Goal: Task Accomplishment & Management: Use online tool/utility

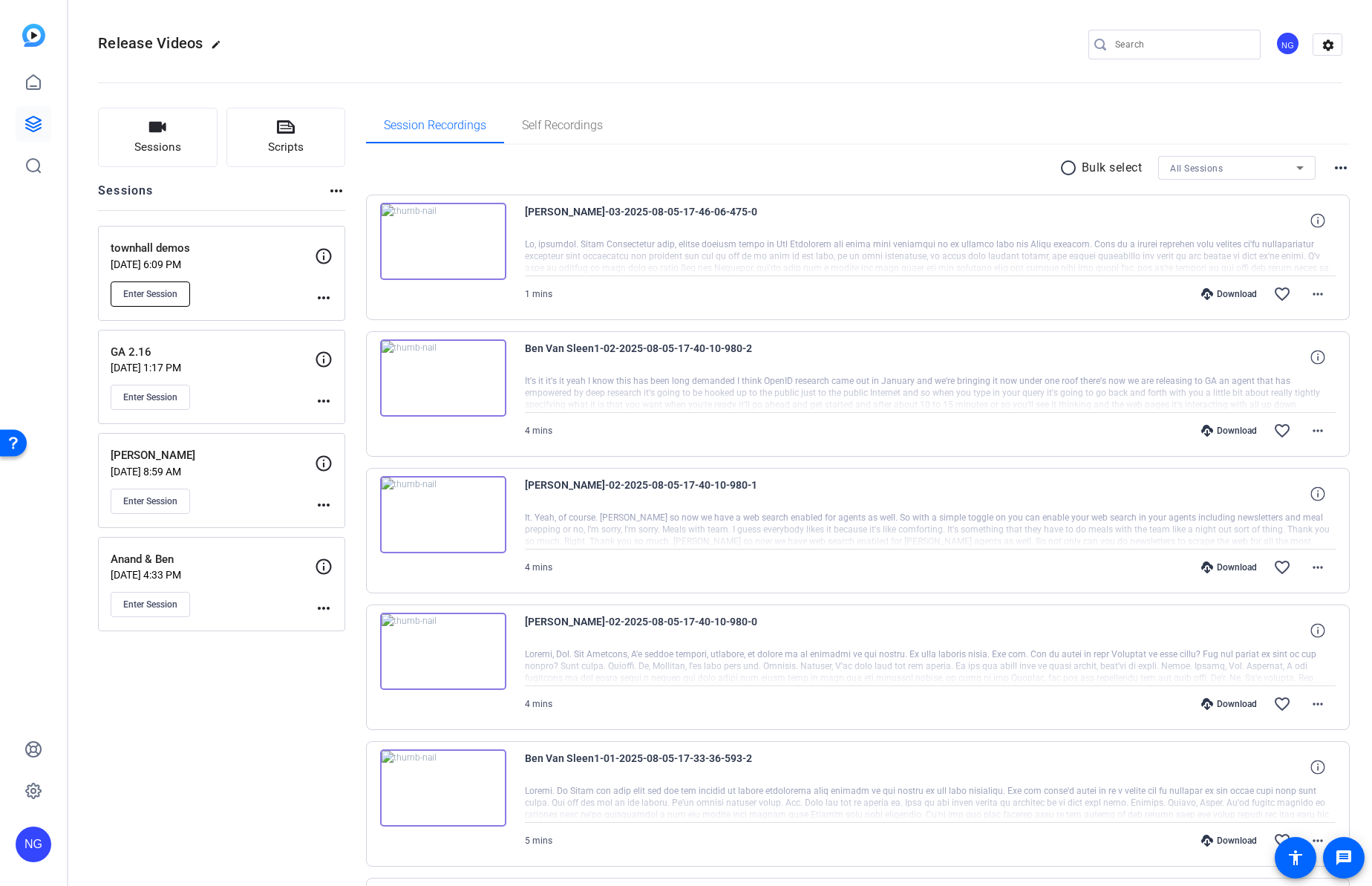
click at [147, 297] on span "Enter Session" at bounding box center [150, 294] width 54 height 12
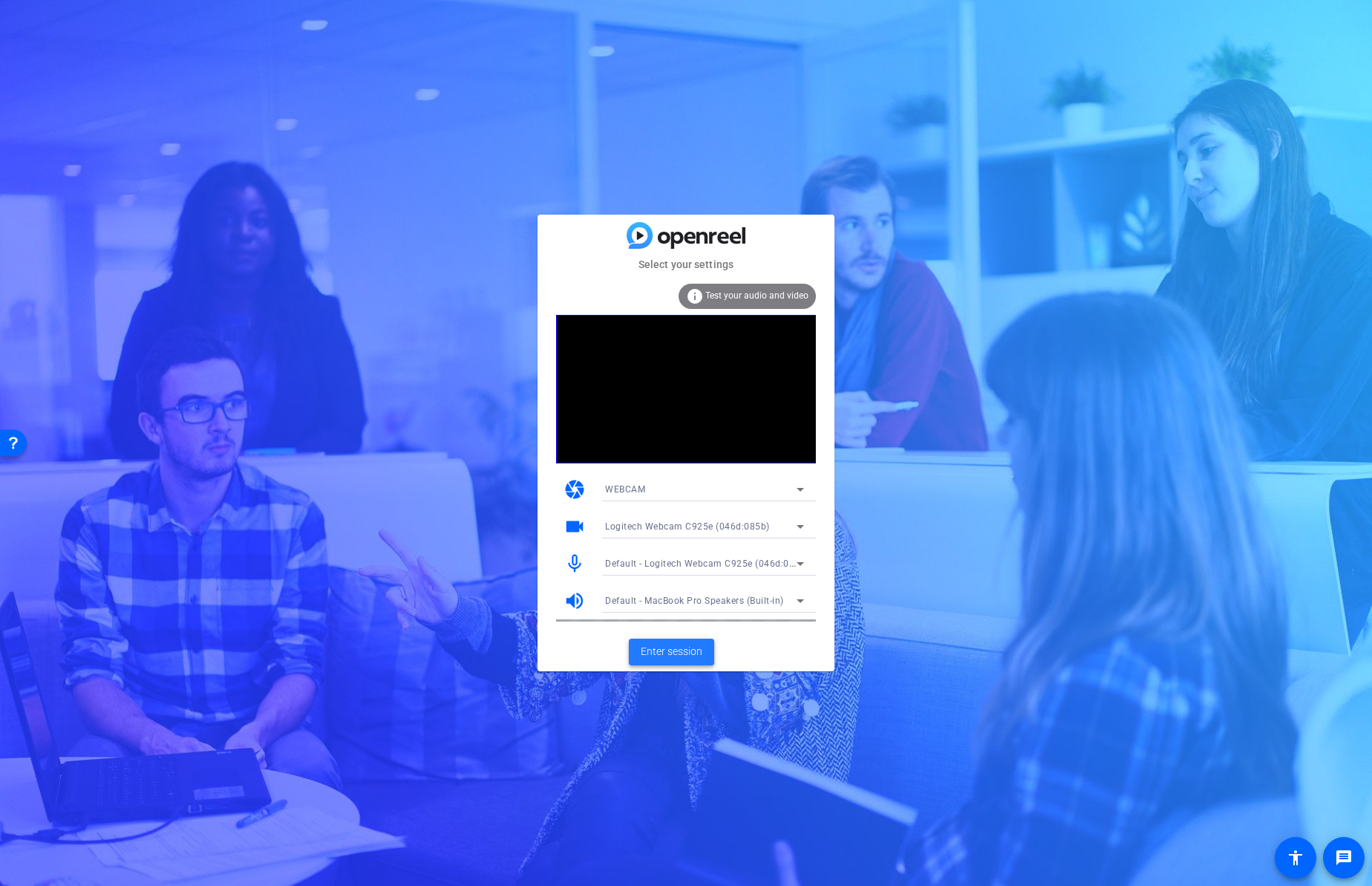
click at [685, 653] on span "Enter session" at bounding box center [672, 651] width 62 height 16
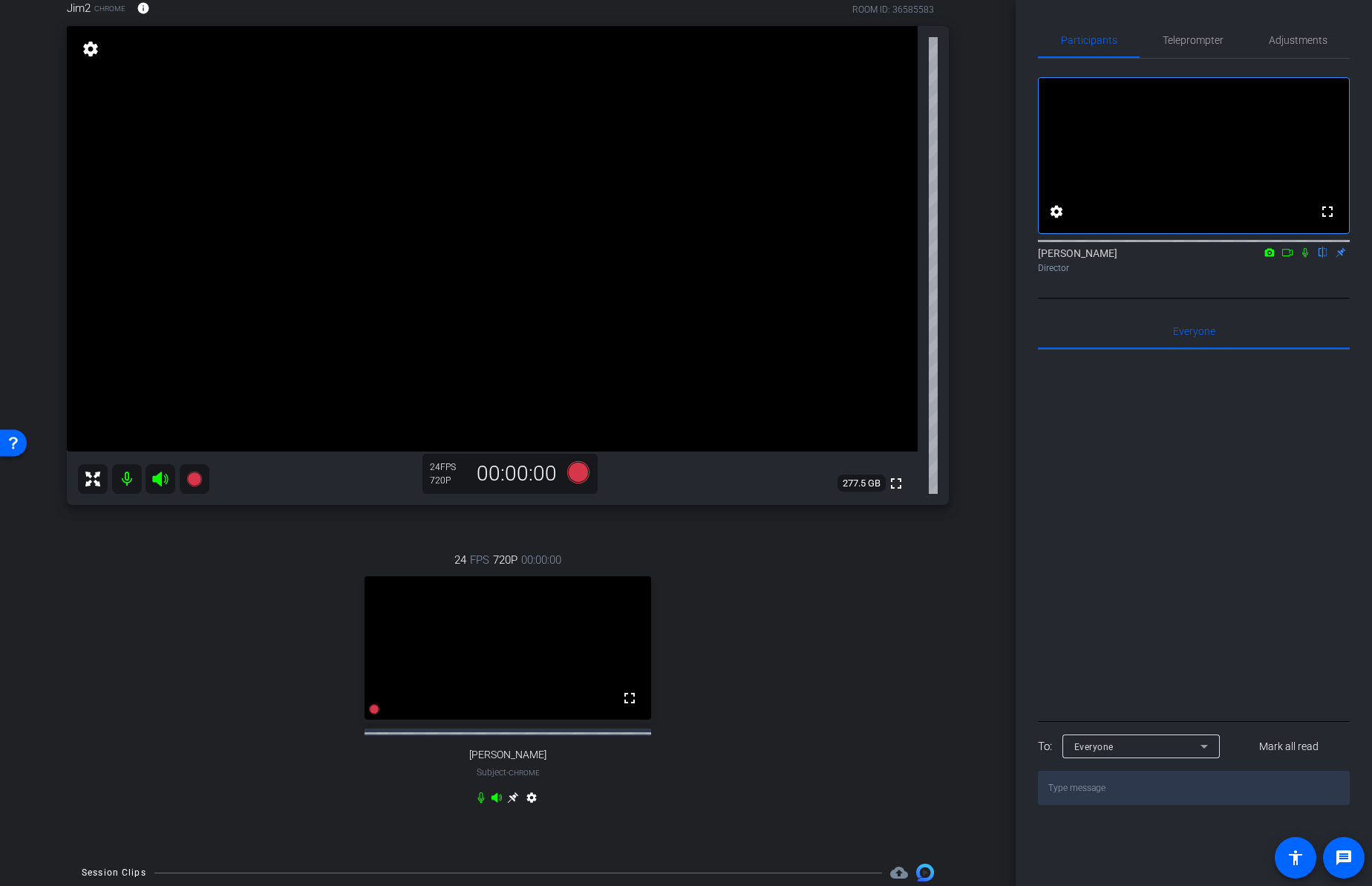
scroll to position [149, 0]
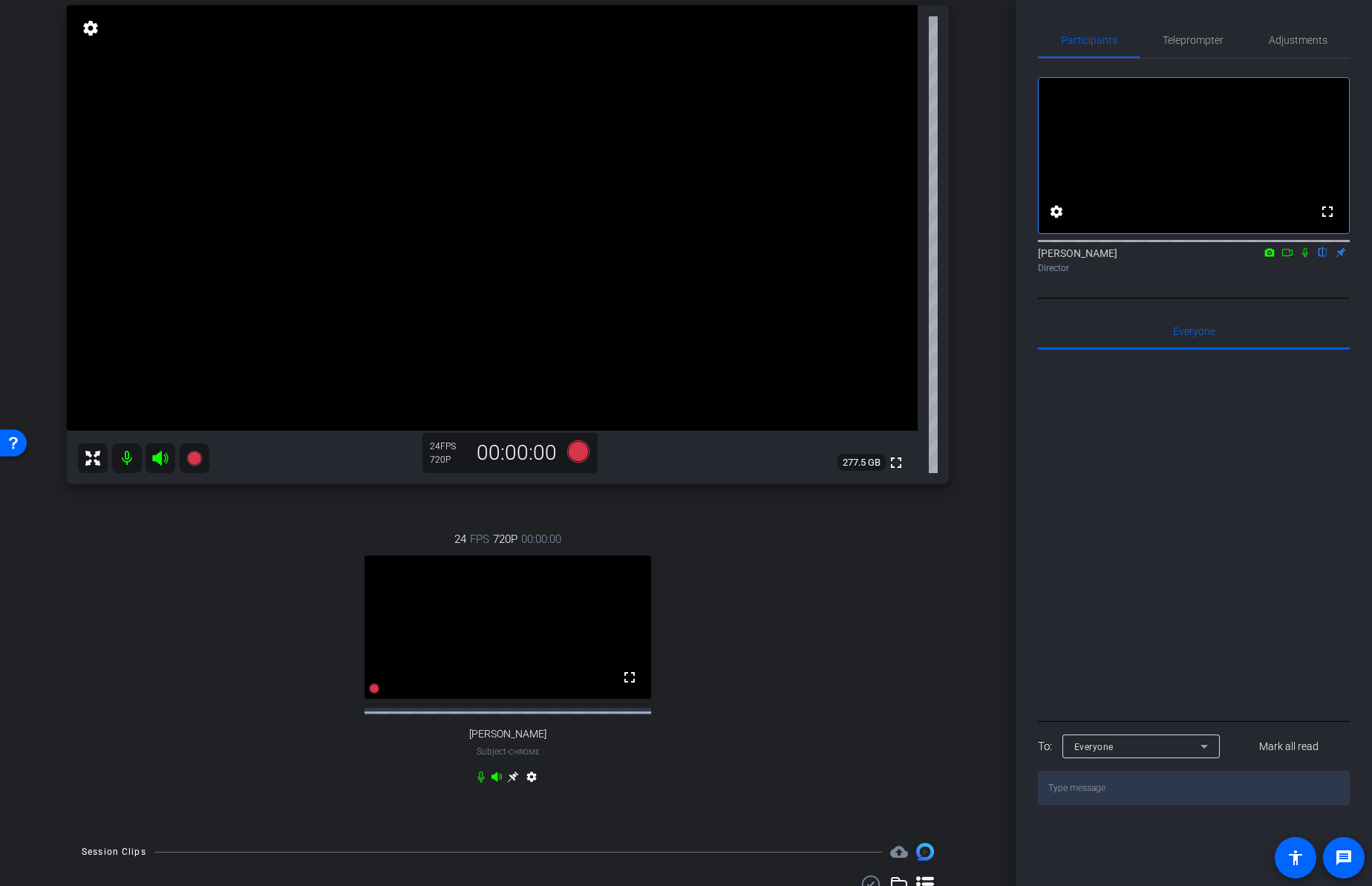
click at [528, 789] on mat-icon "settings" at bounding box center [531, 780] width 18 height 18
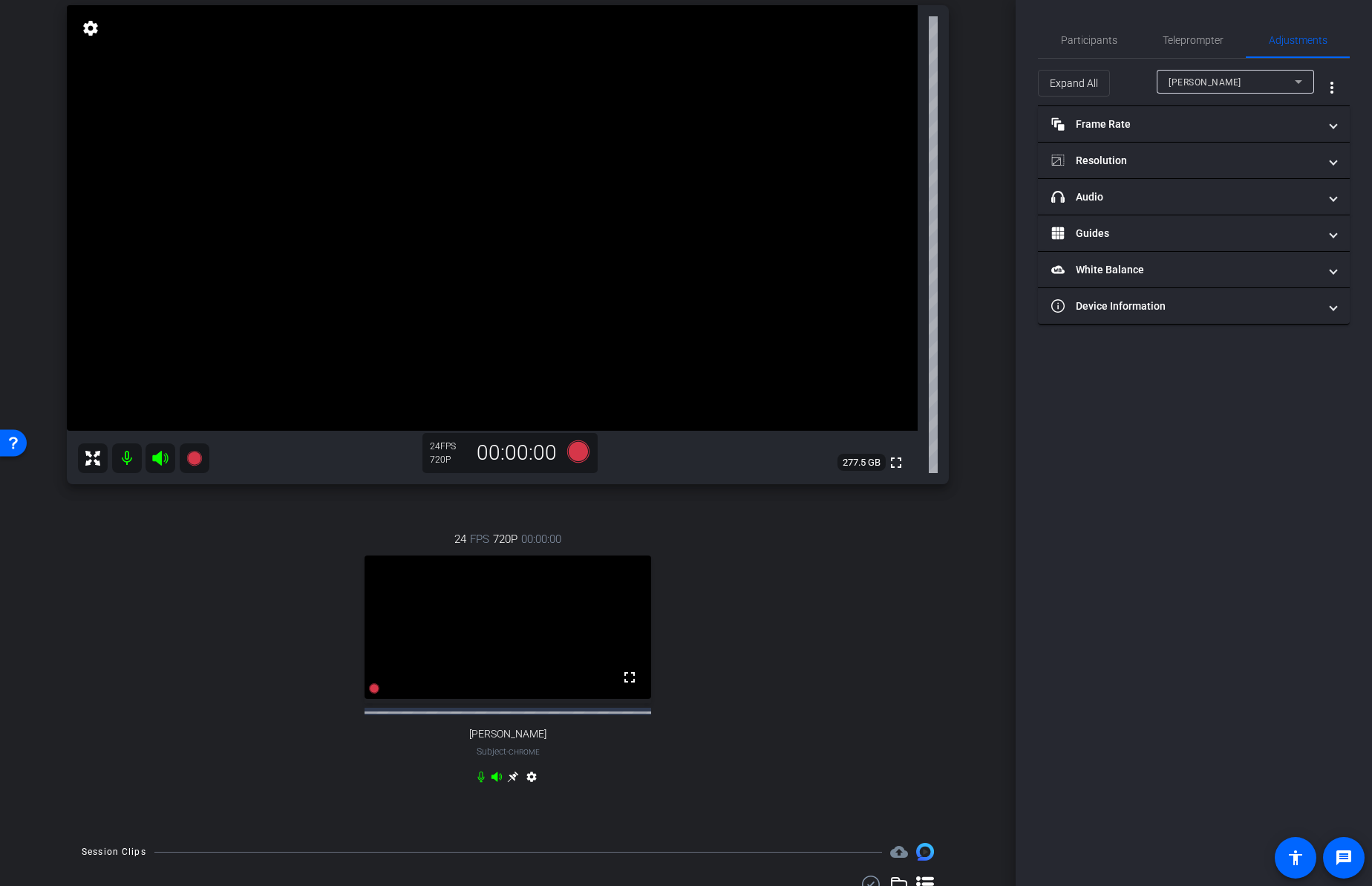
click at [510, 783] on icon at bounding box center [513, 777] width 12 height 12
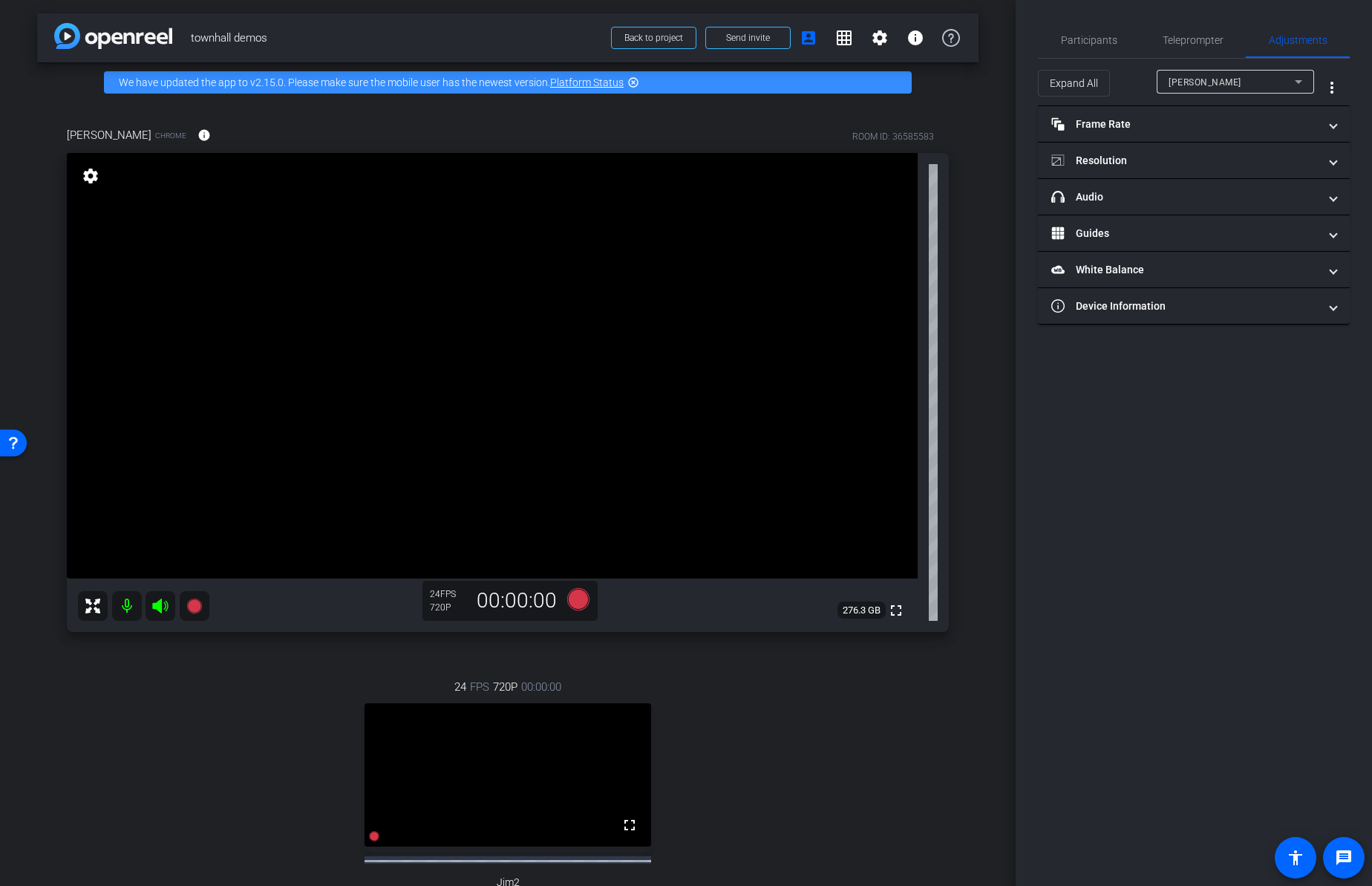
scroll to position [0, 0]
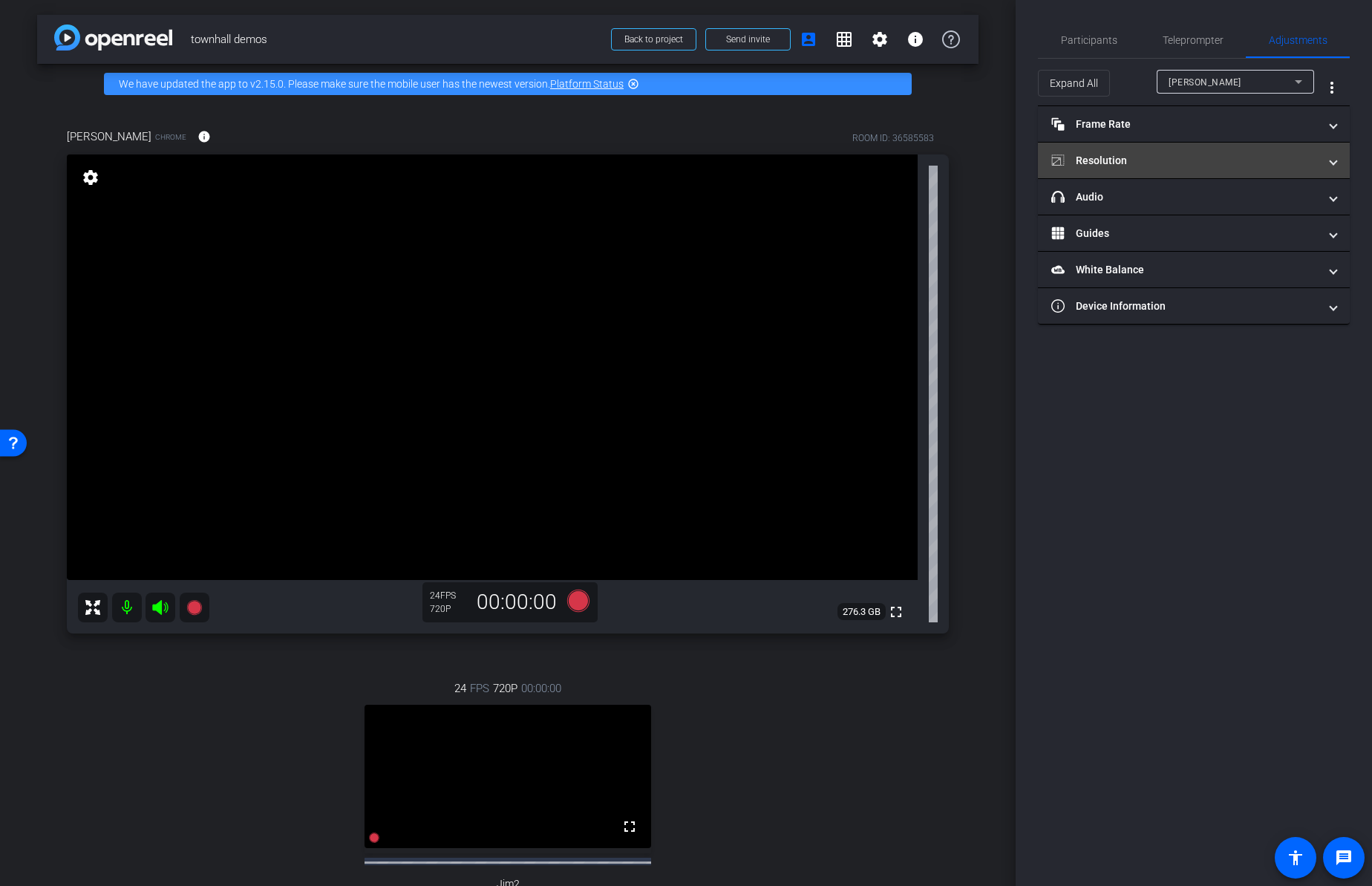
click at [1105, 162] on mat-panel-title "Resolution" at bounding box center [1184, 161] width 267 height 16
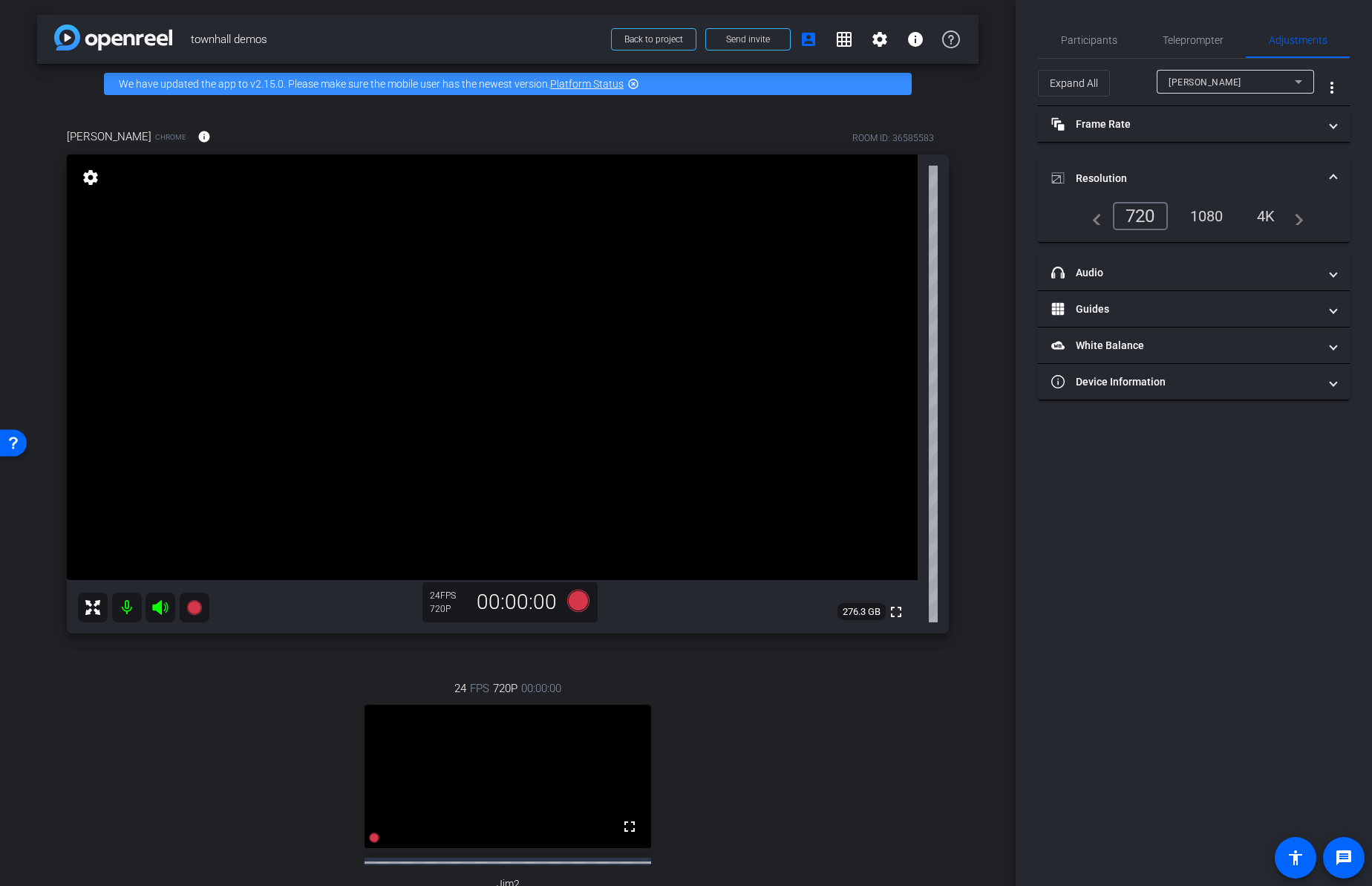
click at [1239, 231] on div "navigate_before 720 1080 4K navigate_next" at bounding box center [1193, 222] width 312 height 40
click at [1219, 216] on div "1080" at bounding box center [1207, 216] width 56 height 25
click at [1269, 213] on div "4K" at bounding box center [1266, 216] width 41 height 25
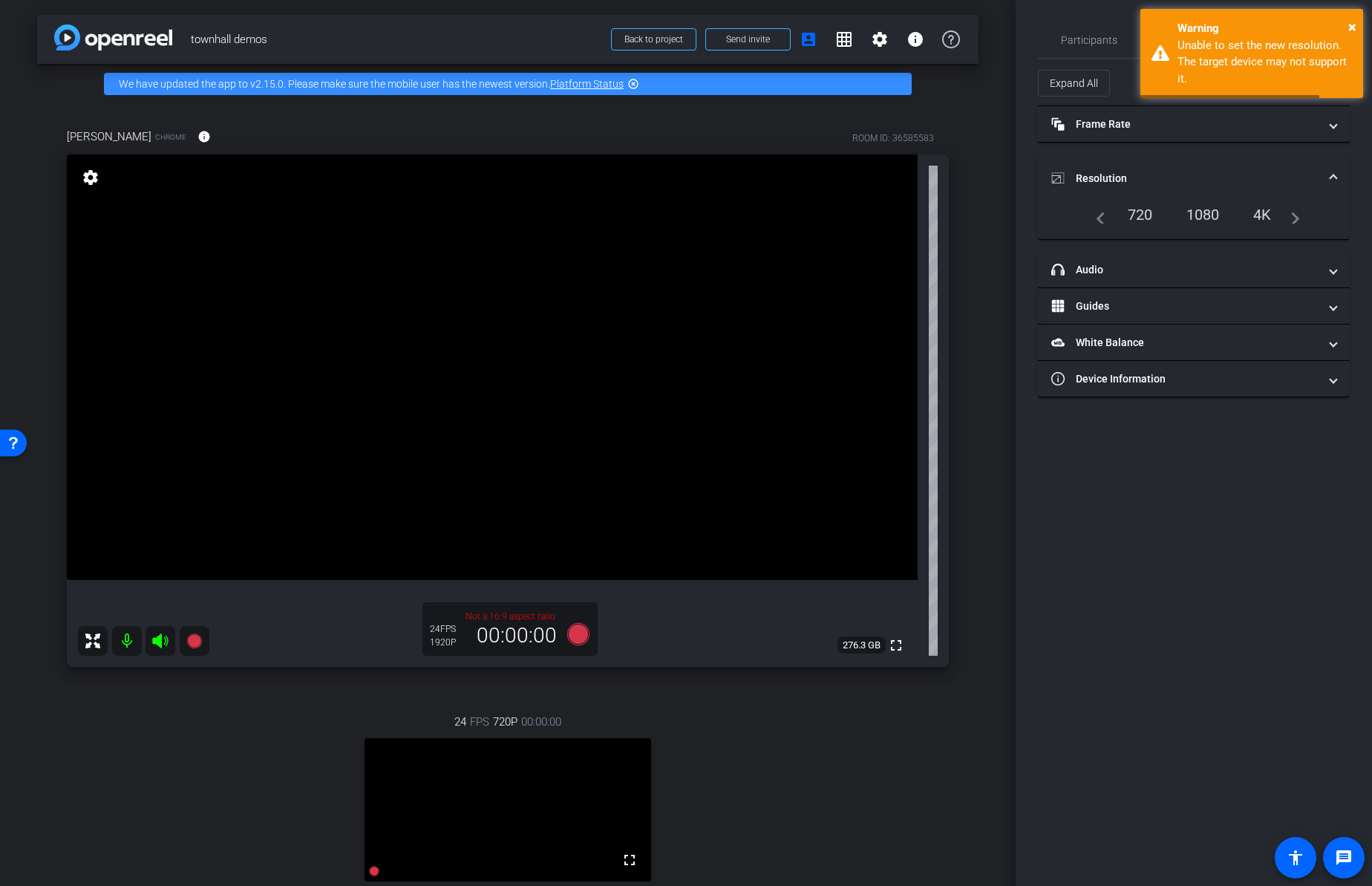
click at [1211, 215] on div "1080" at bounding box center [1203, 214] width 56 height 25
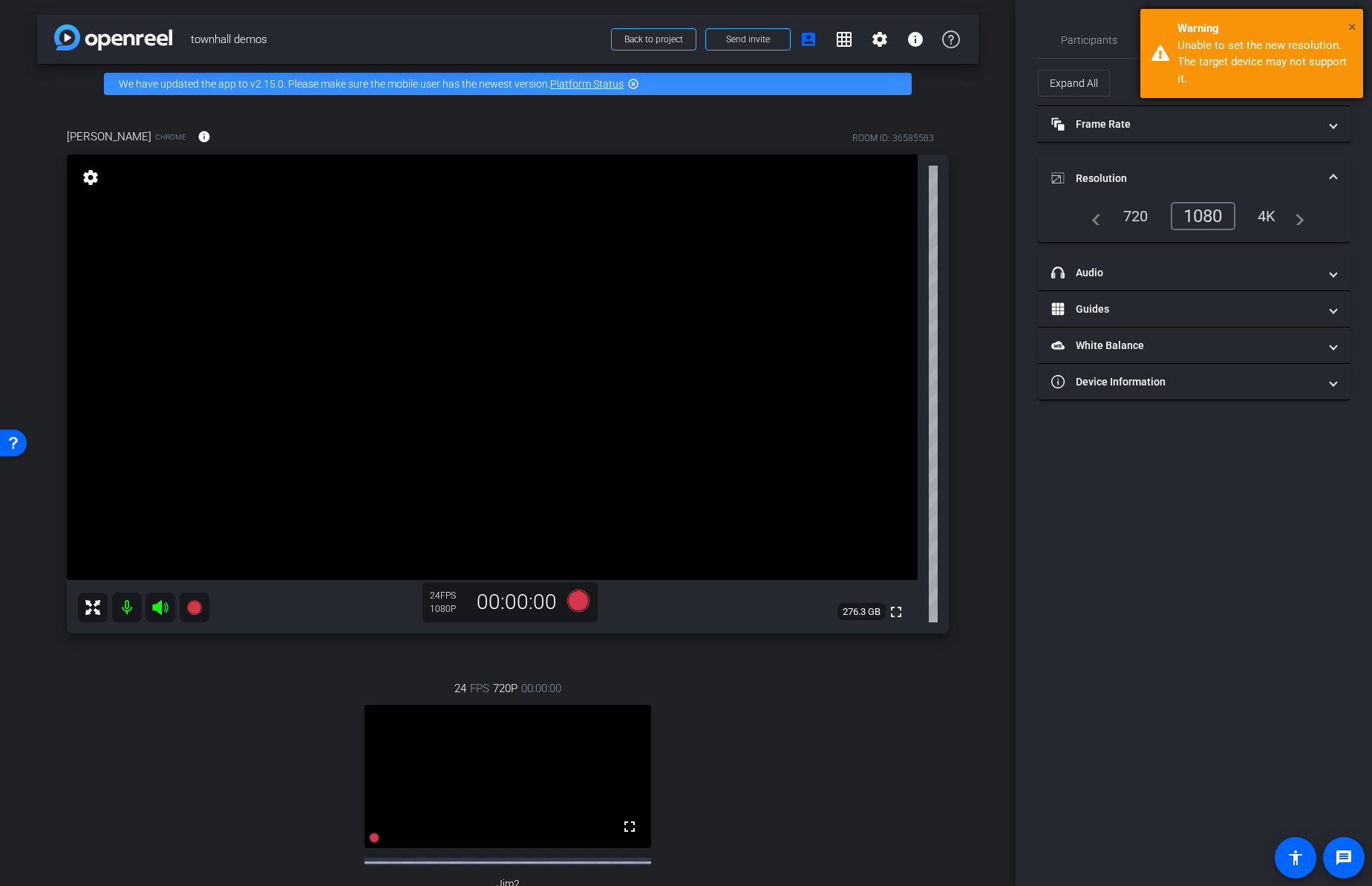
click at [1355, 28] on span "×" at bounding box center [1352, 27] width 8 height 18
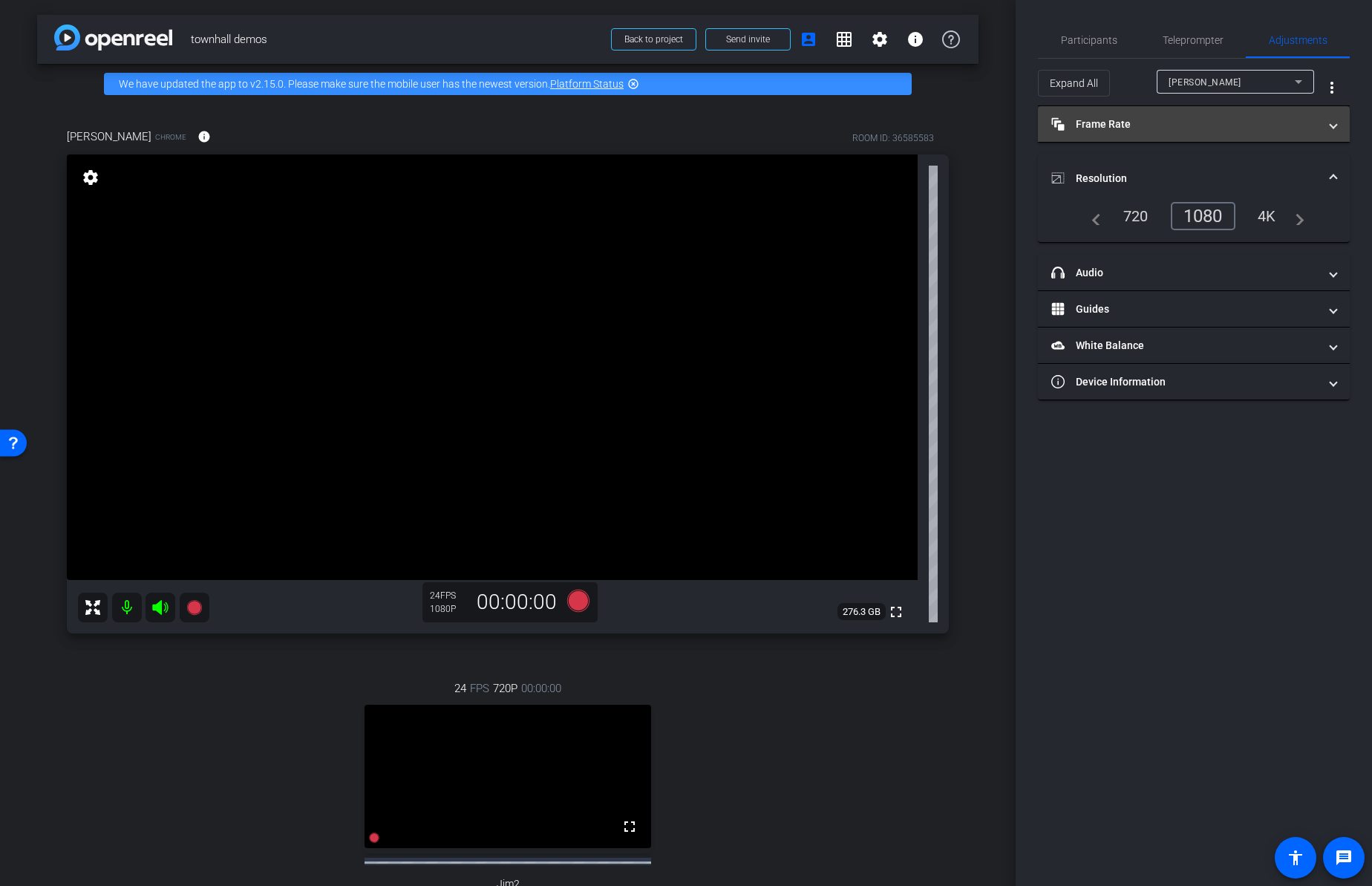
click at [1184, 121] on mat-panel-title "Frame Rate Frame Rate" at bounding box center [1184, 124] width 267 height 16
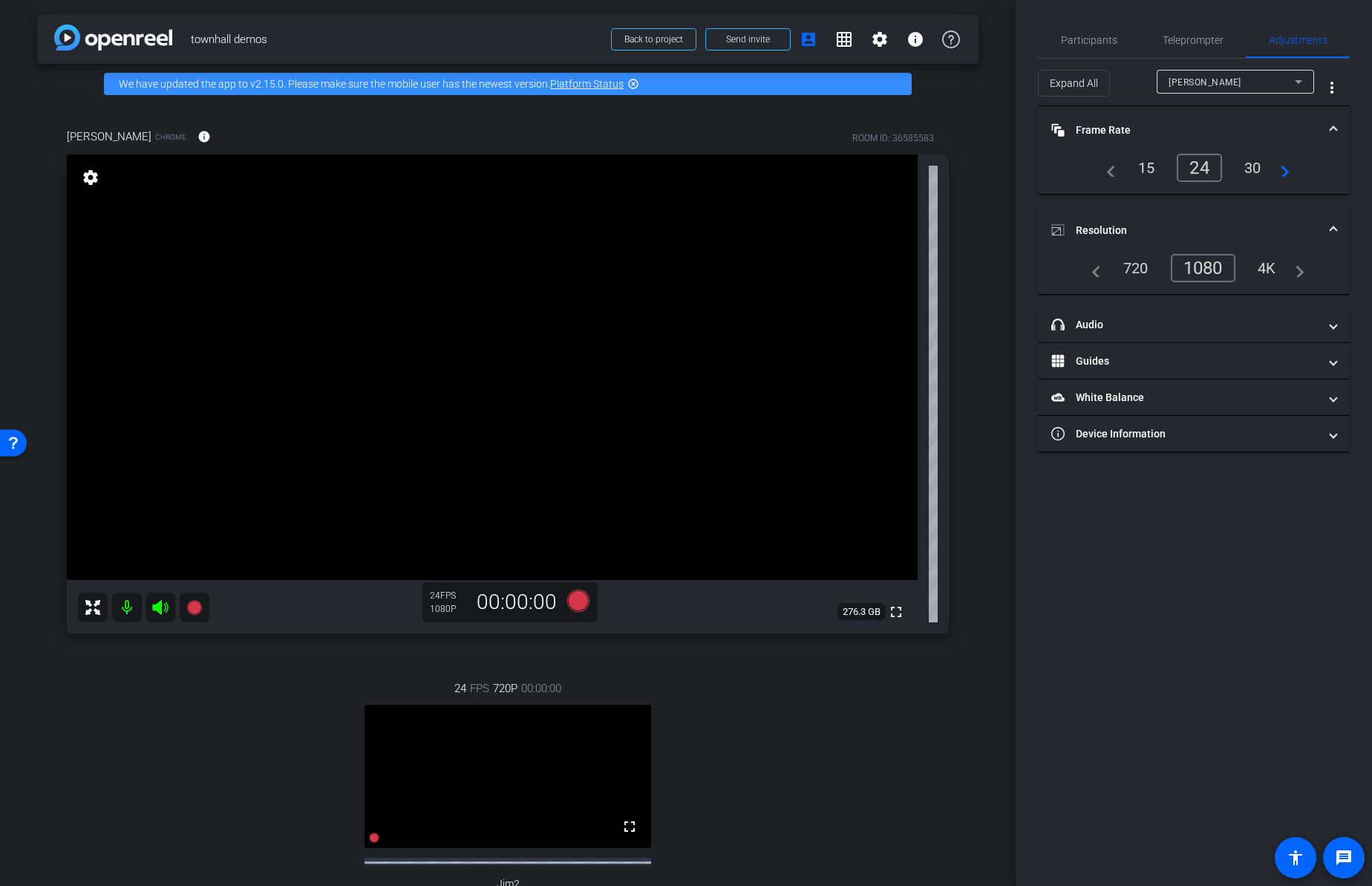
click at [990, 318] on div "arrow_back townhall demos Back to project Send invite account_box grid_on setti…" at bounding box center [507, 443] width 1015 height 886
click at [1104, 38] on span "Participants" at bounding box center [1089, 40] width 57 height 11
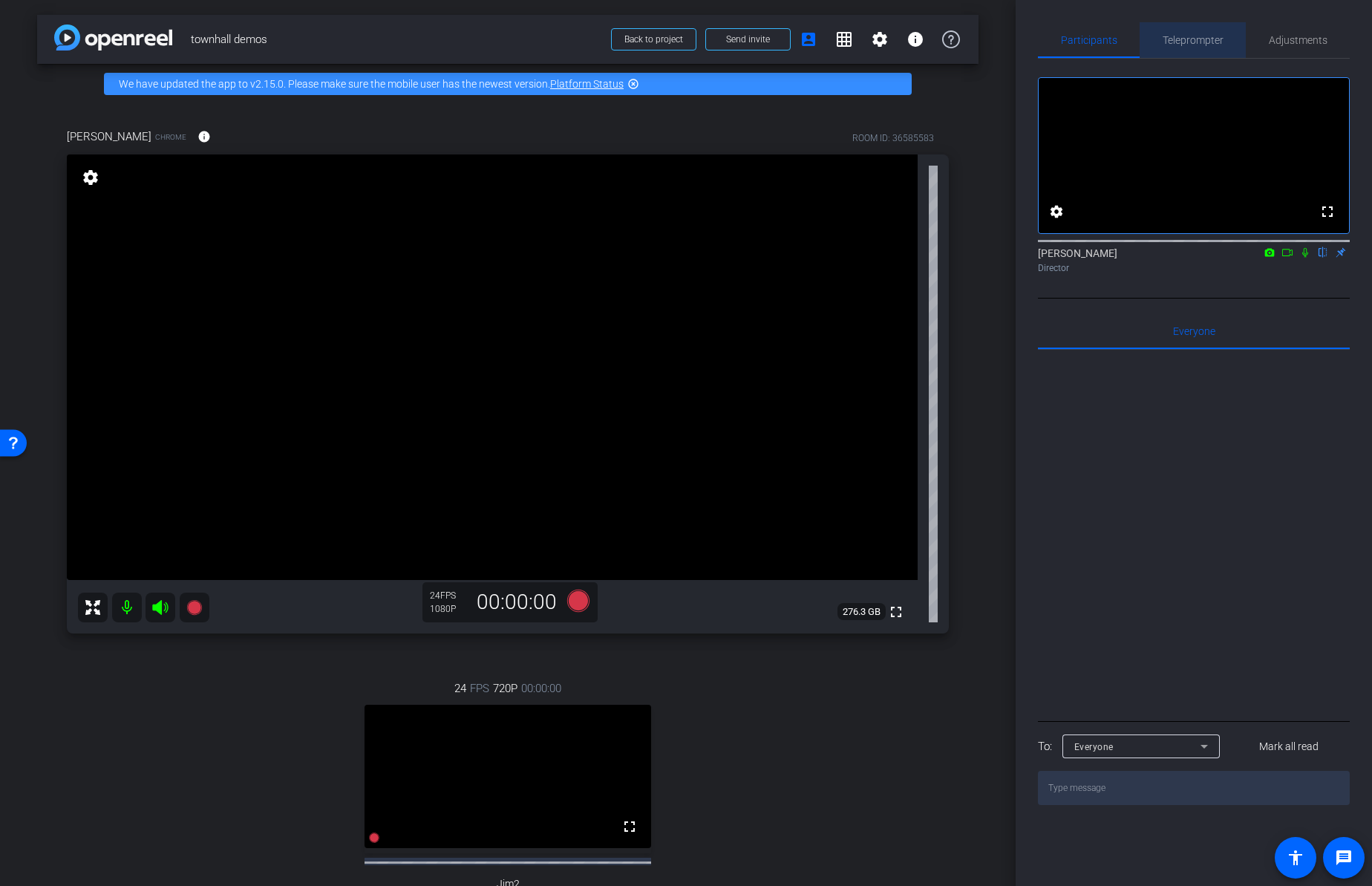
click at [1200, 41] on span "Teleprompter" at bounding box center [1193, 40] width 61 height 11
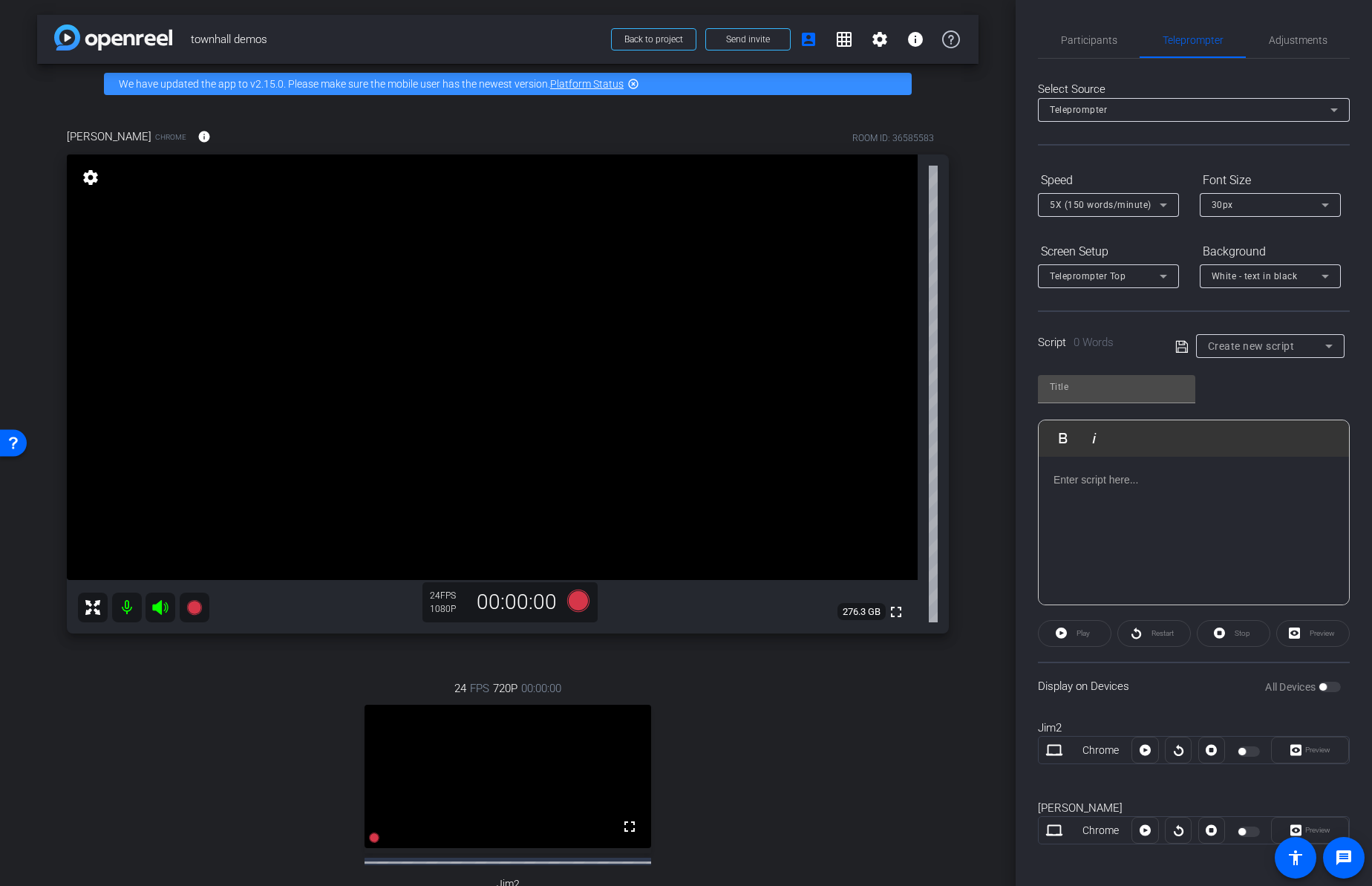
click at [1264, 347] on span "Create new script" at bounding box center [1251, 346] width 87 height 12
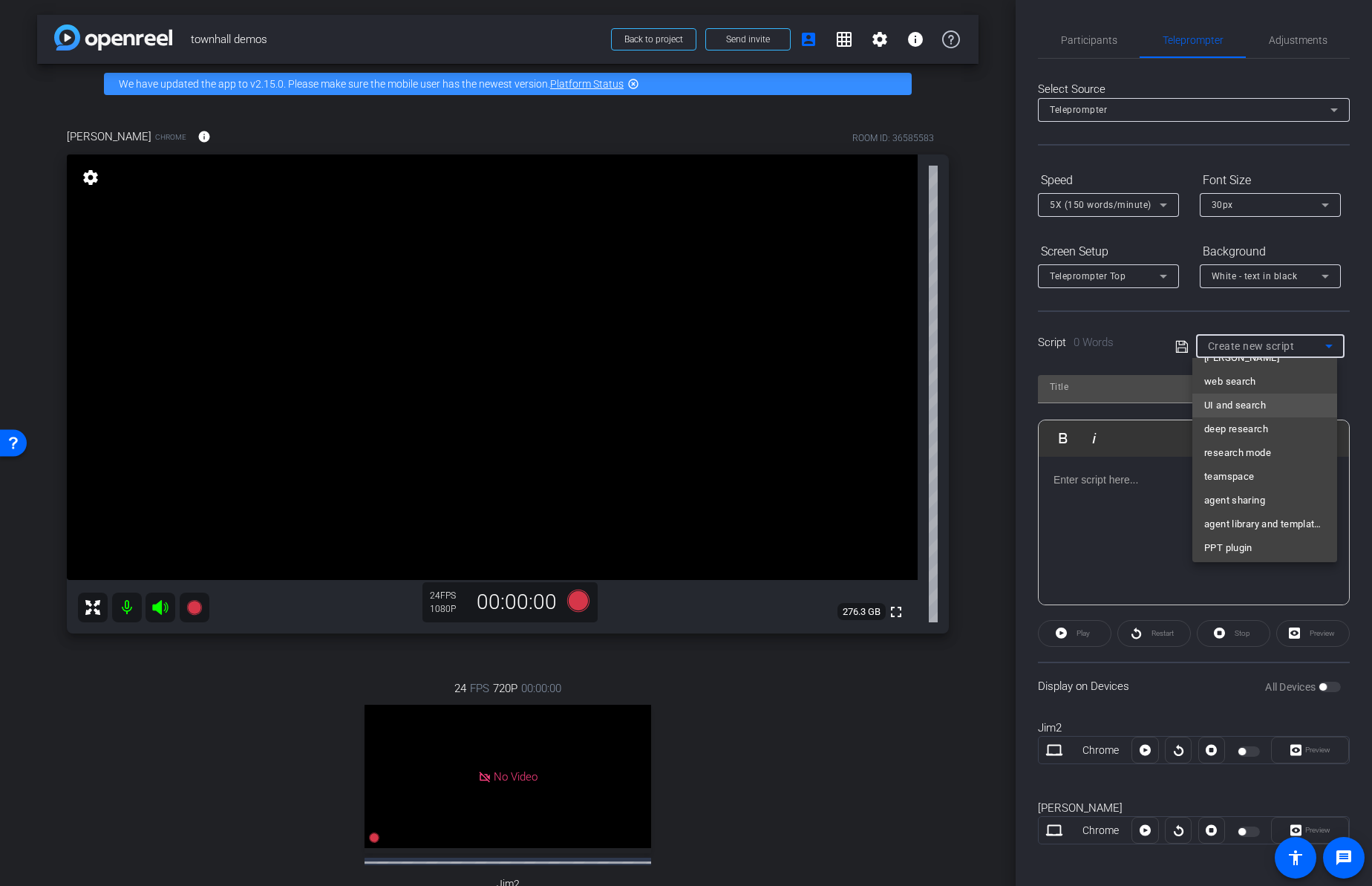
scroll to position [69, 0]
click at [1228, 542] on span "PPT plugin" at bounding box center [1228, 544] width 48 height 18
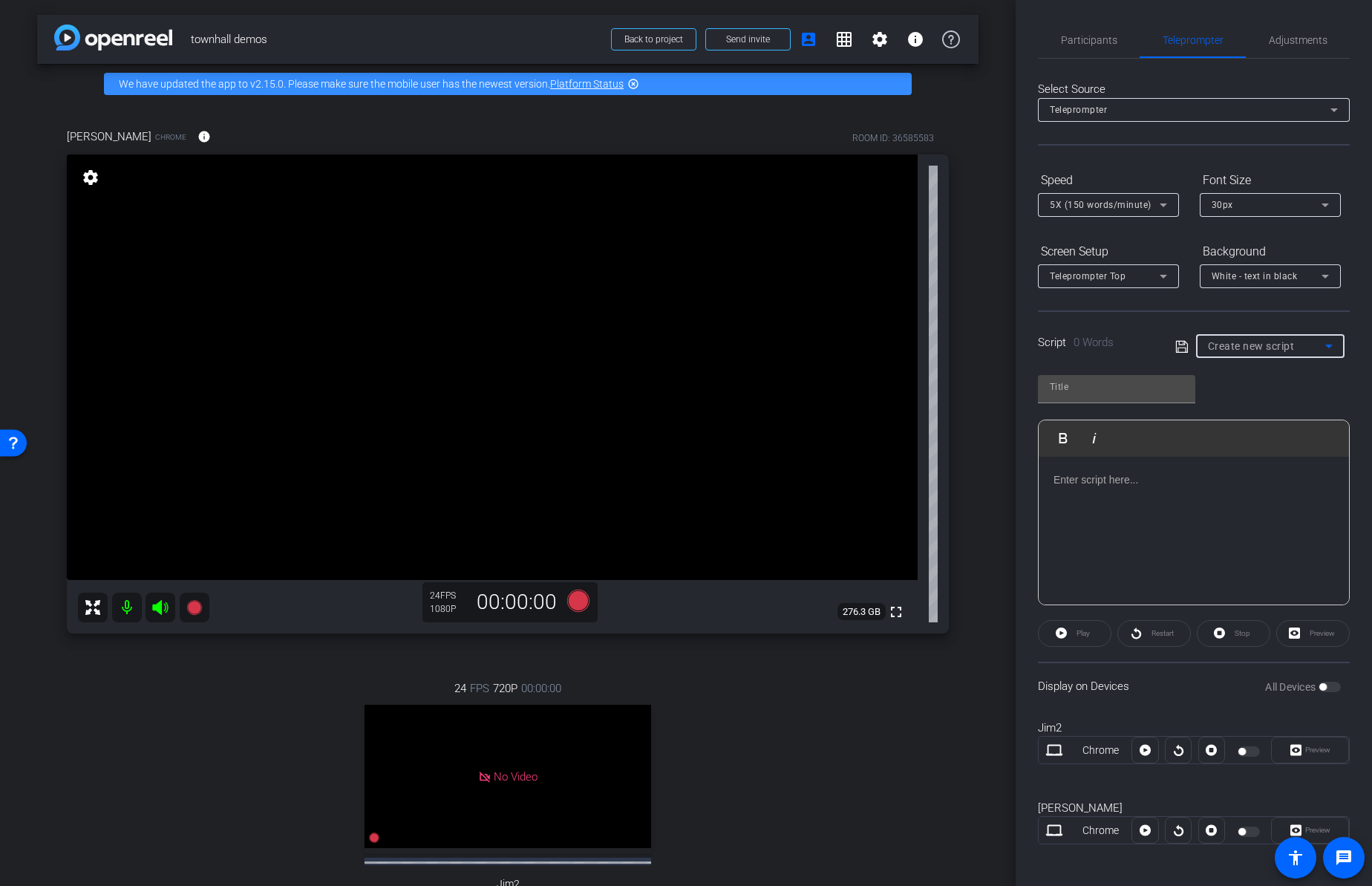
type input "PPT plugin"
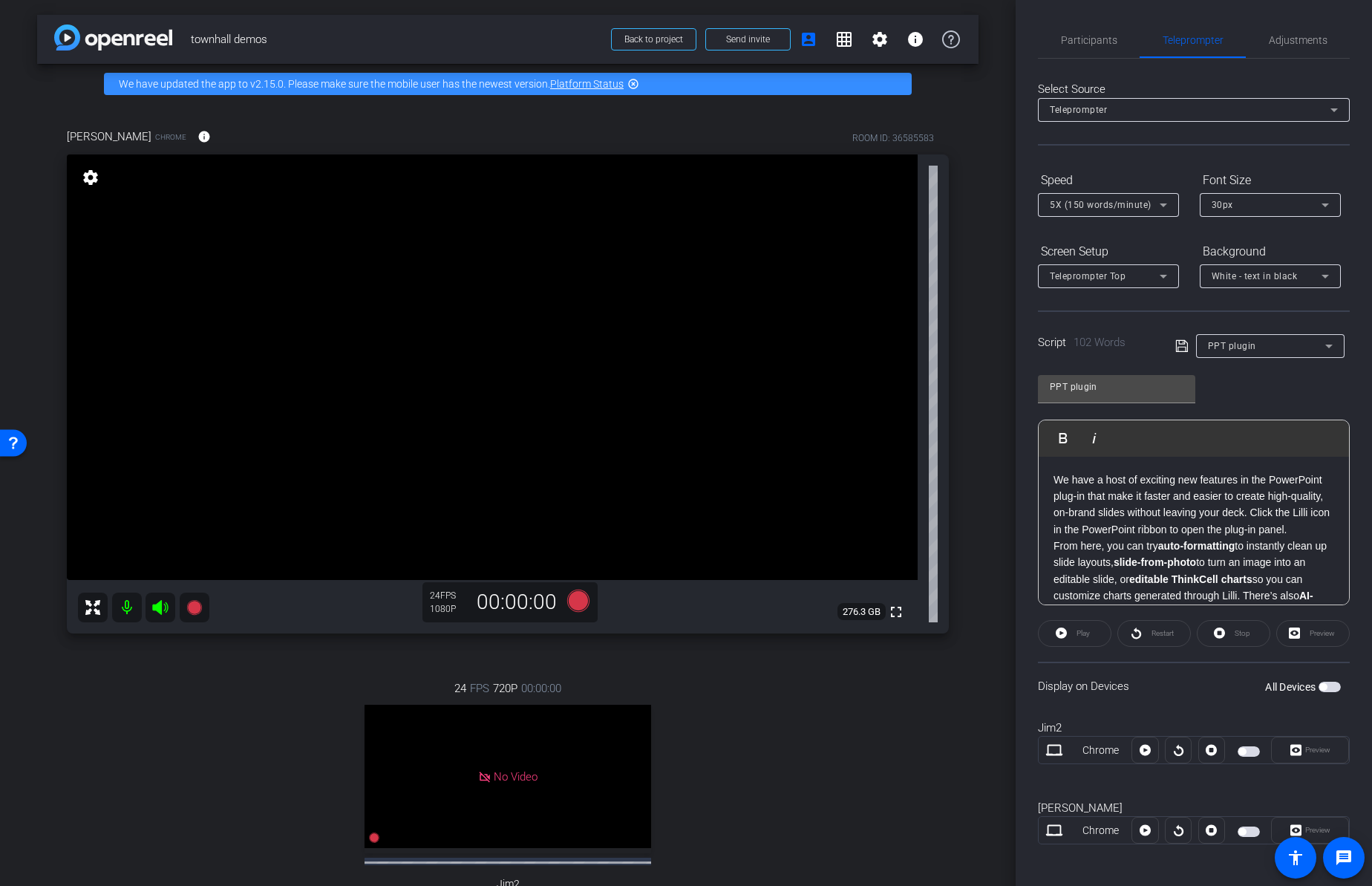
click at [926, 754] on div "24 FPS 720P 00:00:00 No Video Jim2 Subject - Chrome settings" at bounding box center [508, 808] width 882 height 307
click at [1238, 829] on span "button" at bounding box center [1242, 832] width 8 height 8
click at [1080, 638] on span "Play" at bounding box center [1081, 633] width 17 height 21
click at [1322, 828] on span "Preview" at bounding box center [1317, 829] width 25 height 8
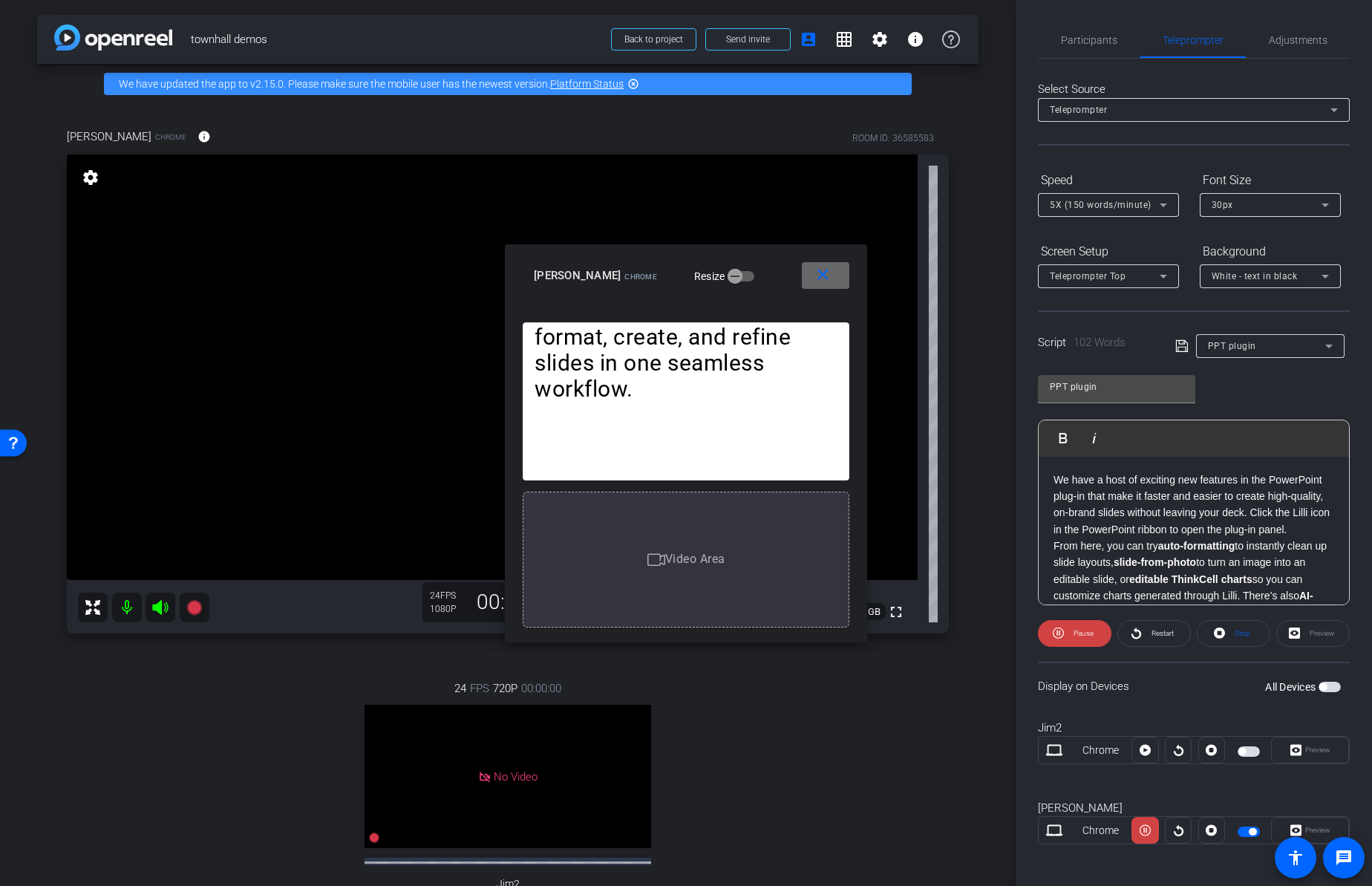
click at [826, 277] on mat-icon "close" at bounding box center [822, 274] width 19 height 19
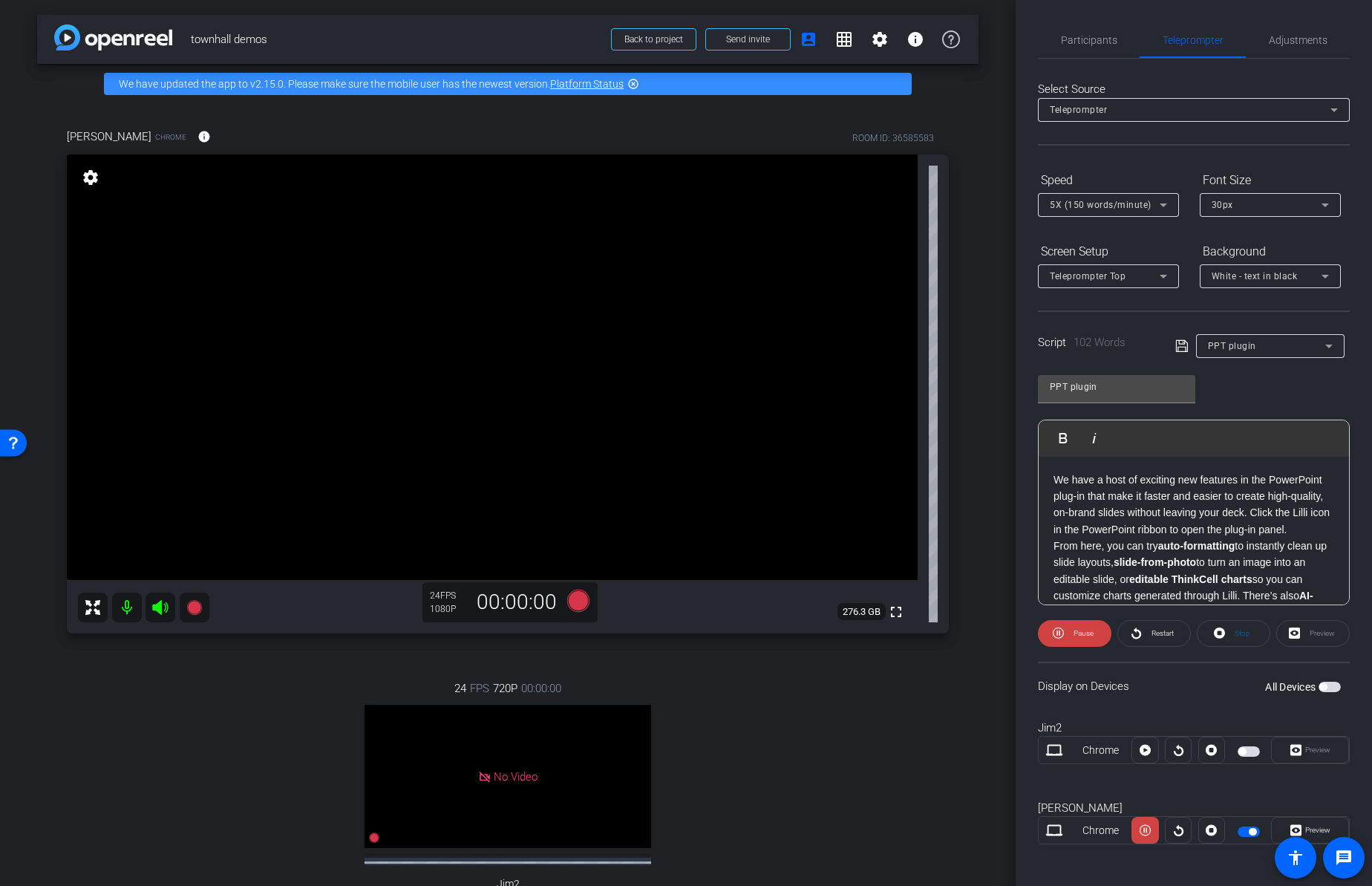
click at [1125, 531] on p "We have a host of exciting new features in the PowerPoint plug-in that make it …" at bounding box center [1193, 504] width 280 height 67
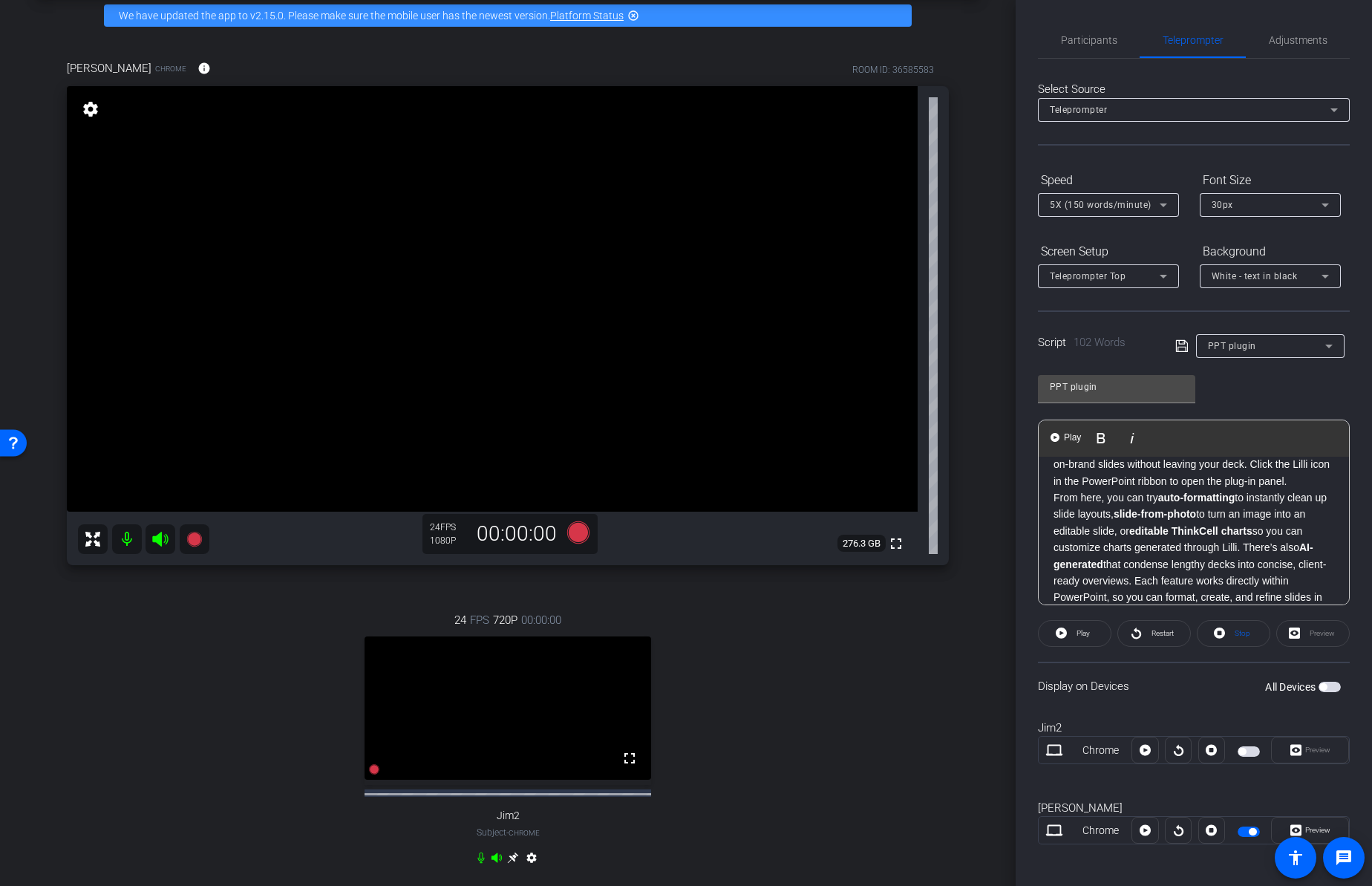
scroll to position [51, 0]
drag, startPoint x: 1162, startPoint y: 511, endPoint x: 1159, endPoint y: 532, distance: 21.2
click at [1159, 532] on p "From here, you can try auto-formatting to instantly clean up slide layouts, sli…" at bounding box center [1193, 553] width 280 height 133
click at [1053, 478] on p "We have a host of exciting new features in the PowerPoint plug-in that make it …" at bounding box center [1193, 504] width 280 height 67
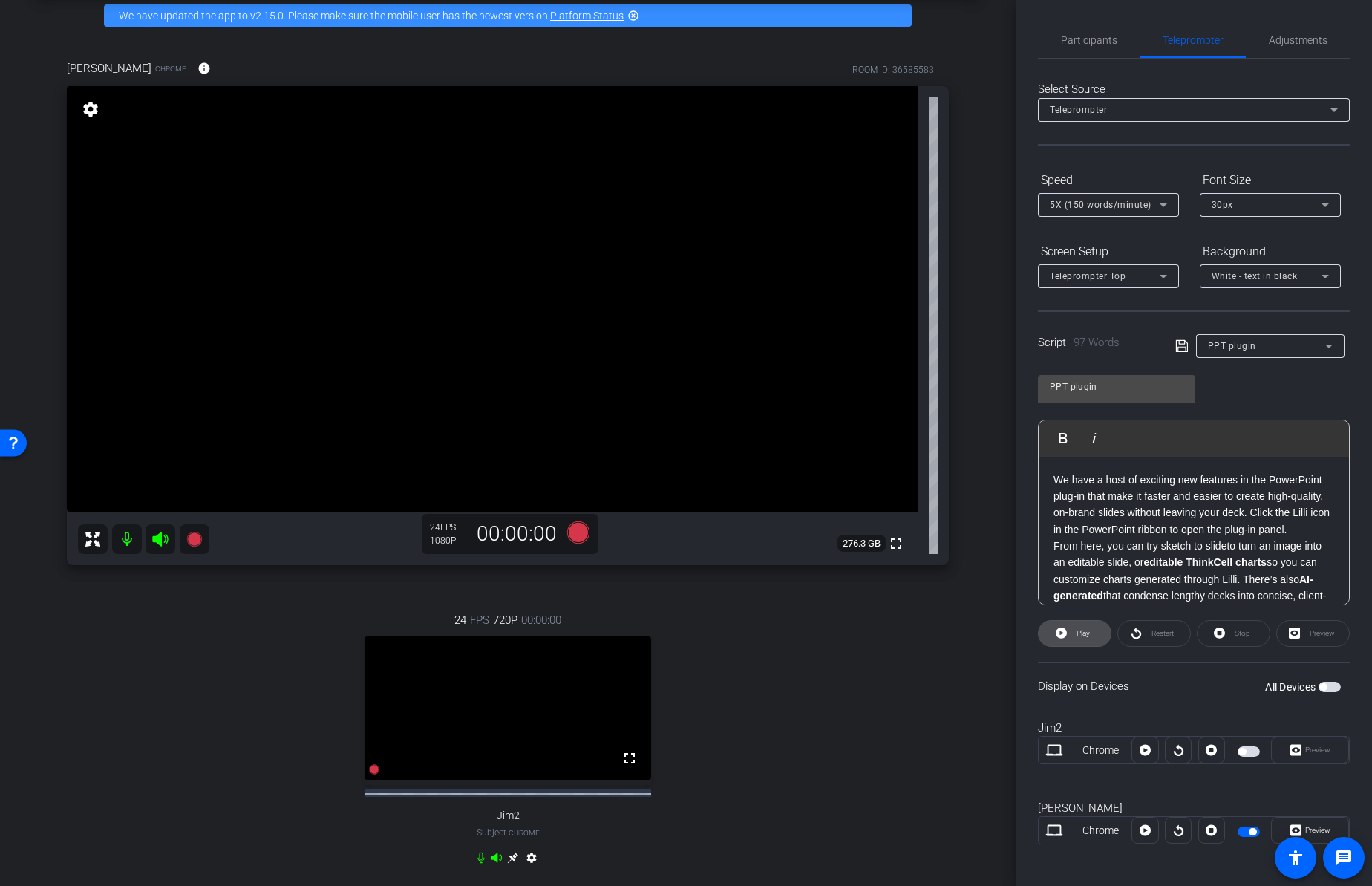
click at [1076, 634] on span "Play" at bounding box center [1083, 633] width 14 height 8
click at [1310, 830] on span "Preview" at bounding box center [1317, 829] width 25 height 8
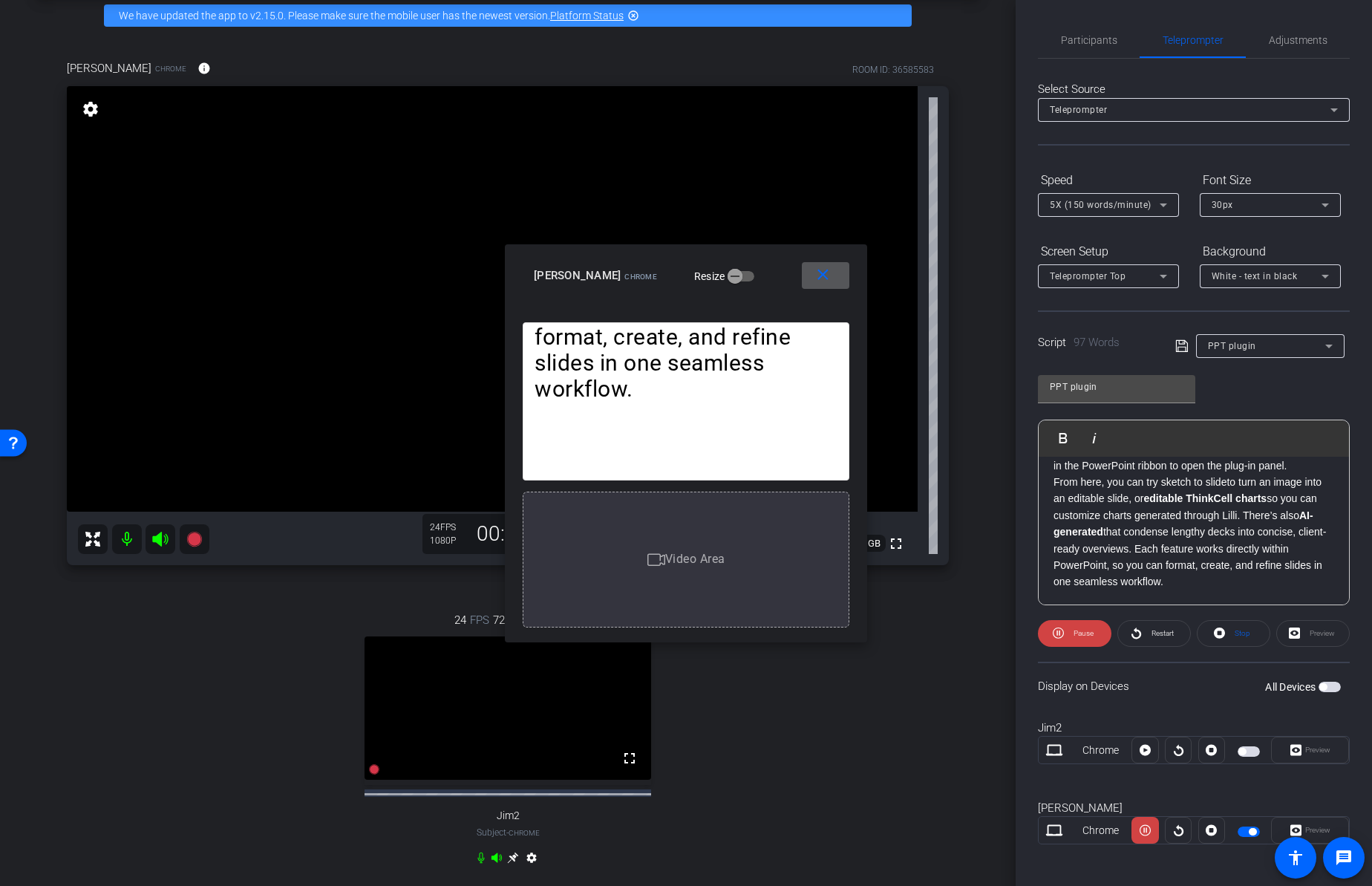
scroll to position [78, 0]
click at [820, 271] on mat-icon "close" at bounding box center [822, 274] width 19 height 19
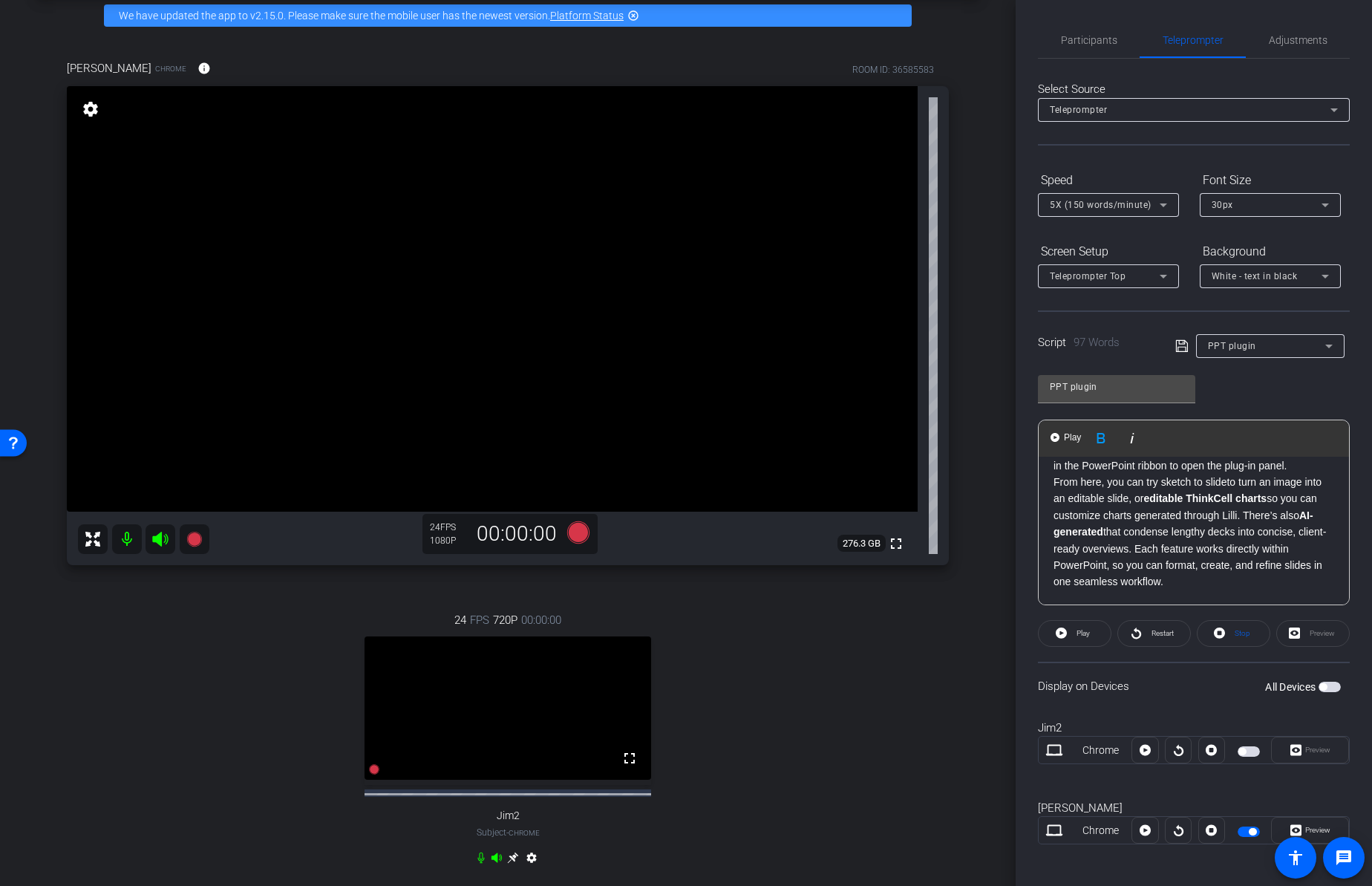
click at [1175, 535] on p "From here, you can try sketch to slide to turn an image into an editable slide,…" at bounding box center [1193, 532] width 280 height 117
click at [1288, 584] on p "From here, you can try sketch to slide to turn an image into an editable slide,…" at bounding box center [1193, 532] width 280 height 117
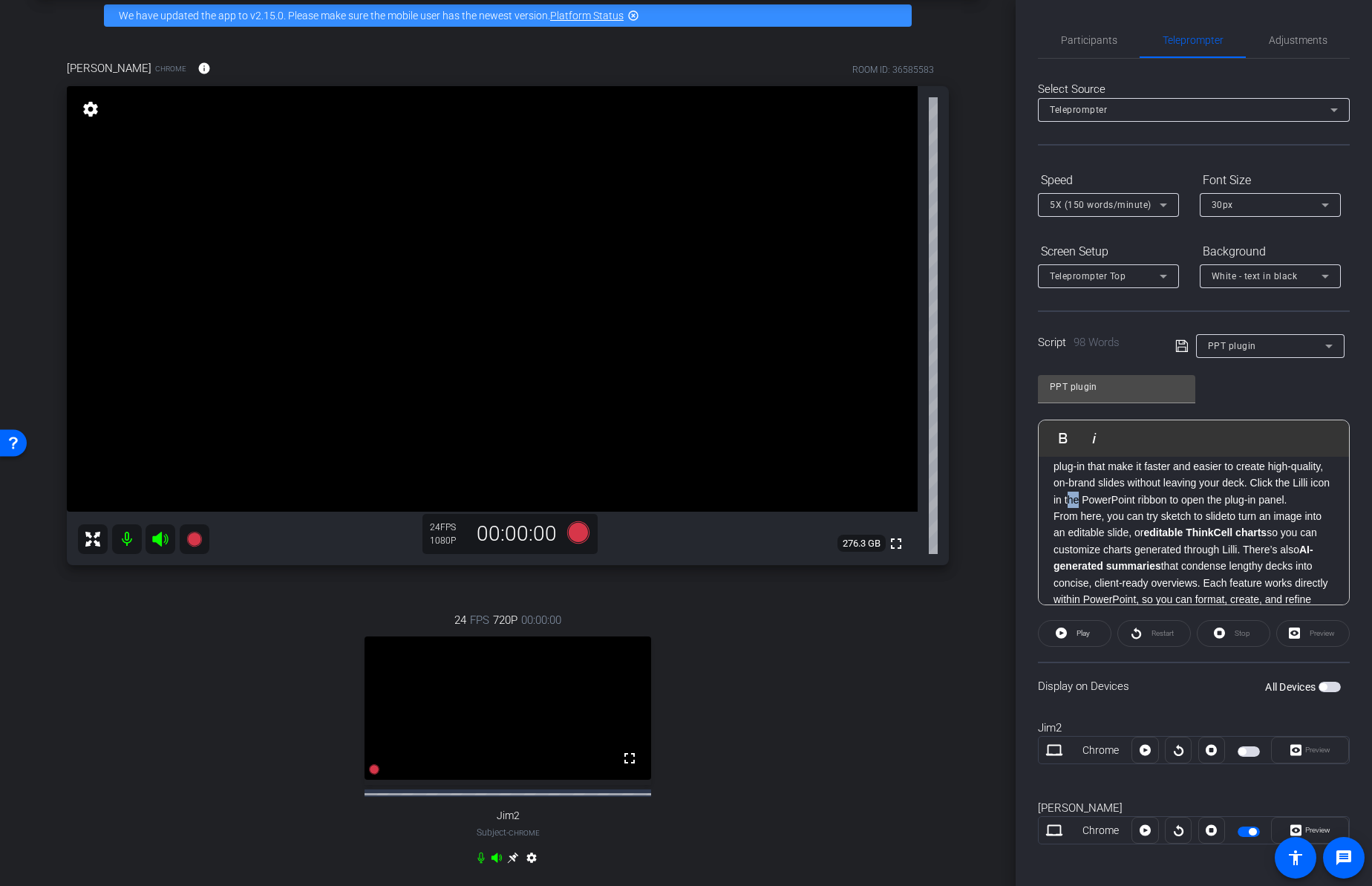
drag, startPoint x: 1191, startPoint y: 501, endPoint x: 1179, endPoint y: 501, distance: 12.0
click at [1179, 501] on p "We have a host of exciting new features in the PowerPoint plug-in that make it …" at bounding box center [1193, 475] width 280 height 67
click at [1153, 508] on p "We have a host of exciting new features in the PowerPoint plug-in that make it …" at bounding box center [1193, 475] width 280 height 67
drag, startPoint x: 1147, startPoint y: 514, endPoint x: 1126, endPoint y: 509, distance: 21.6
click at [1126, 508] on p "We have a host of exciting new features in the PowerPoint plug-in that make it …" at bounding box center [1193, 475] width 280 height 67
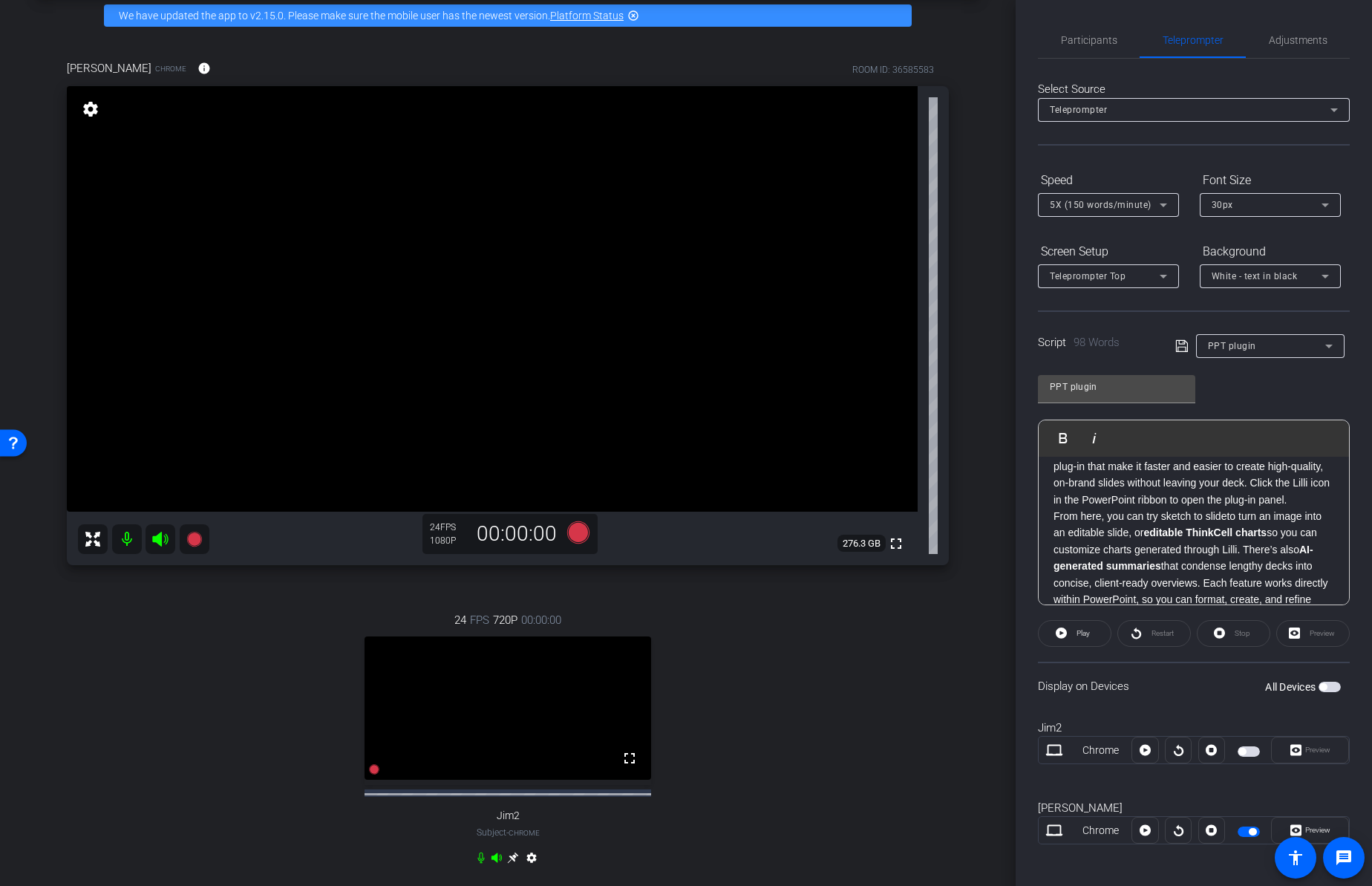
click at [1084, 500] on p "We have a host of exciting new features in the PowerPoint plug-in that make it …" at bounding box center [1193, 475] width 280 height 67
click at [1158, 504] on p "From here, you can try sketch to slide to turn an image into an editable slide,…" at bounding box center [1193, 538] width 280 height 117
click at [1271, 506] on p "From here, you can try our new sketch to slide to turn an image into an editabl…" at bounding box center [1193, 538] width 280 height 117
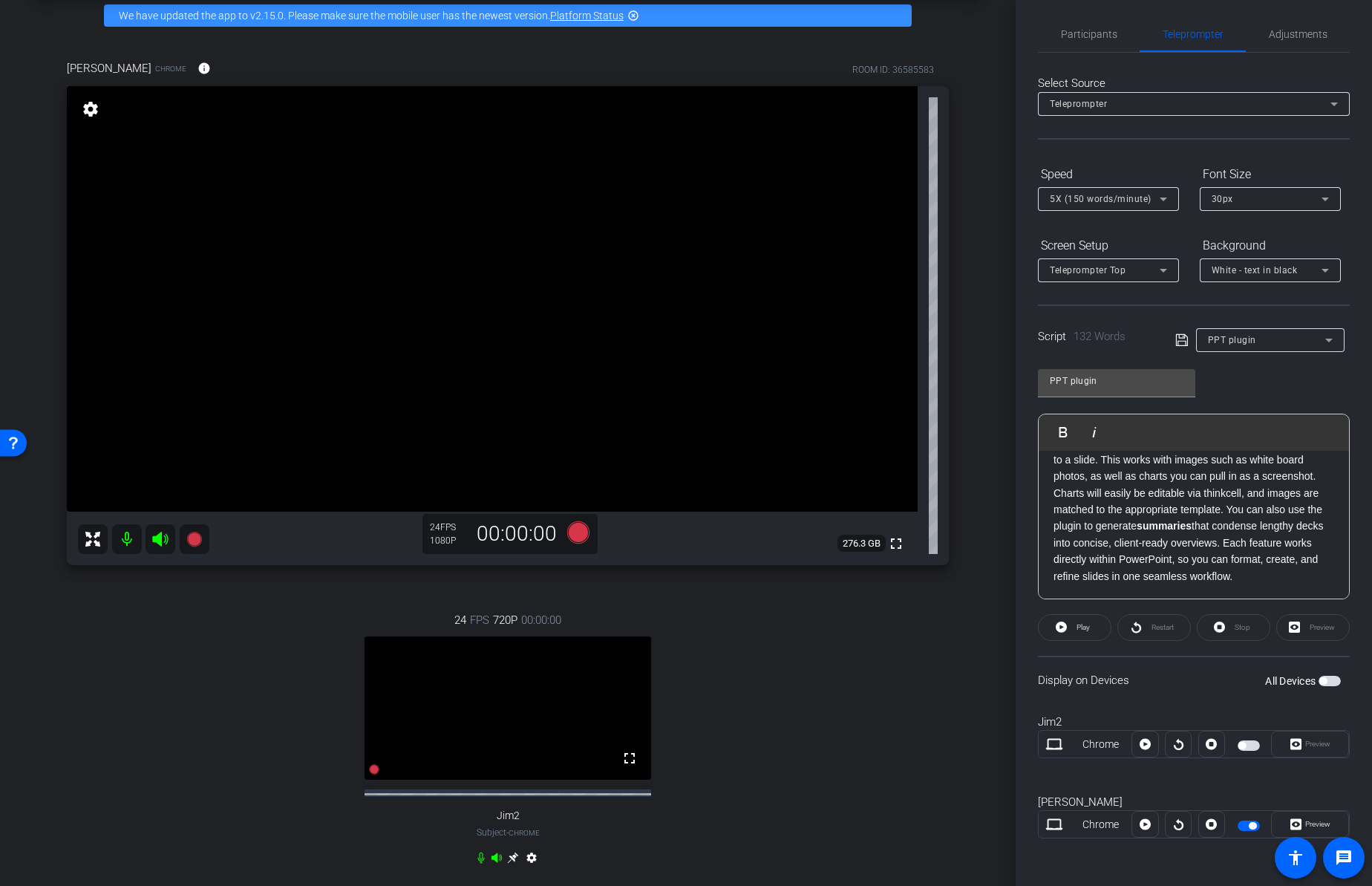
drag, startPoint x: 1105, startPoint y: 543, endPoint x: 1170, endPoint y: 585, distance: 77.4
click at [1170, 585] on div "We have a host of exciting new features in the PowerPoint plug-in that make it …" at bounding box center [1193, 468] width 311 height 262
click at [1118, 559] on p "From here, you can try our new image conversion feature. Just upload an image, …" at bounding box center [1193, 509] width 280 height 150
click at [1263, 583] on p "From here, you can try our new image conversion feature. Just upload an image, …" at bounding box center [1193, 509] width 280 height 150
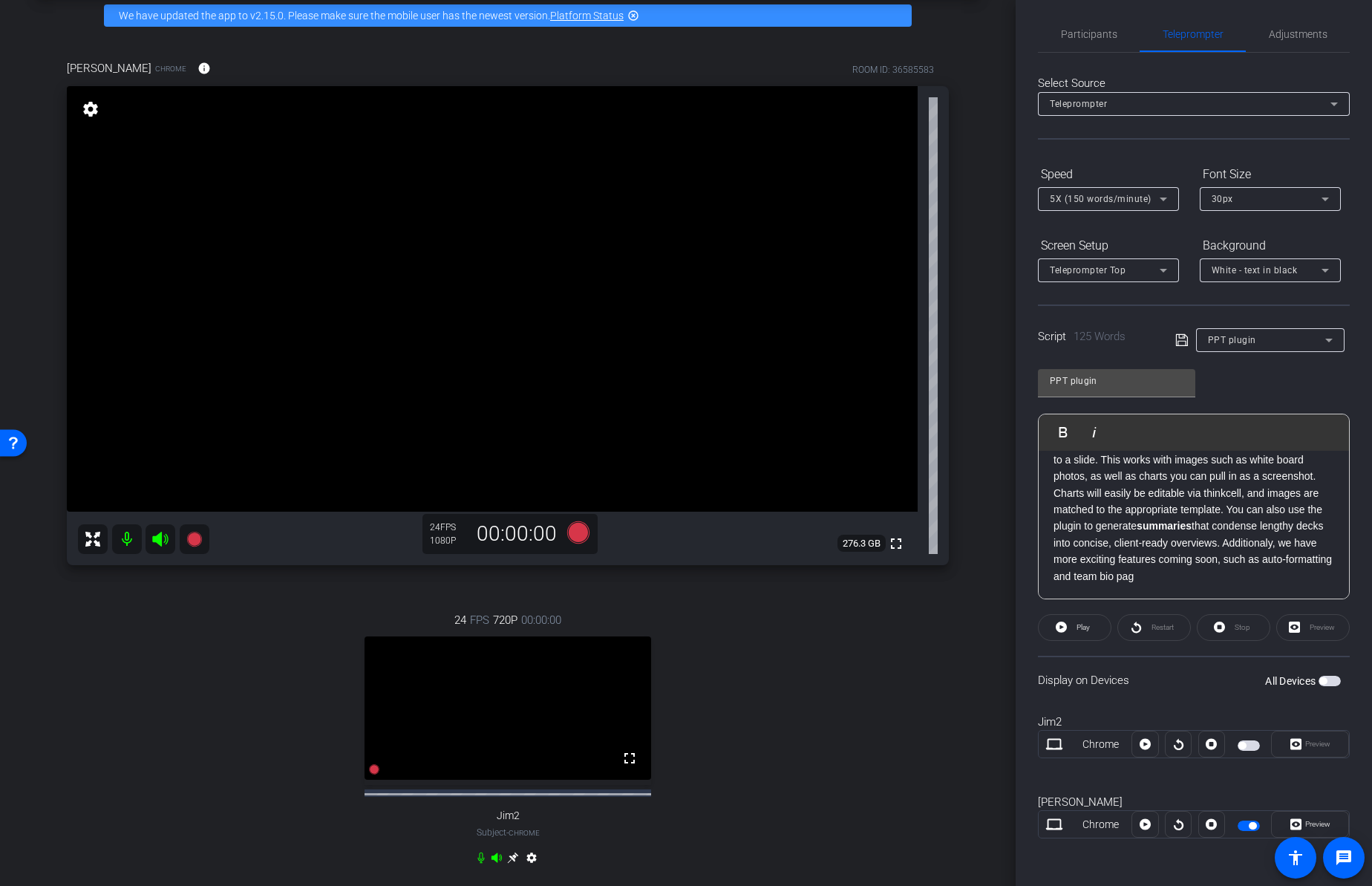
scroll to position [147, 0]
click at [1139, 576] on p "From here, you can try our new image conversion feature. Just upload an image, …" at bounding box center [1193, 501] width 280 height 167
drag, startPoint x: 1227, startPoint y: 544, endPoint x: 1152, endPoint y: 549, distance: 75.2
click at [1152, 549] on p "From here, you can try our new image conversion feature. Just upload an image, …" at bounding box center [1193, 501] width 280 height 167
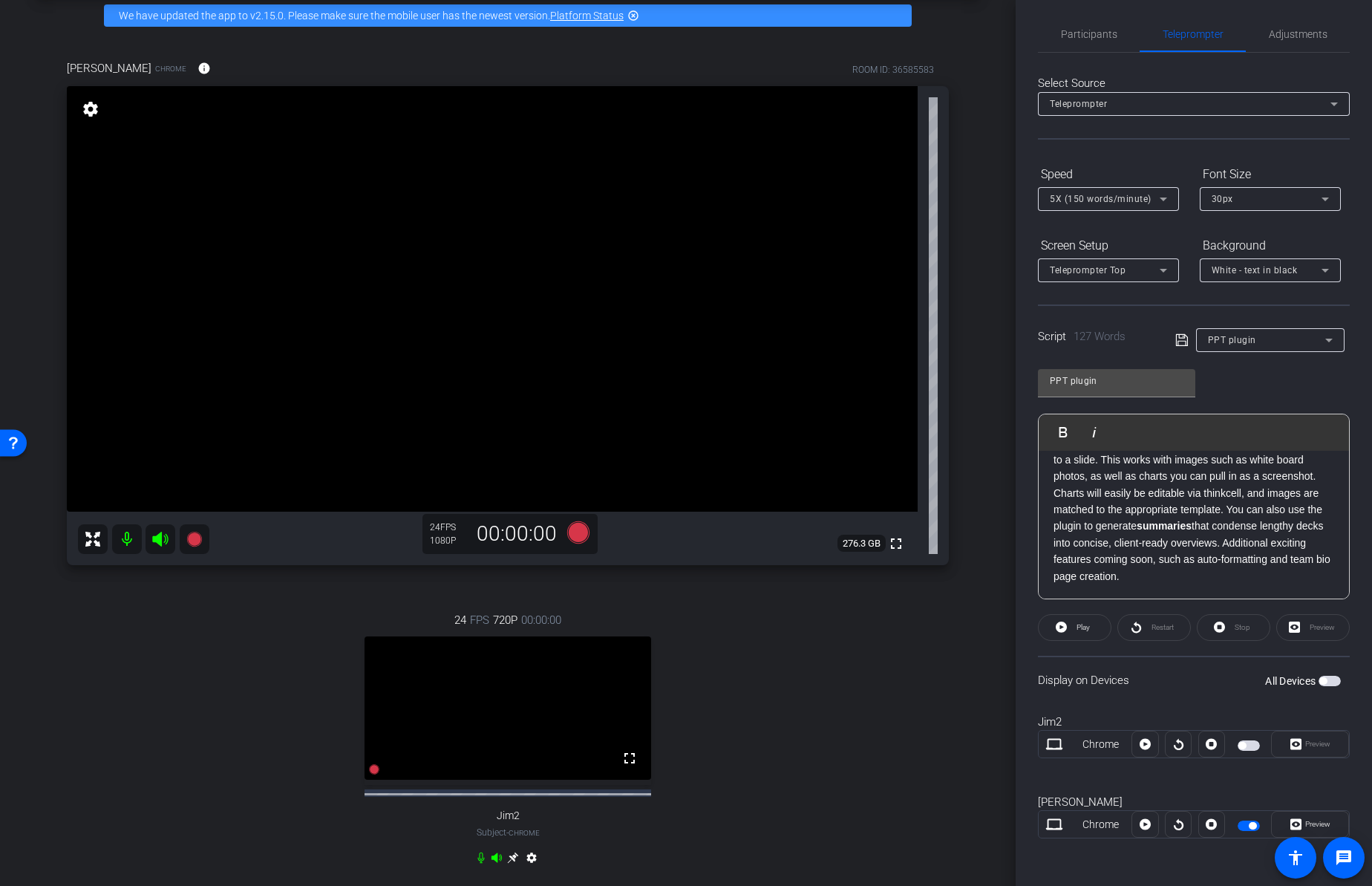
click at [1232, 559] on p "From here, you can try our new image conversion feature. Just upload an image, …" at bounding box center [1193, 501] width 280 height 167
click at [904, 682] on div "24 FPS 720P 00:00:00 fullscreen Jim2 Subject - Chrome settings" at bounding box center [508, 740] width 882 height 307
click at [1169, 532] on p "We have a host of exciting new features in the PowerPoint plug-in that make it …" at bounding box center [1193, 498] width 280 height 67
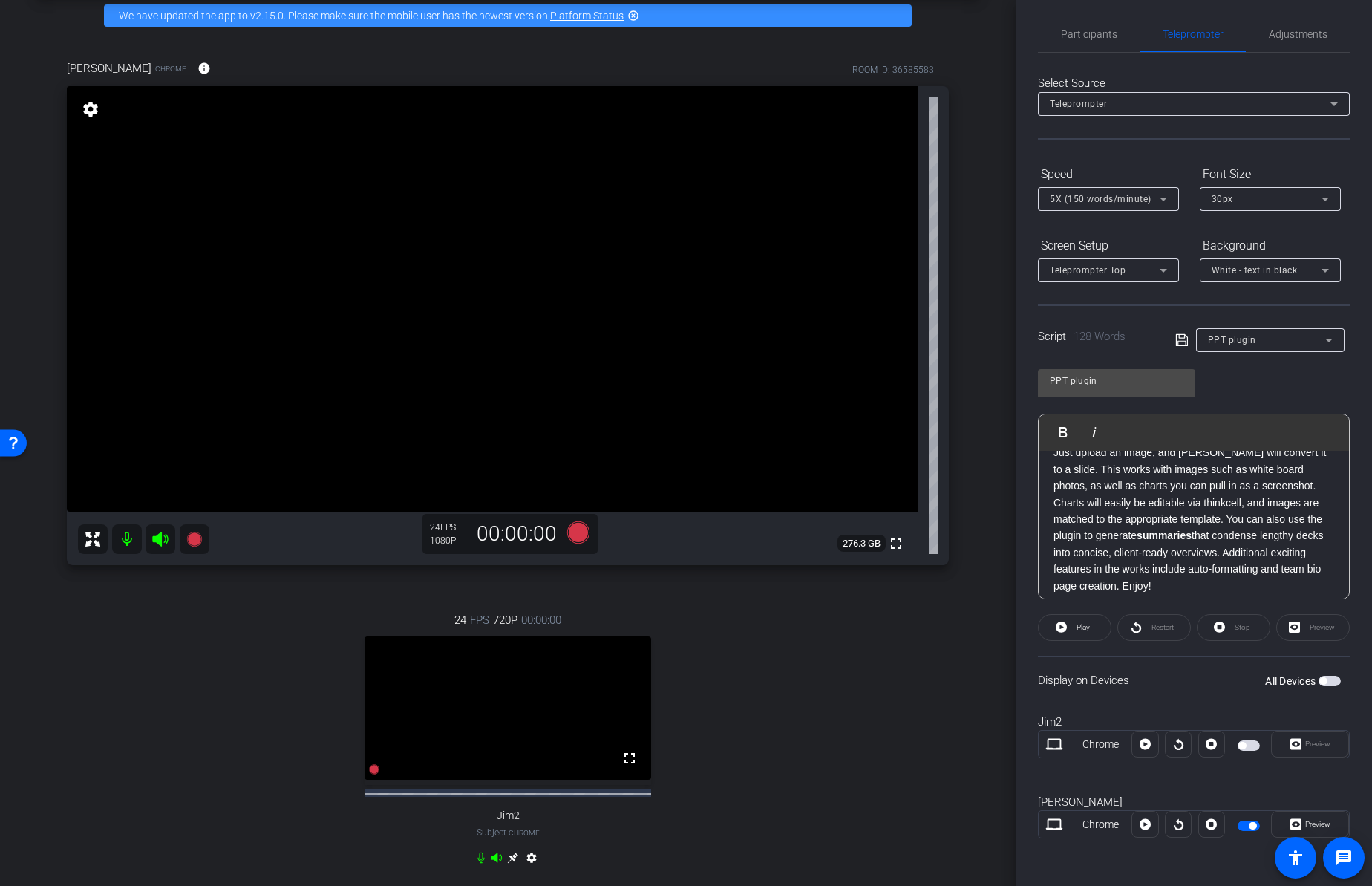
scroll to position [130, 0]
drag, startPoint x: 1134, startPoint y: 577, endPoint x: 1282, endPoint y: 559, distance: 149.1
click at [1282, 559] on p "We have a host of exciting new features in the PowerPoint plug-in that make it …" at bounding box center [1193, 468] width 280 height 232
click at [835, 671] on div "24 FPS 720P 00:00:00 fullscreen Jim2 Subject - Chrome settings" at bounding box center [508, 740] width 882 height 307
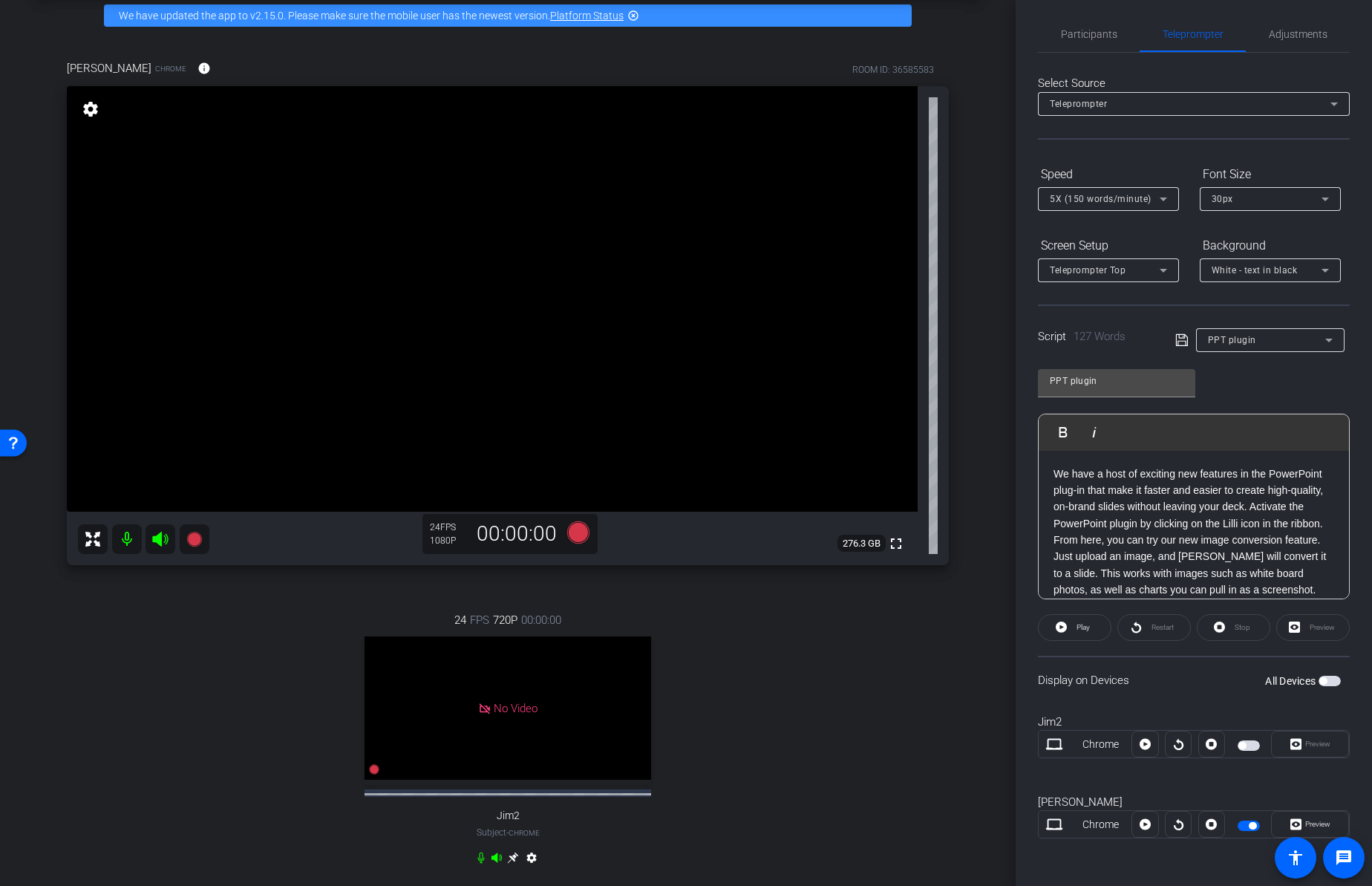
click at [1053, 471] on p "We have a host of exciting new features in the PowerPoint plug-in that make it …" at bounding box center [1193, 581] width 280 height 232
click at [198, 538] on icon at bounding box center [194, 539] width 15 height 15
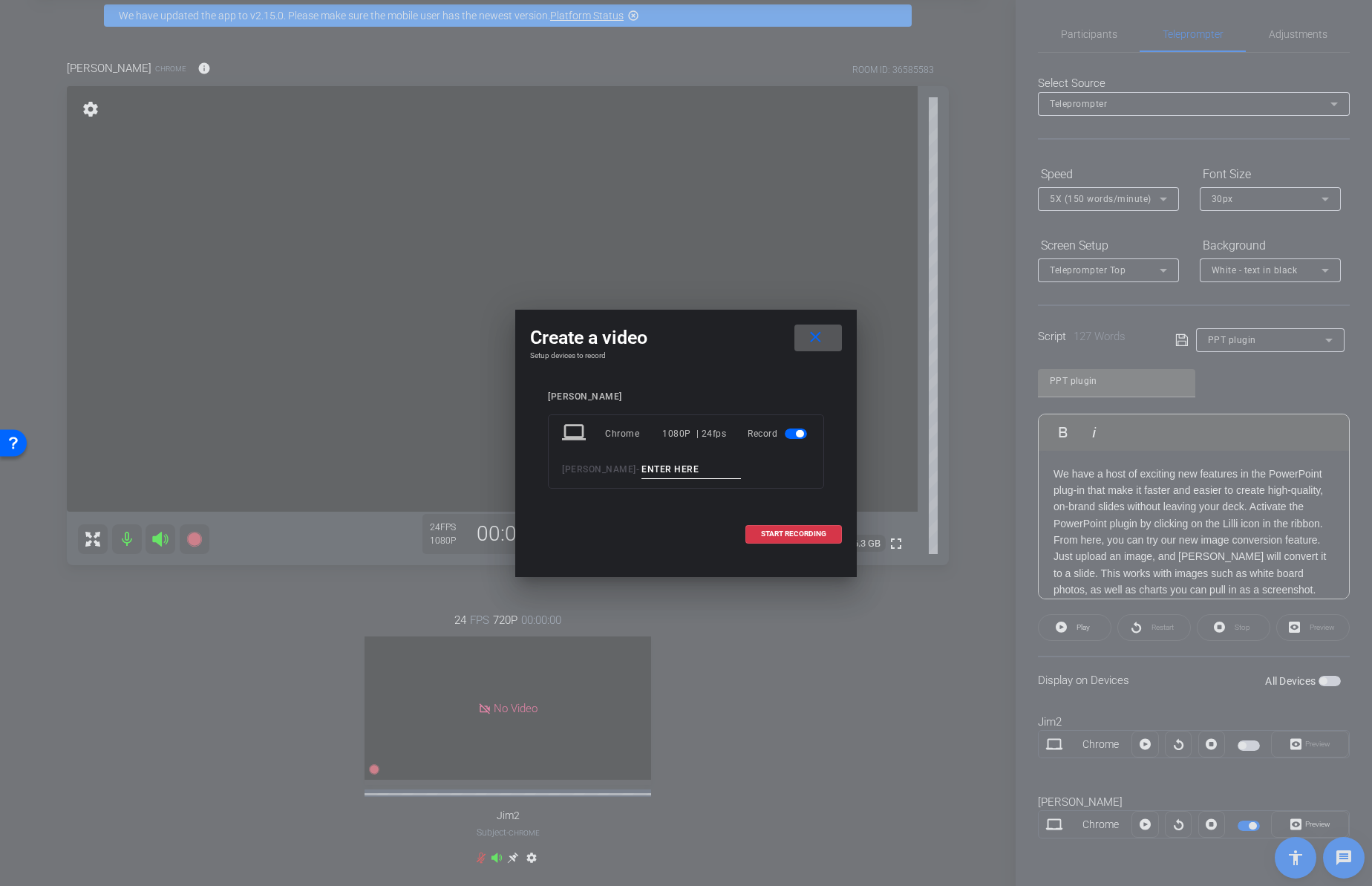
click at [642, 468] on input at bounding box center [691, 469] width 100 height 19
type input "01"
click at [770, 534] on span "START RECORDING" at bounding box center [793, 534] width 66 height 8
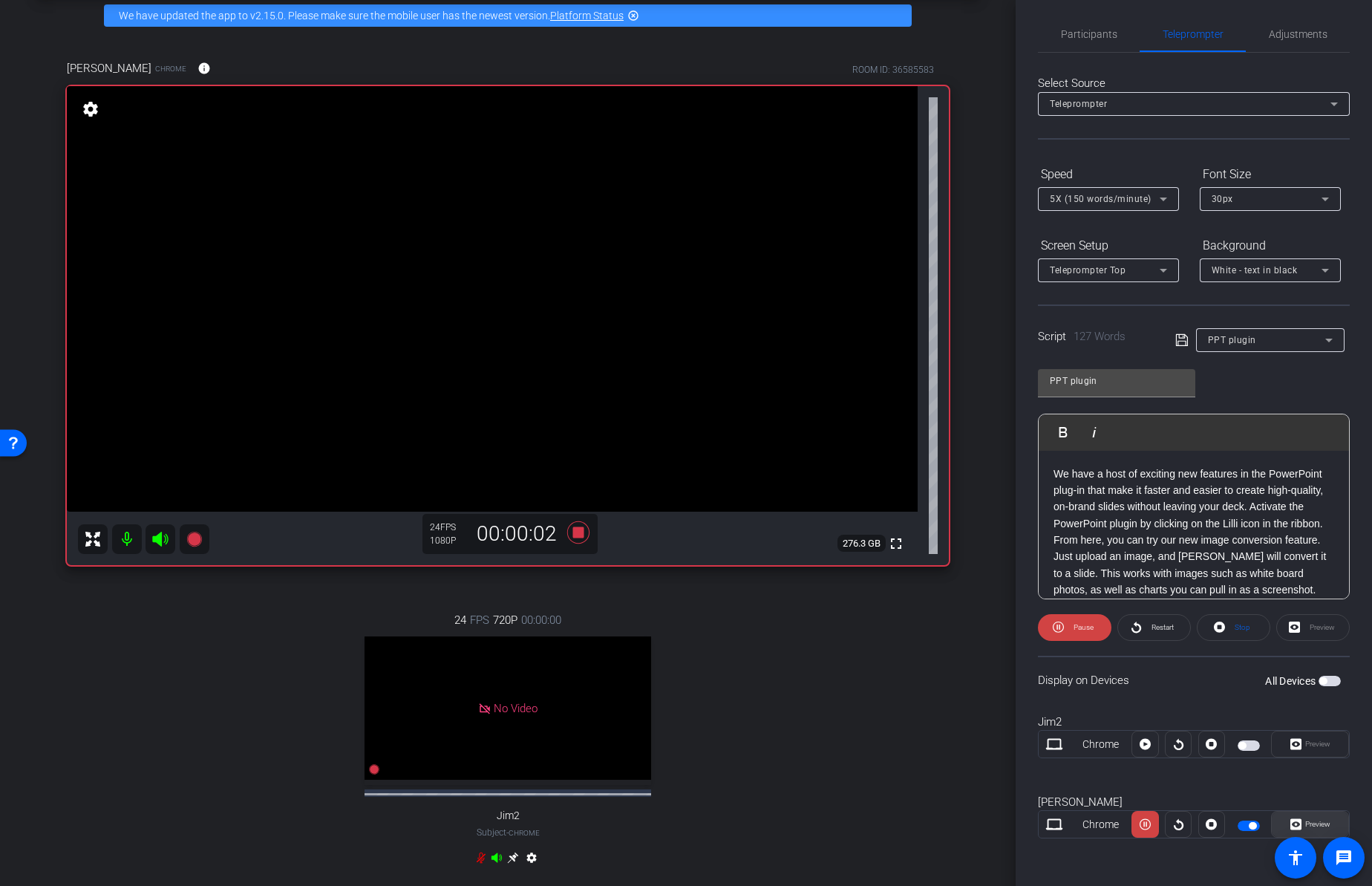
click at [1315, 828] on span "Preview" at bounding box center [1317, 823] width 25 height 8
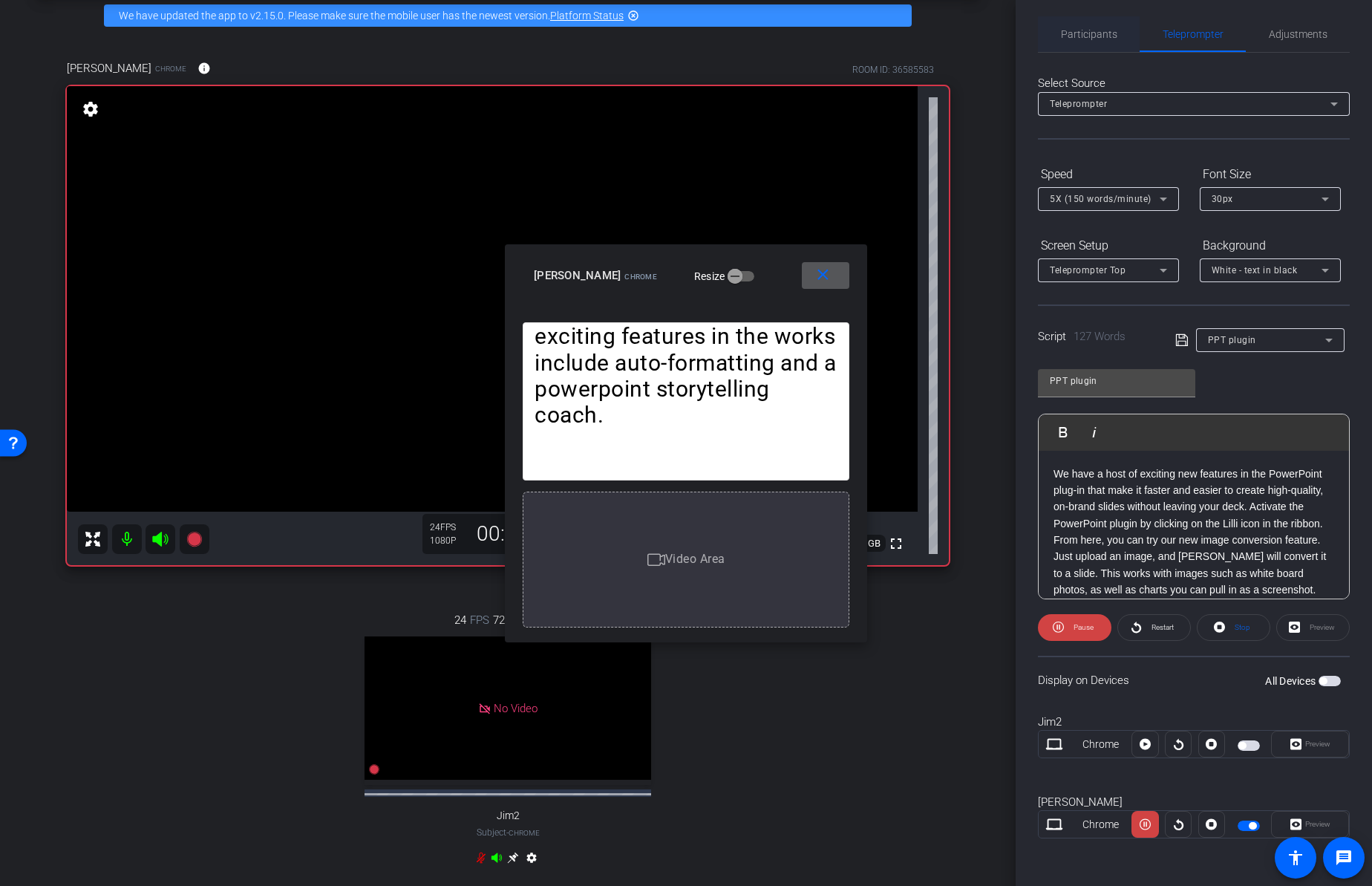
click at [1080, 32] on span "Participants" at bounding box center [1089, 34] width 57 height 11
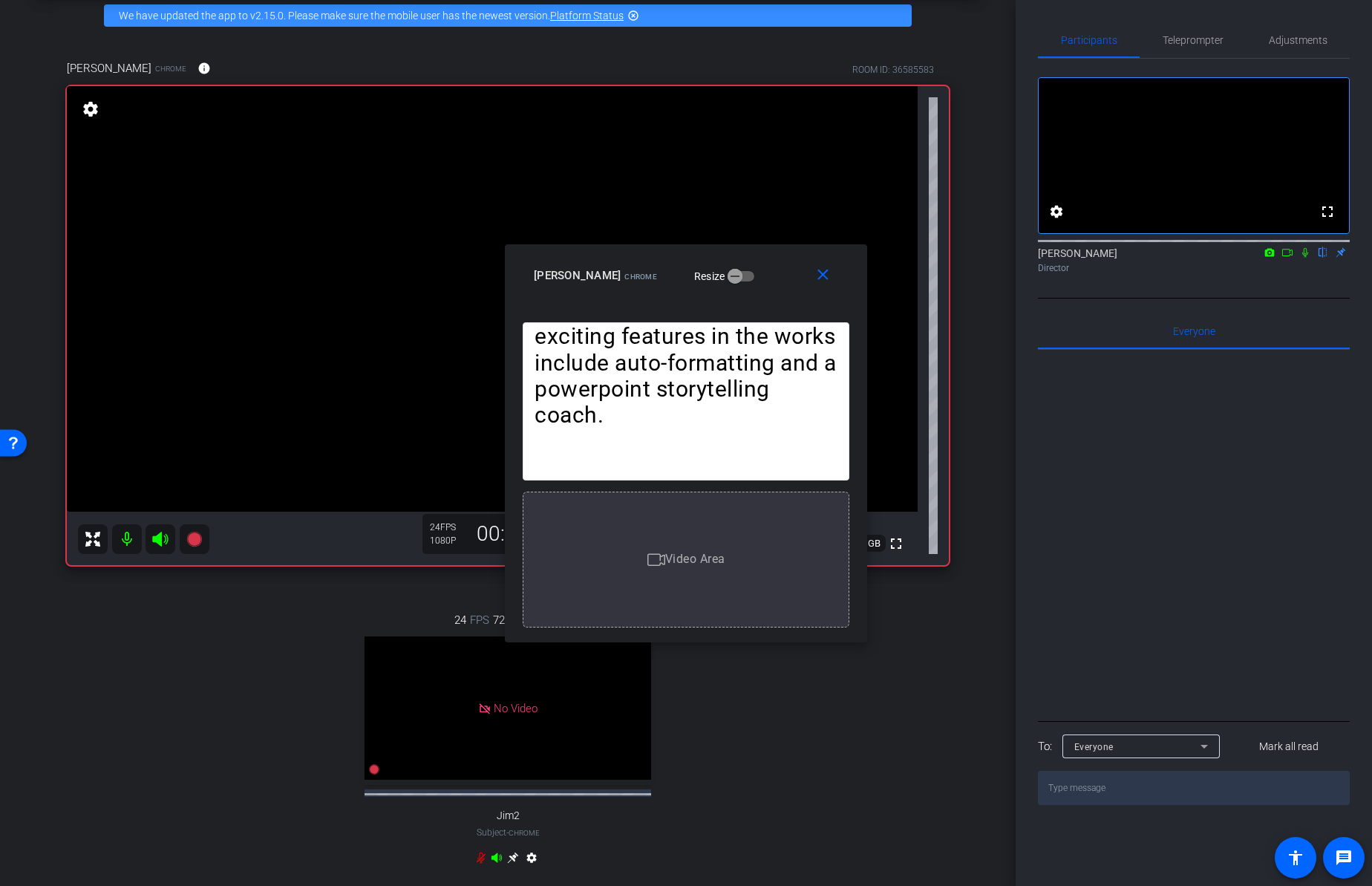
click at [1305, 258] on icon at bounding box center [1305, 253] width 12 height 11
click at [817, 277] on mat-icon "close" at bounding box center [822, 274] width 19 height 19
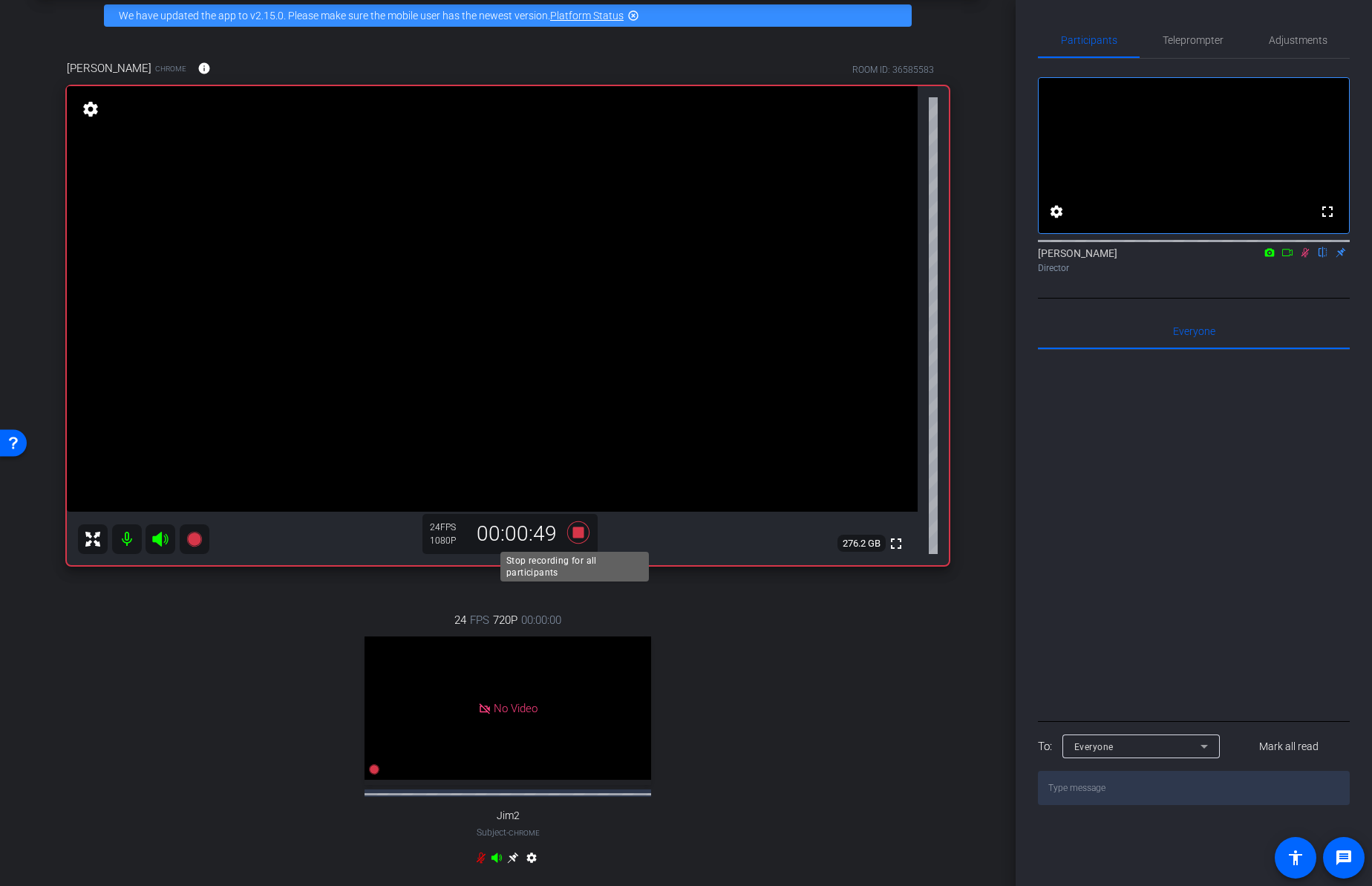
click at [574, 529] on icon at bounding box center [578, 532] width 23 height 23
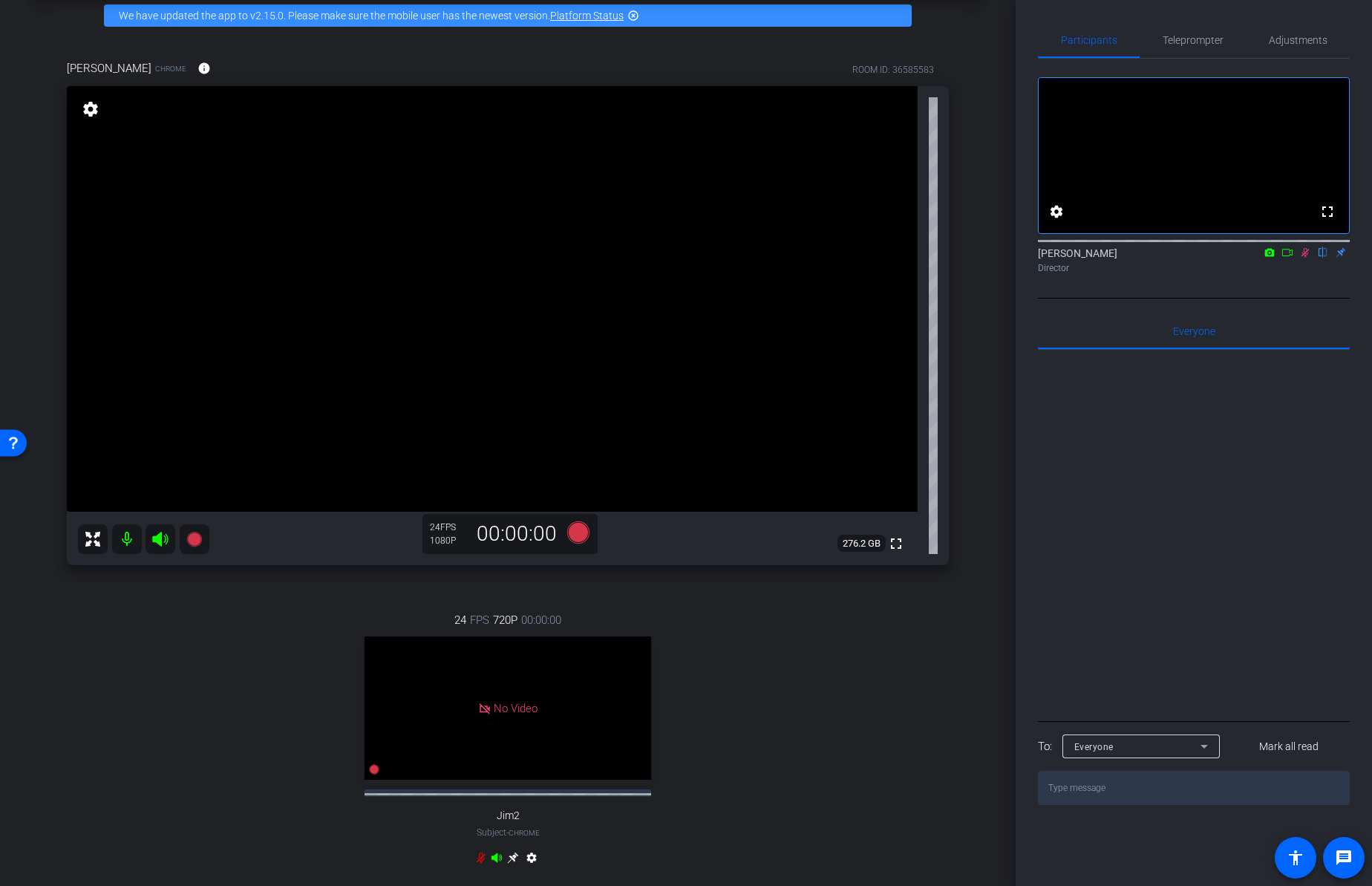
click at [1306, 258] on icon at bounding box center [1305, 253] width 8 height 10
click at [1182, 41] on span "Teleprompter" at bounding box center [1193, 40] width 61 height 11
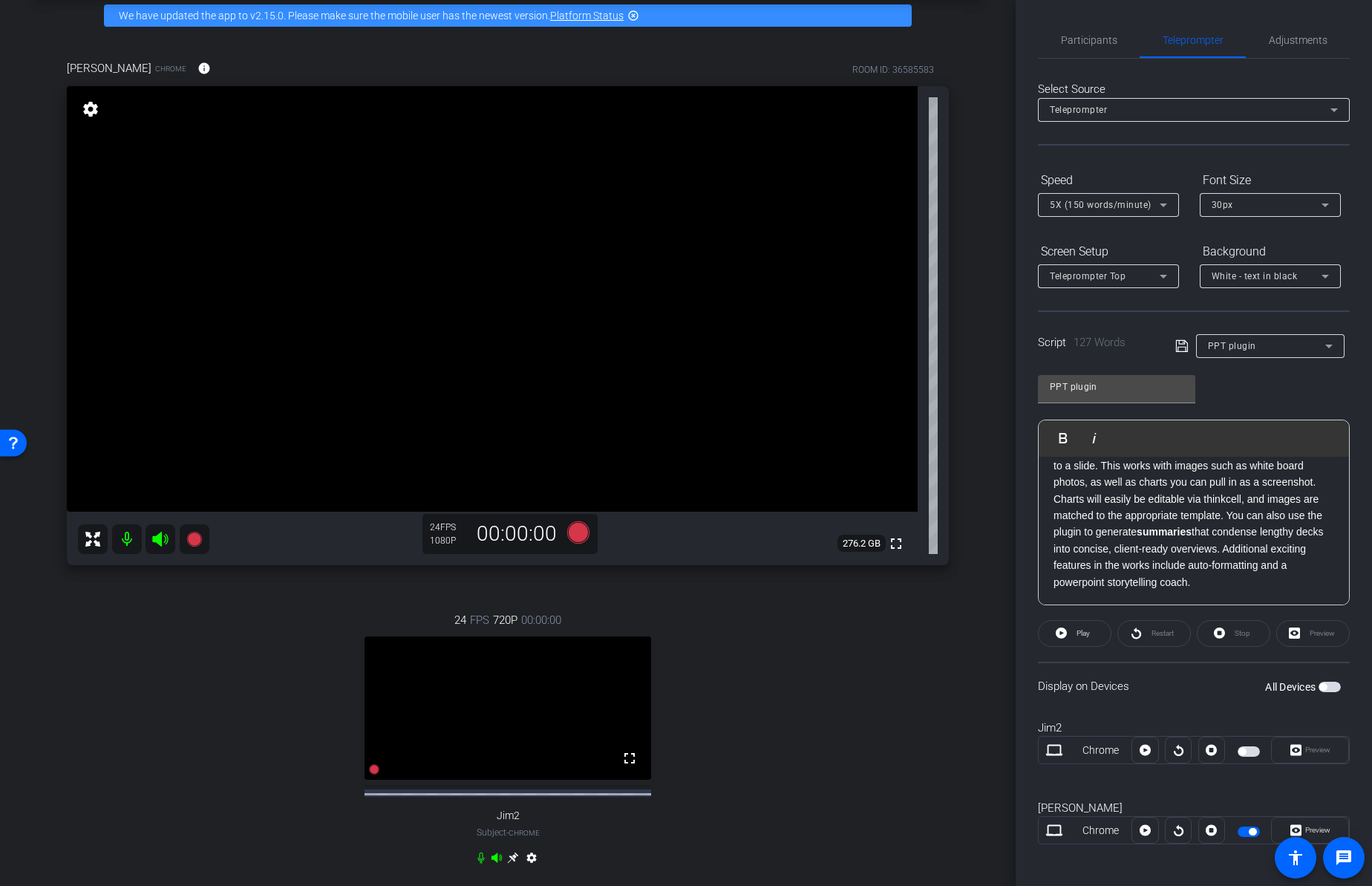
scroll to position [130, 0]
click at [1107, 205] on span "5X (150 words/minute)" at bounding box center [1100, 205] width 102 height 11
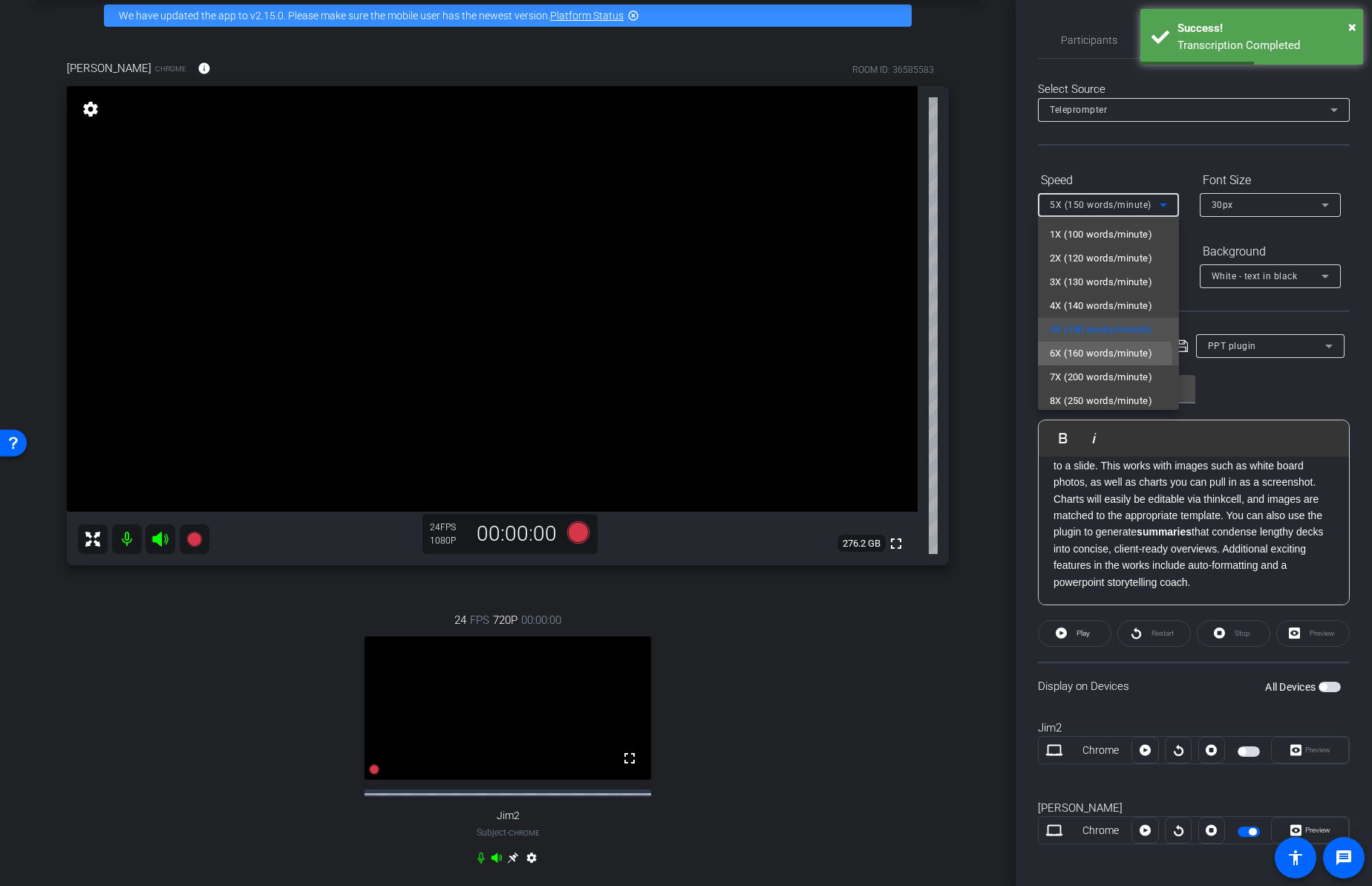
click at [1076, 359] on span "6X (160 words/minute)" at bounding box center [1101, 354] width 103 height 18
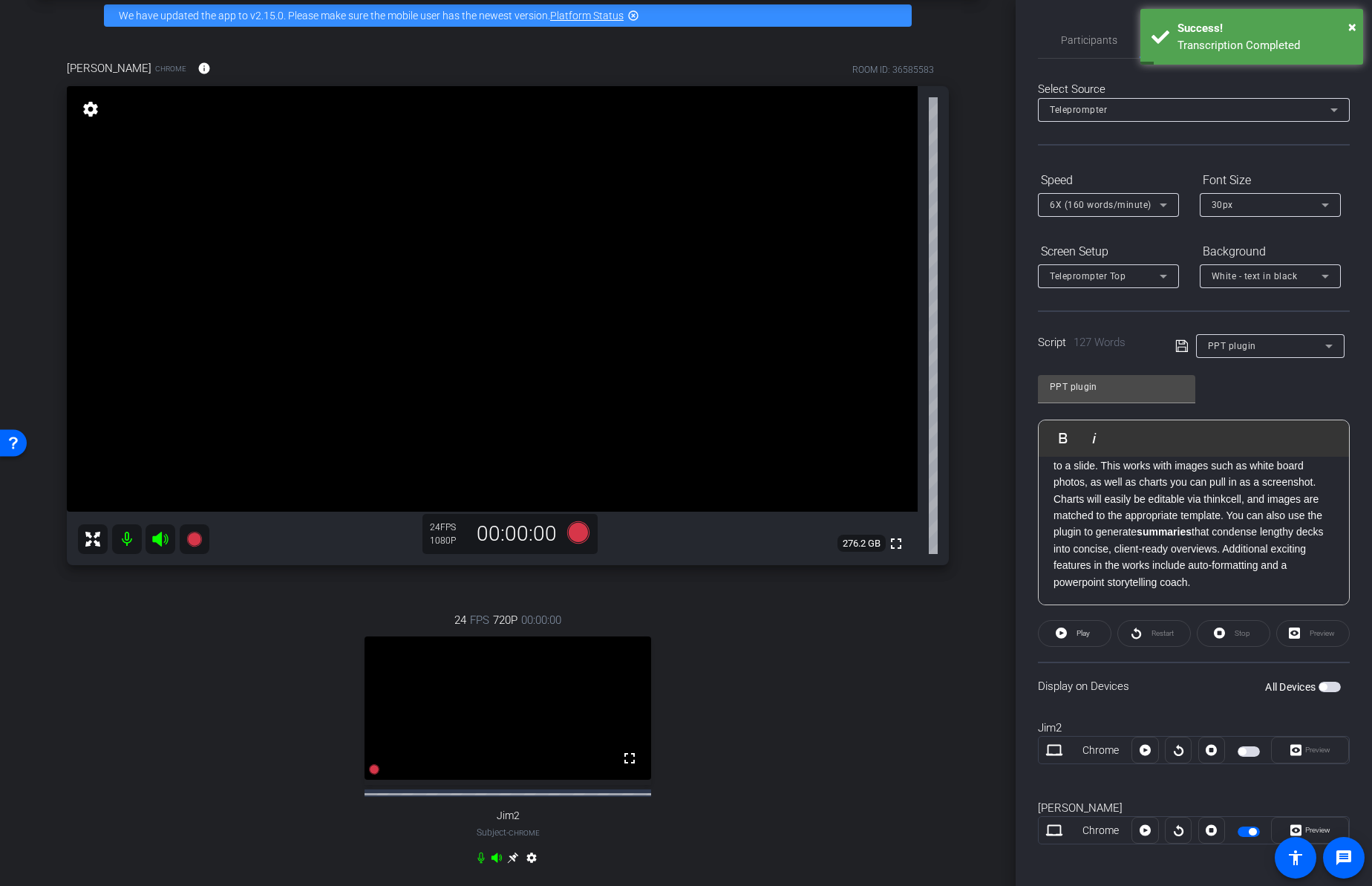
click at [950, 657] on div "Omer Chrome info ROOM ID: 36585583 fullscreen settings 276.2 GB 24 FPS 1080P 00…" at bounding box center [507, 472] width 941 height 873
drag, startPoint x: 289, startPoint y: 605, endPoint x: 258, endPoint y: 563, distance: 52.2
click at [289, 604] on div "24 FPS 720P 00:00:00 fullscreen Jim2 Subject - Chrome settings" at bounding box center [508, 740] width 882 height 307
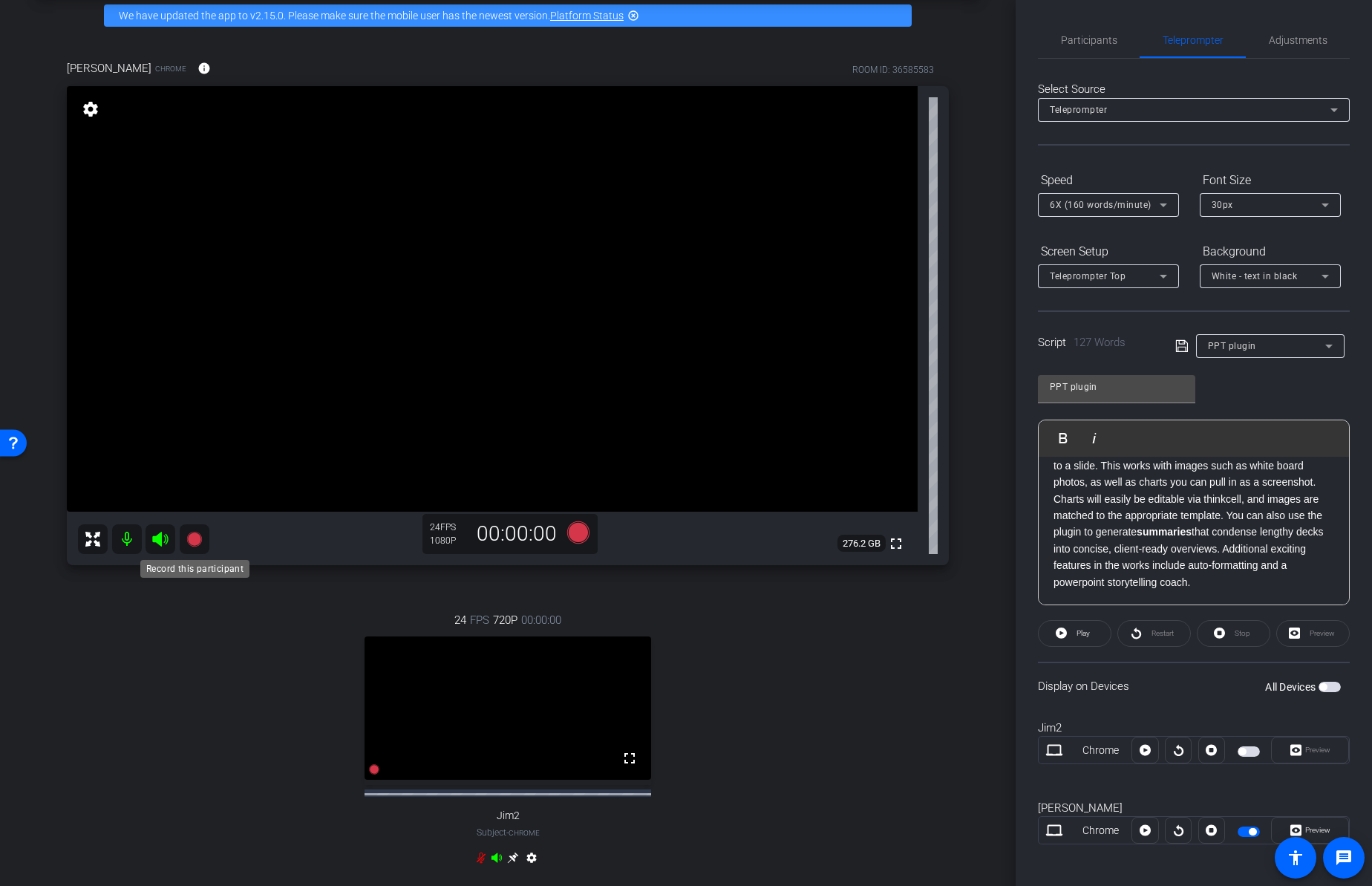
click at [198, 538] on icon at bounding box center [194, 539] width 15 height 15
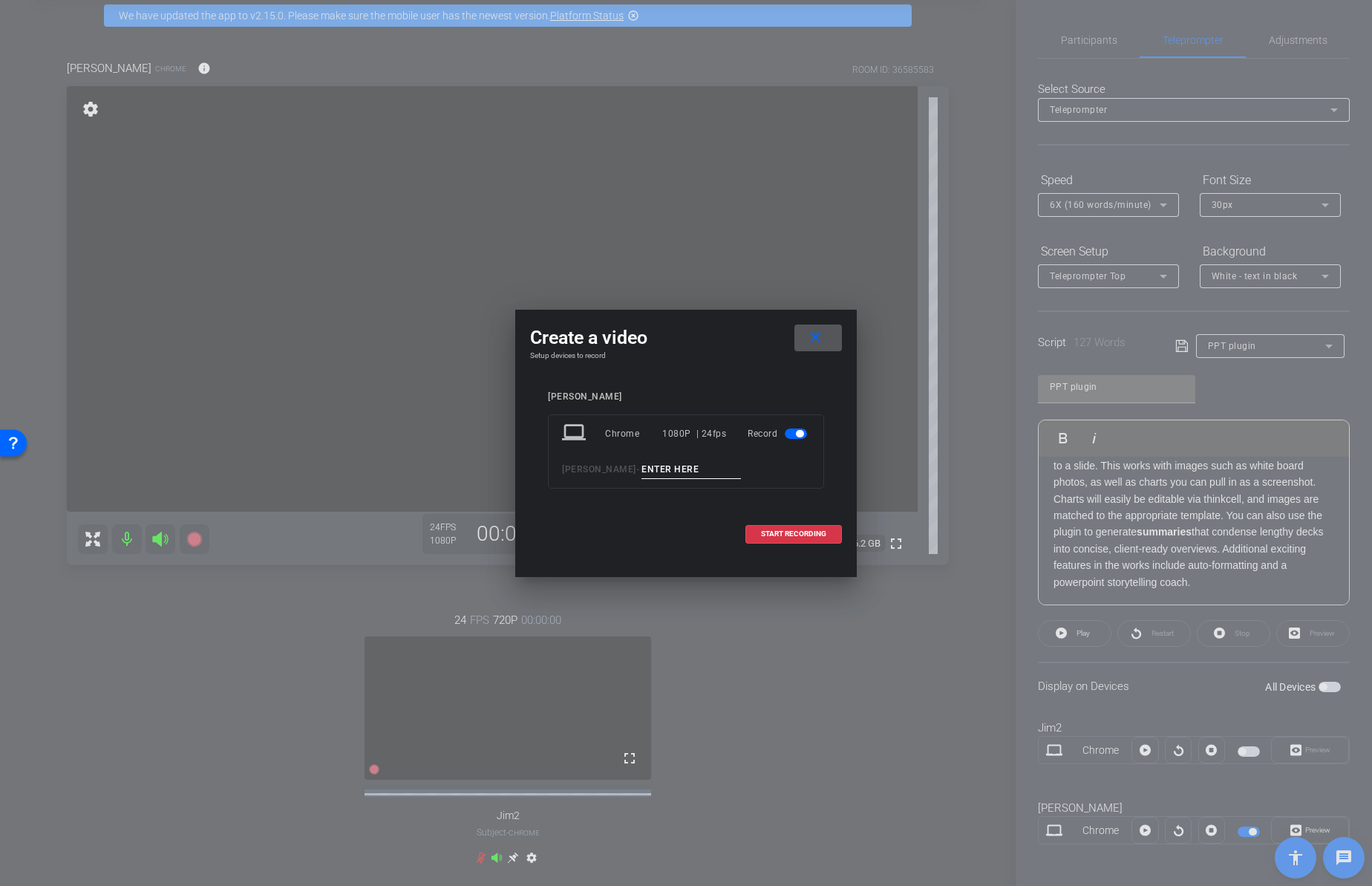
click at [658, 471] on input at bounding box center [691, 469] width 100 height 19
type input "02"
click at [800, 532] on span "START RECORDING" at bounding box center [793, 534] width 66 height 8
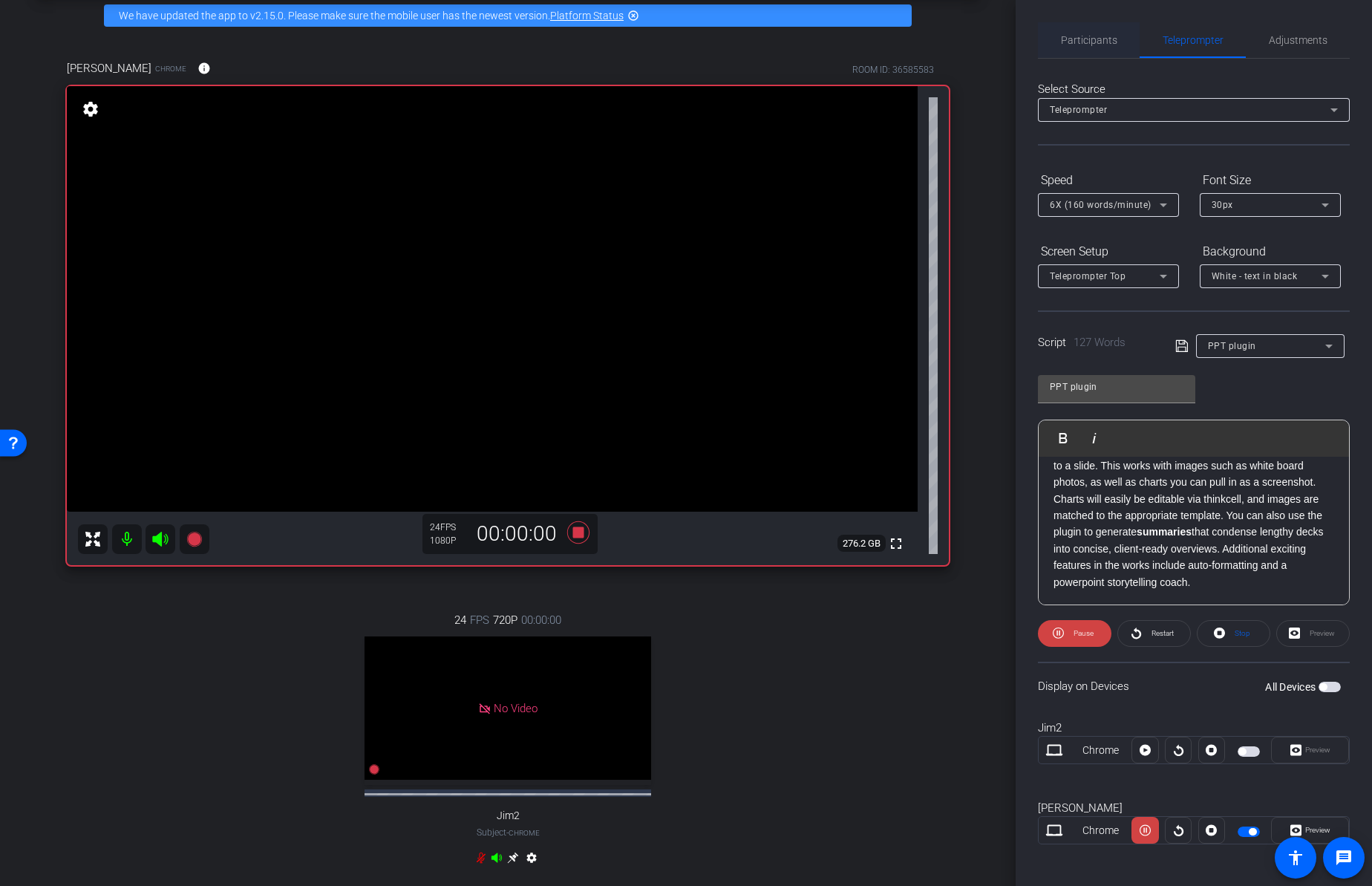
click at [1099, 41] on span "Participants" at bounding box center [1089, 40] width 57 height 11
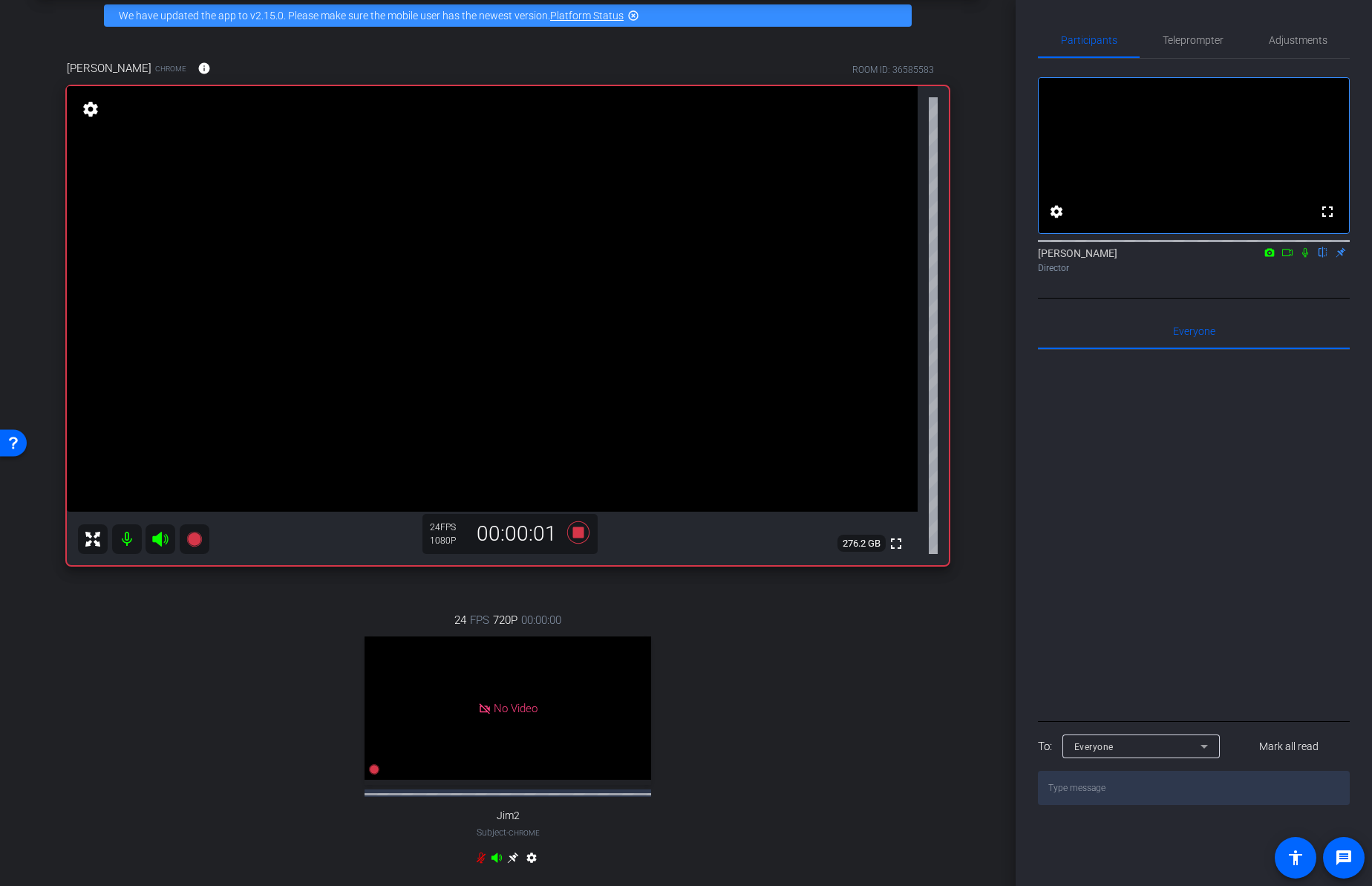
click at [1304, 258] on icon at bounding box center [1305, 253] width 6 height 10
click at [1199, 41] on span "Teleprompter" at bounding box center [1193, 40] width 61 height 11
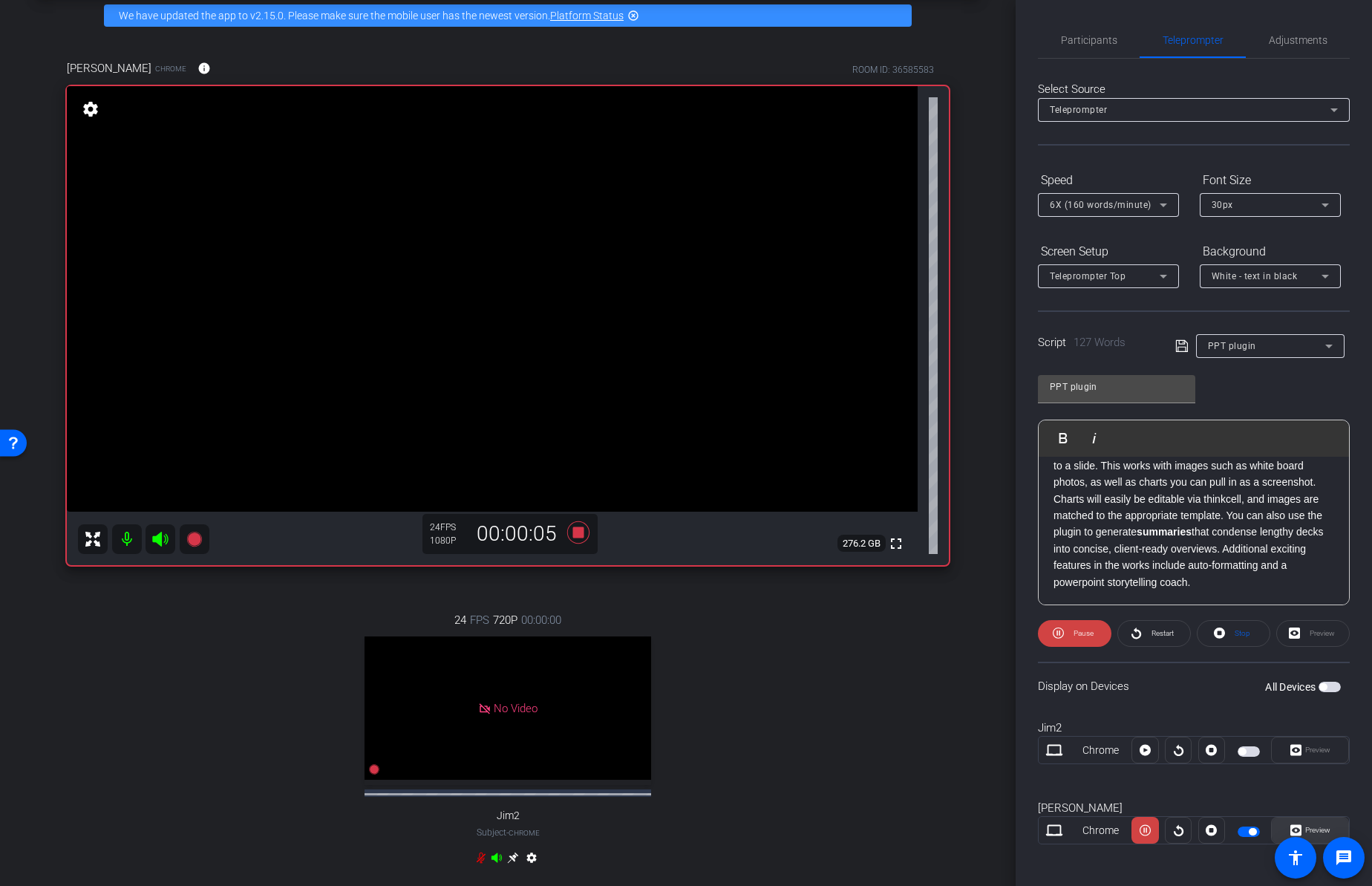
click at [1322, 826] on span "Preview" at bounding box center [1317, 829] width 25 height 8
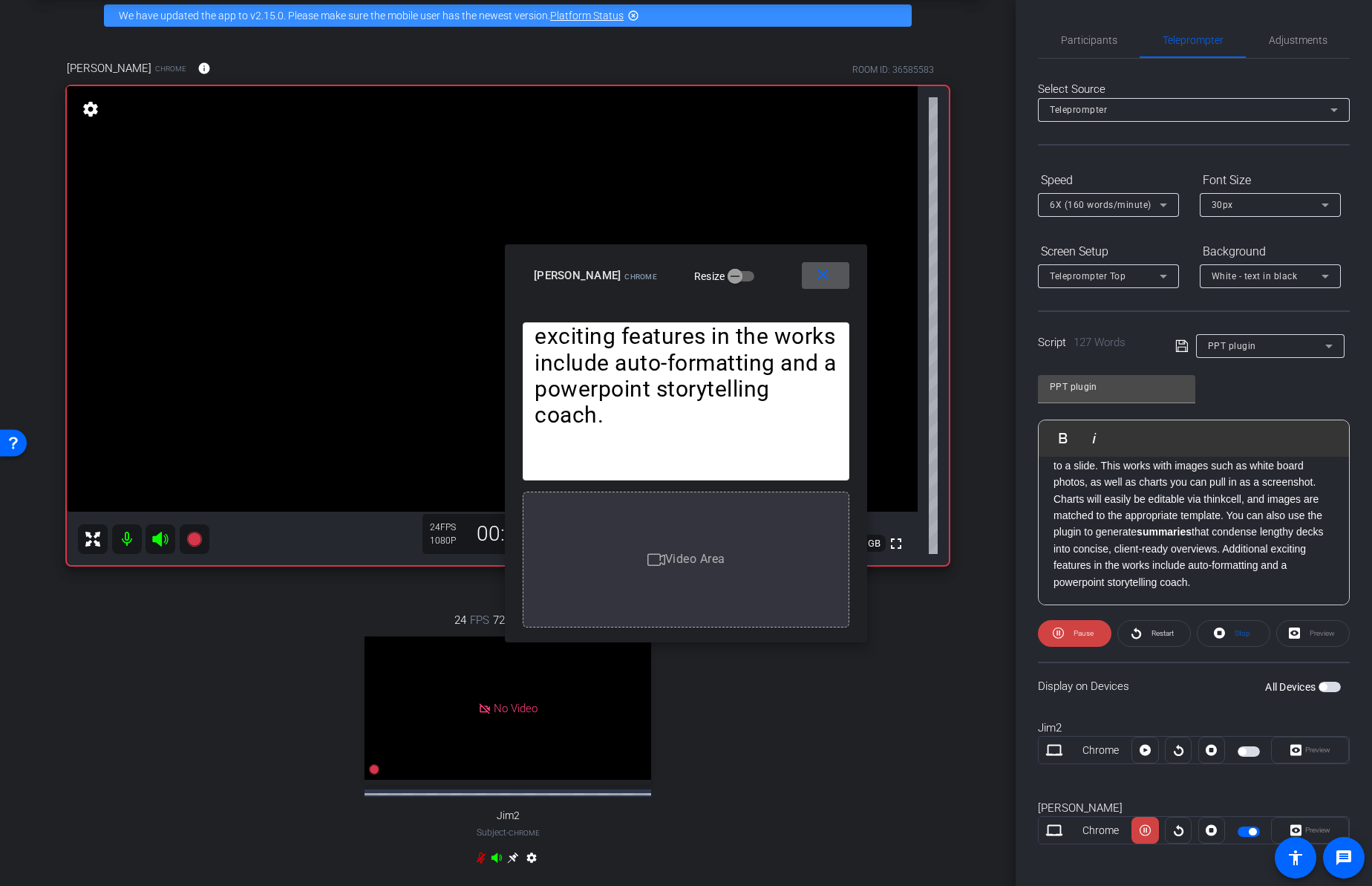
click at [831, 277] on button "close" at bounding box center [825, 275] width 47 height 26
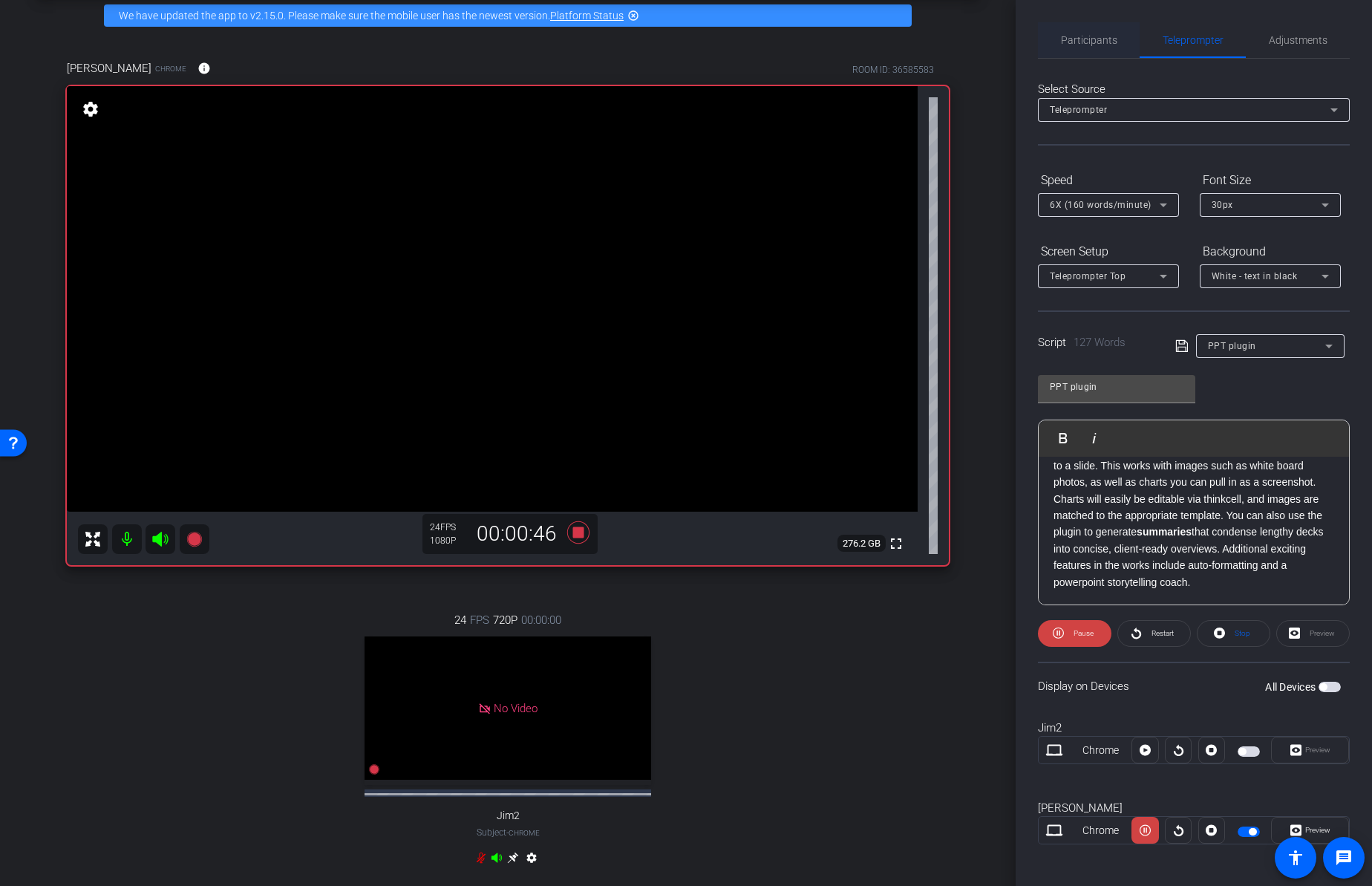
click at [1089, 41] on span "Participants" at bounding box center [1089, 40] width 57 height 11
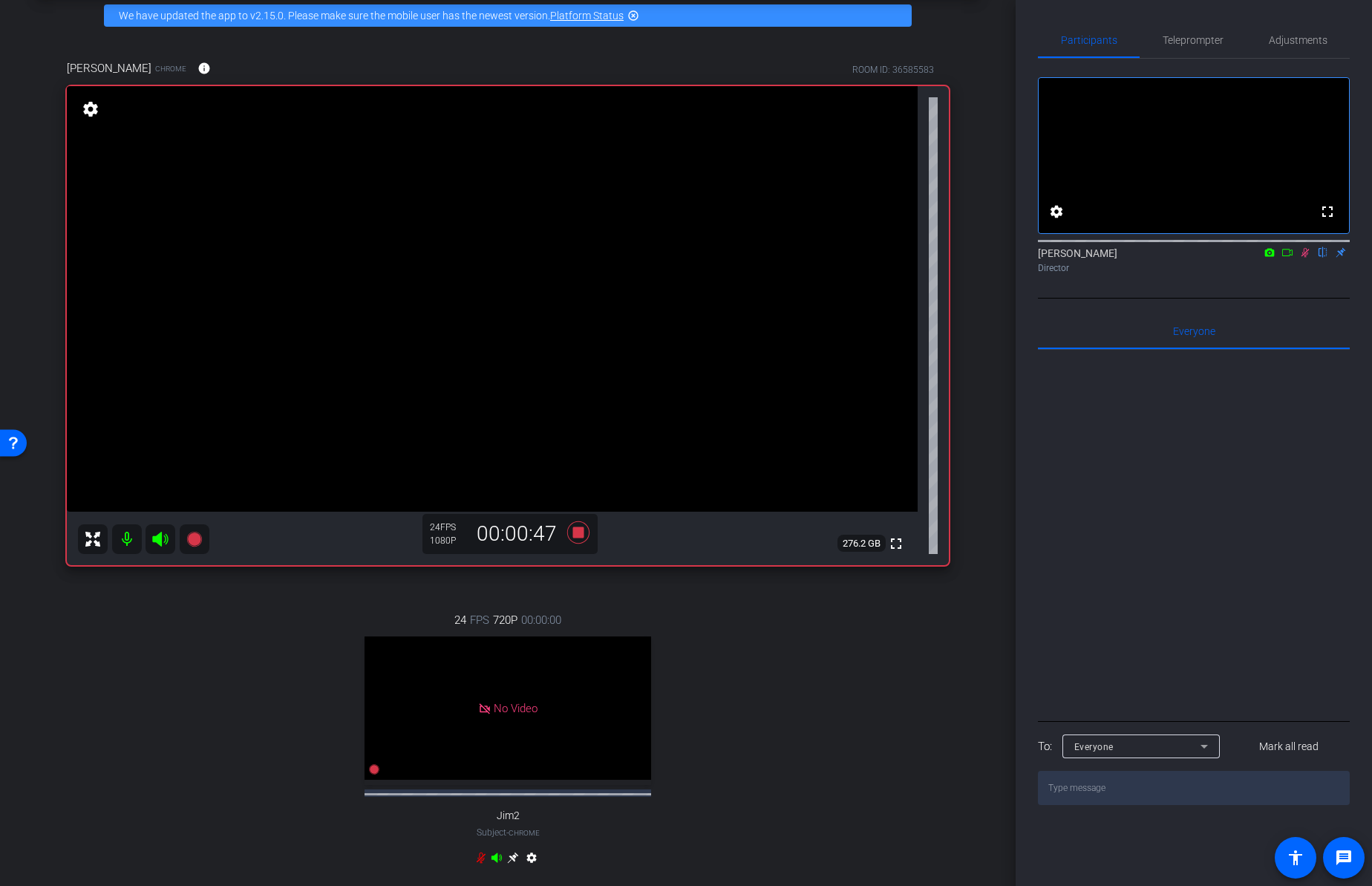
click at [1303, 258] on icon at bounding box center [1305, 253] width 12 height 11
click at [580, 531] on icon at bounding box center [577, 532] width 35 height 26
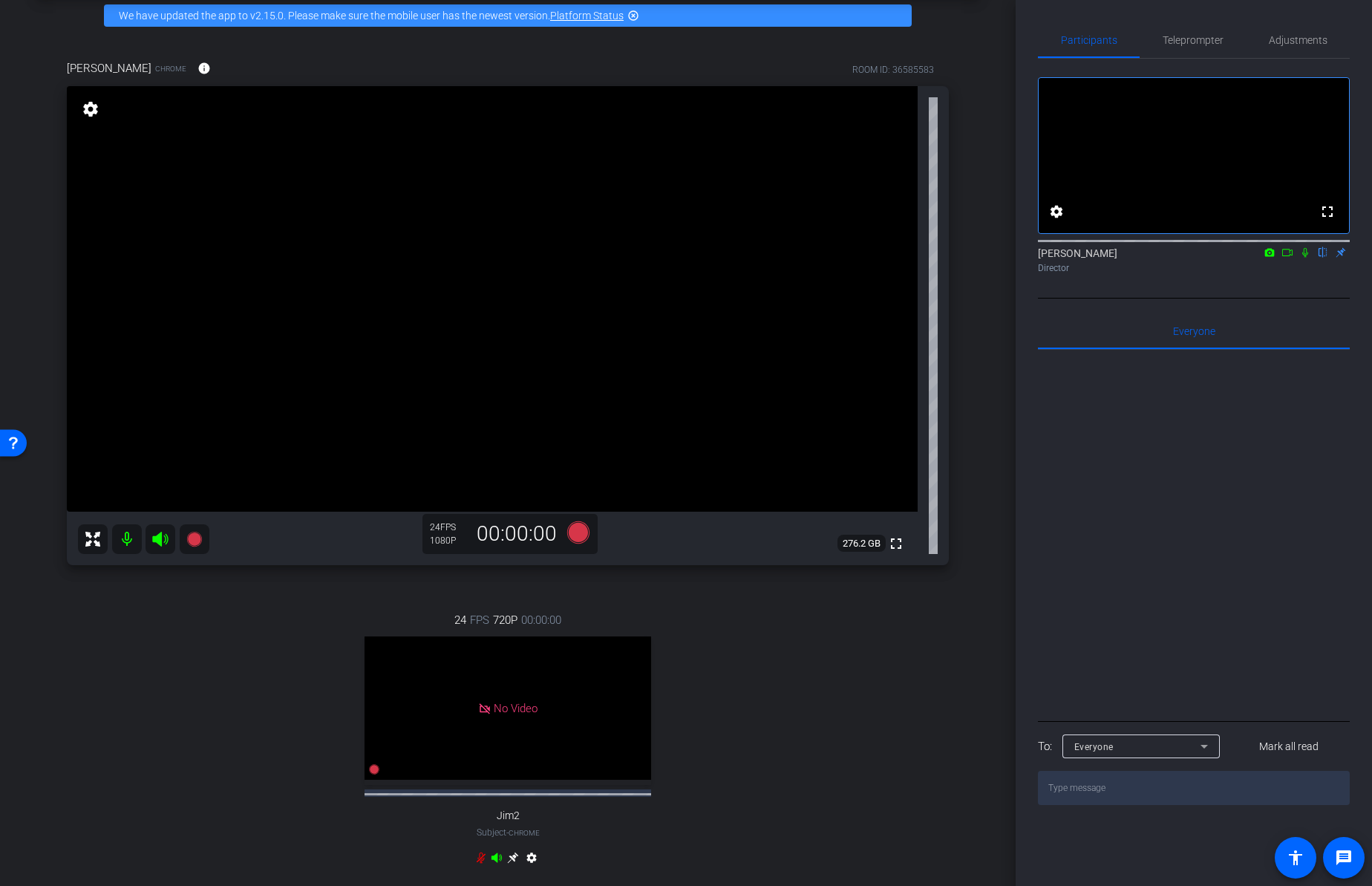
click at [890, 665] on div "24 FPS 720P 00:00:00 No Video Jim2 Subject - Chrome settings" at bounding box center [508, 740] width 882 height 307
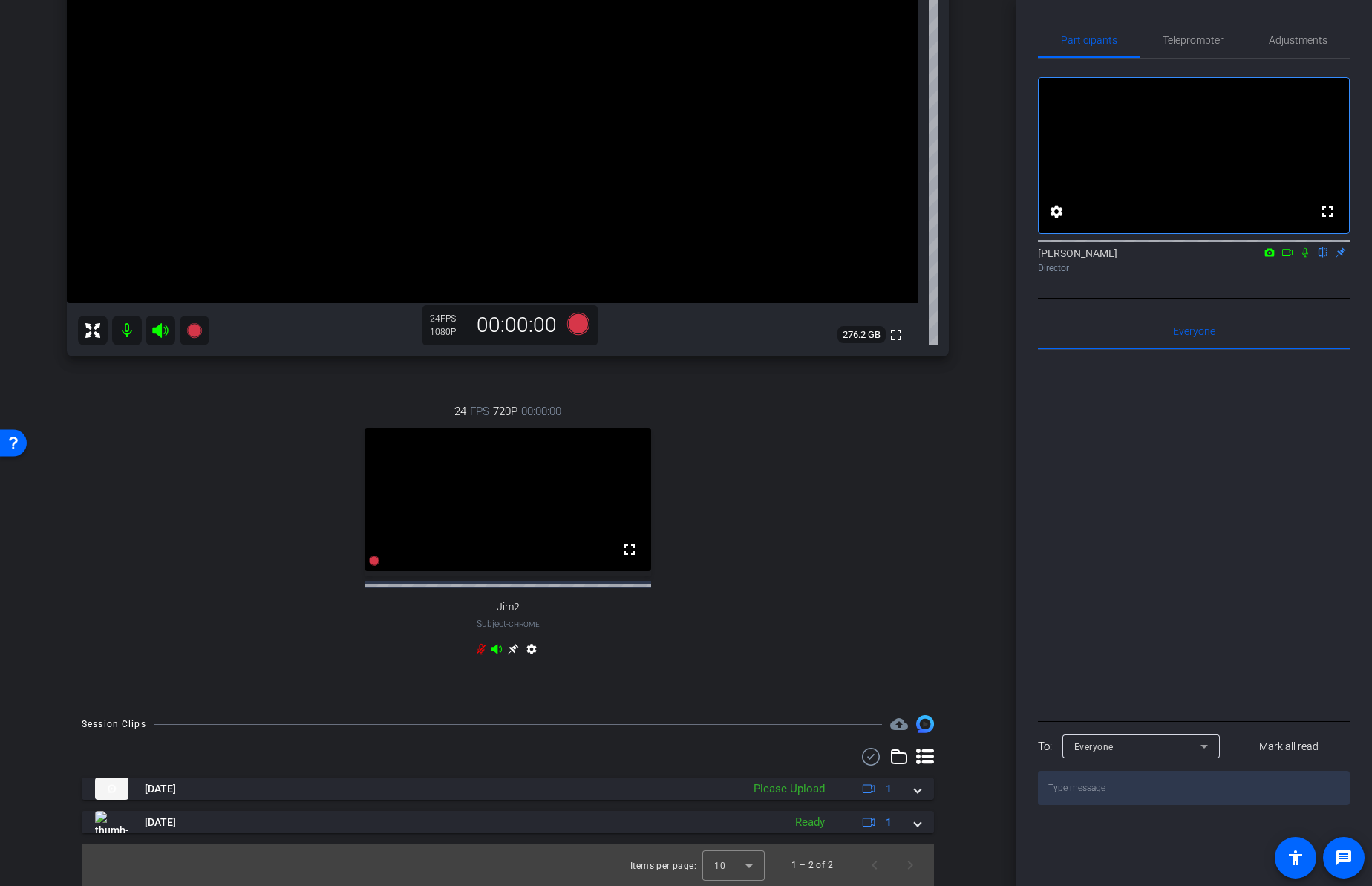
scroll to position [290, 0]
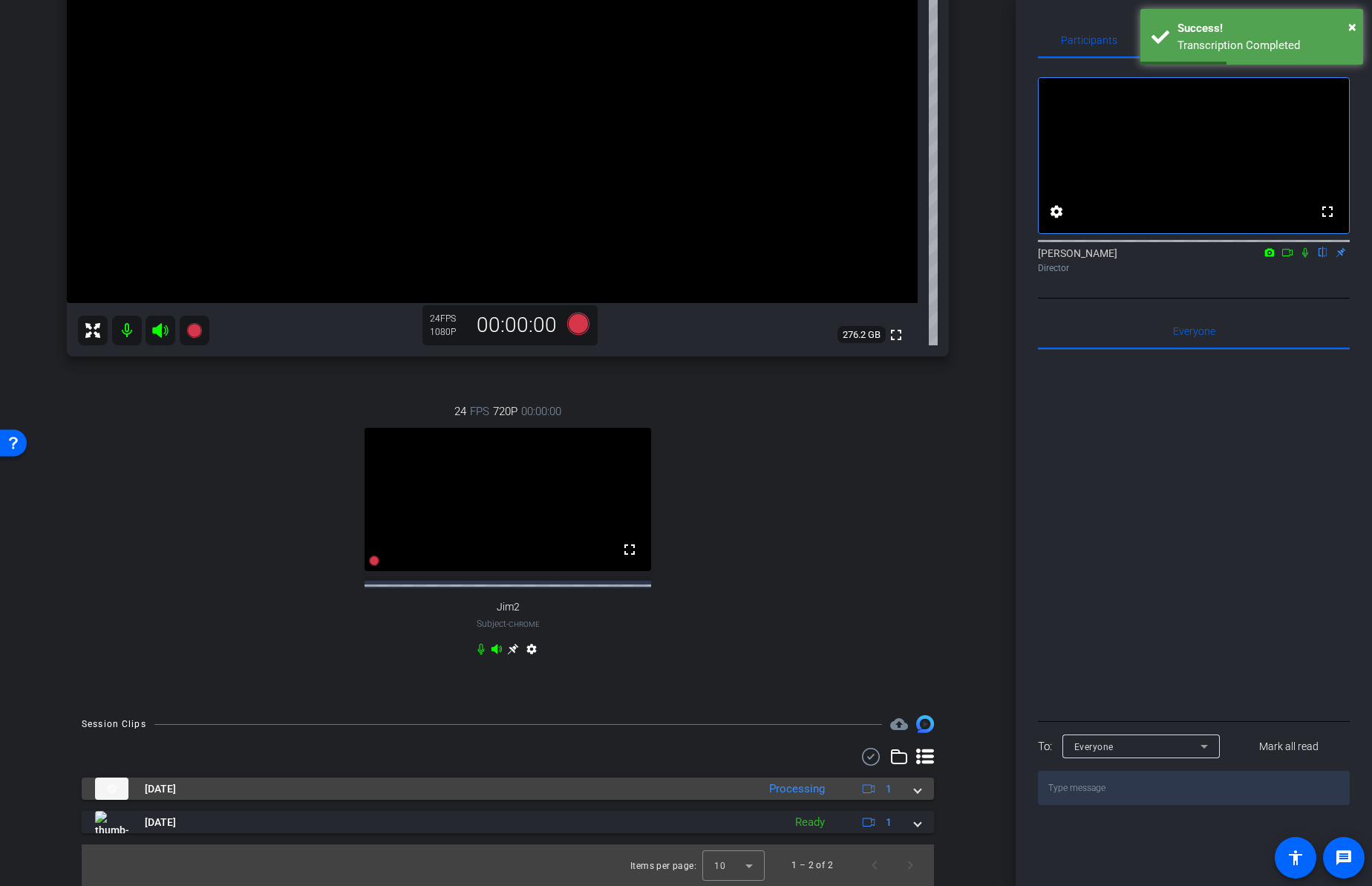
click at [914, 789] on span at bounding box center [917, 789] width 6 height 16
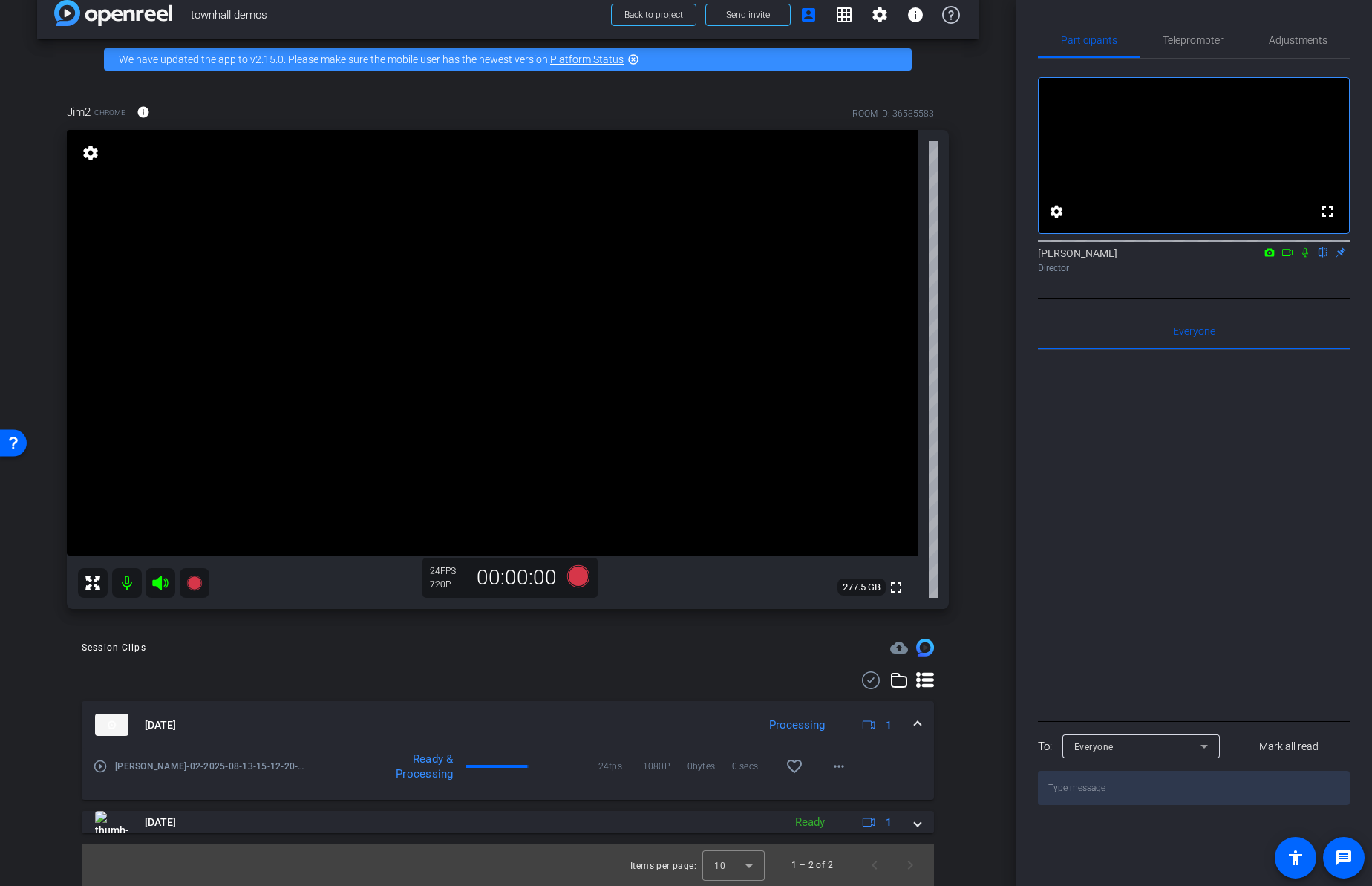
scroll to position [24, 0]
click at [830, 763] on mat-icon "more_horiz" at bounding box center [839, 766] width 18 height 18
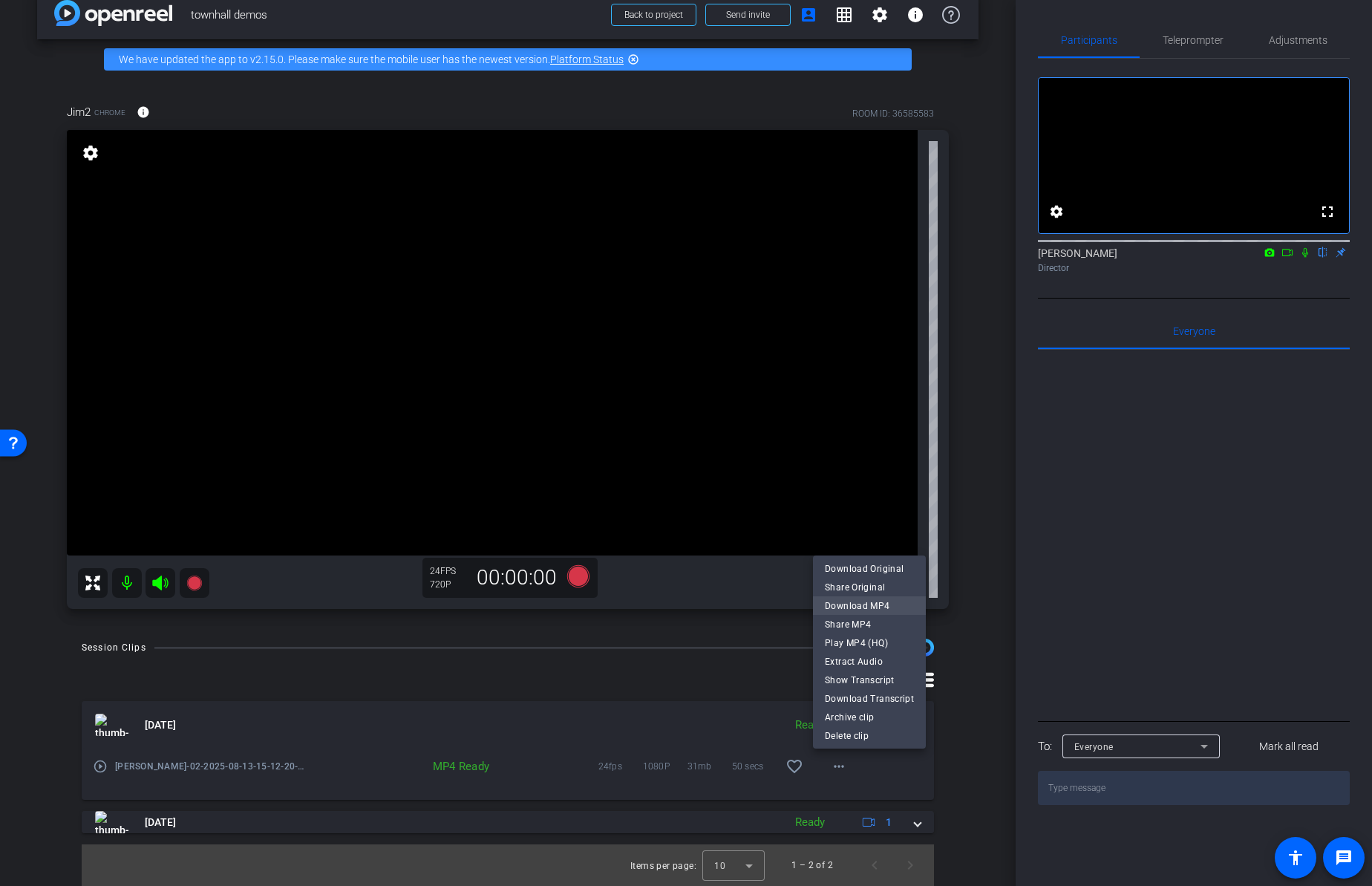
click at [843, 599] on span "Download MP4" at bounding box center [869, 606] width 89 height 18
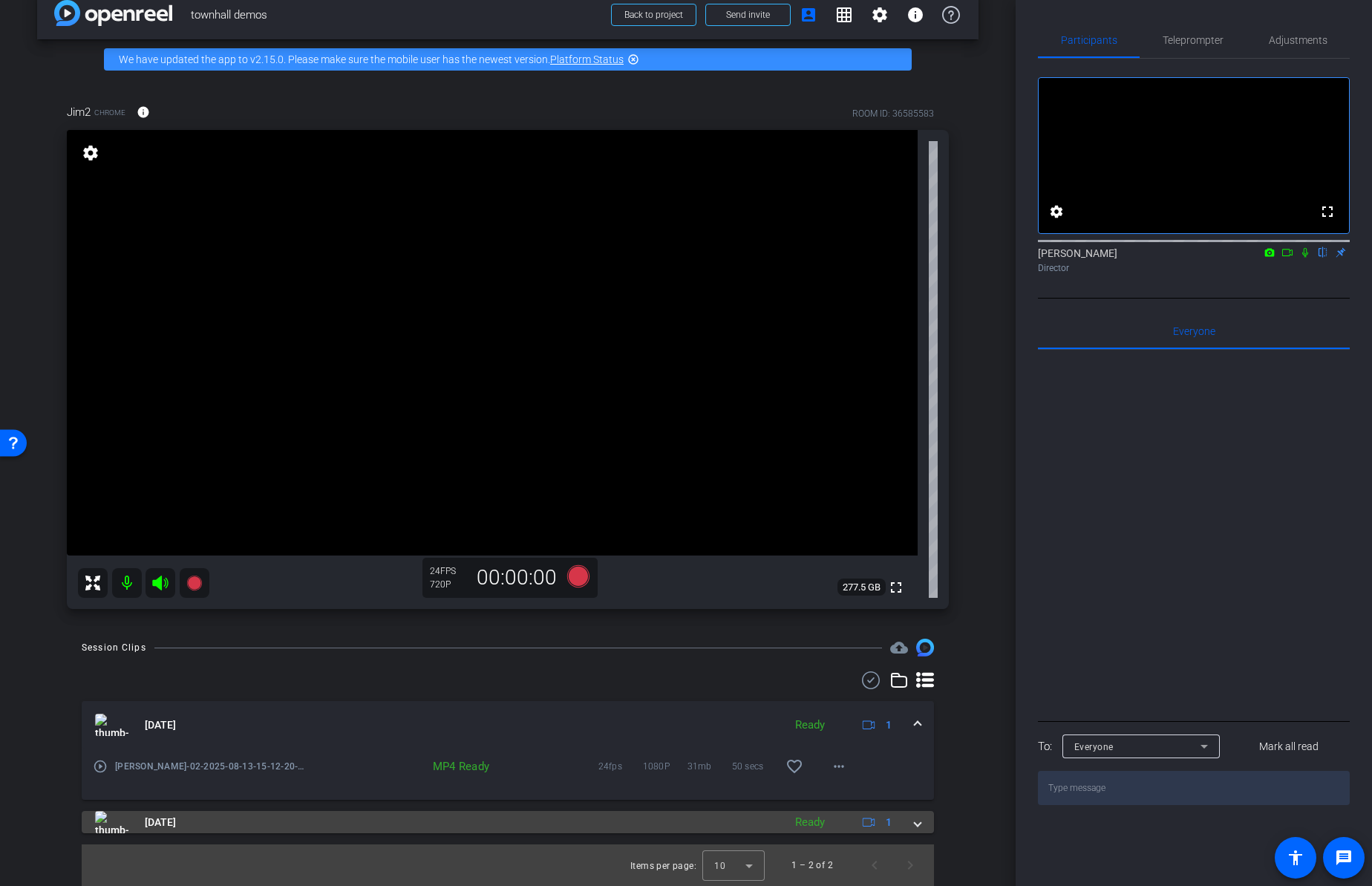
click at [905, 823] on div "[DATE] Ready 1" at bounding box center [504, 822] width 819 height 23
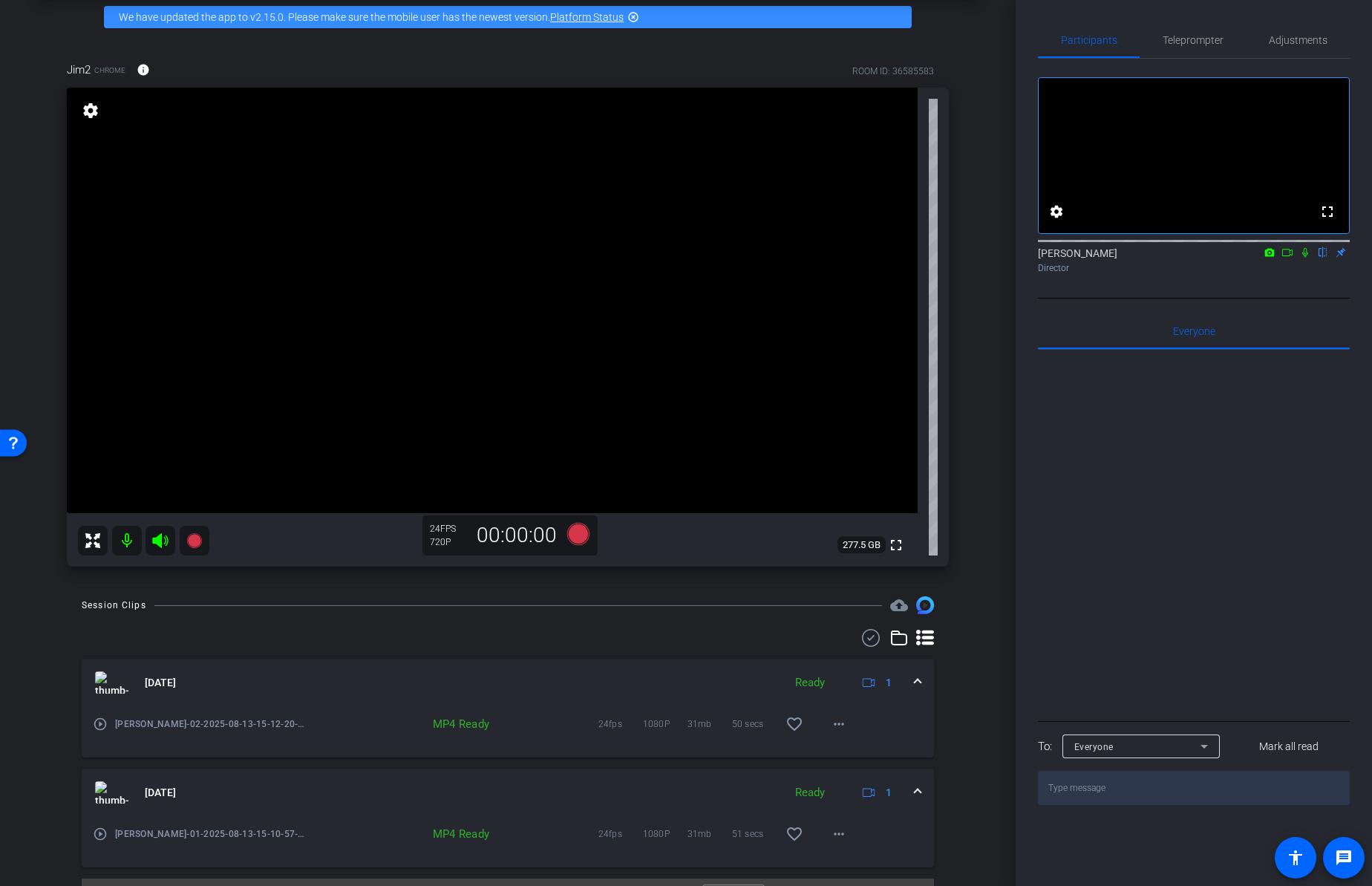
scroll to position [101, 0]
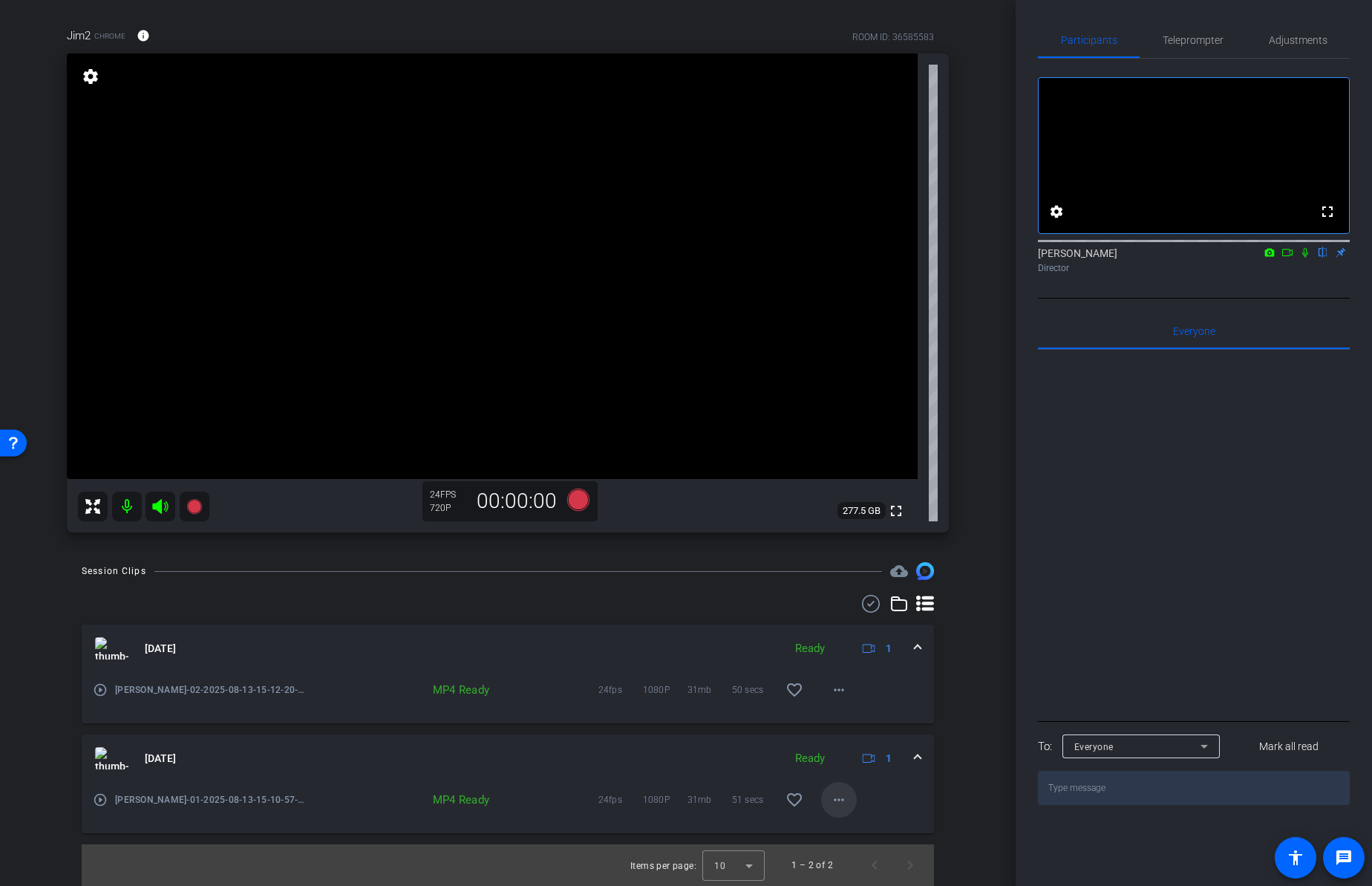
click at [832, 799] on mat-icon "more_horiz" at bounding box center [839, 800] width 18 height 18
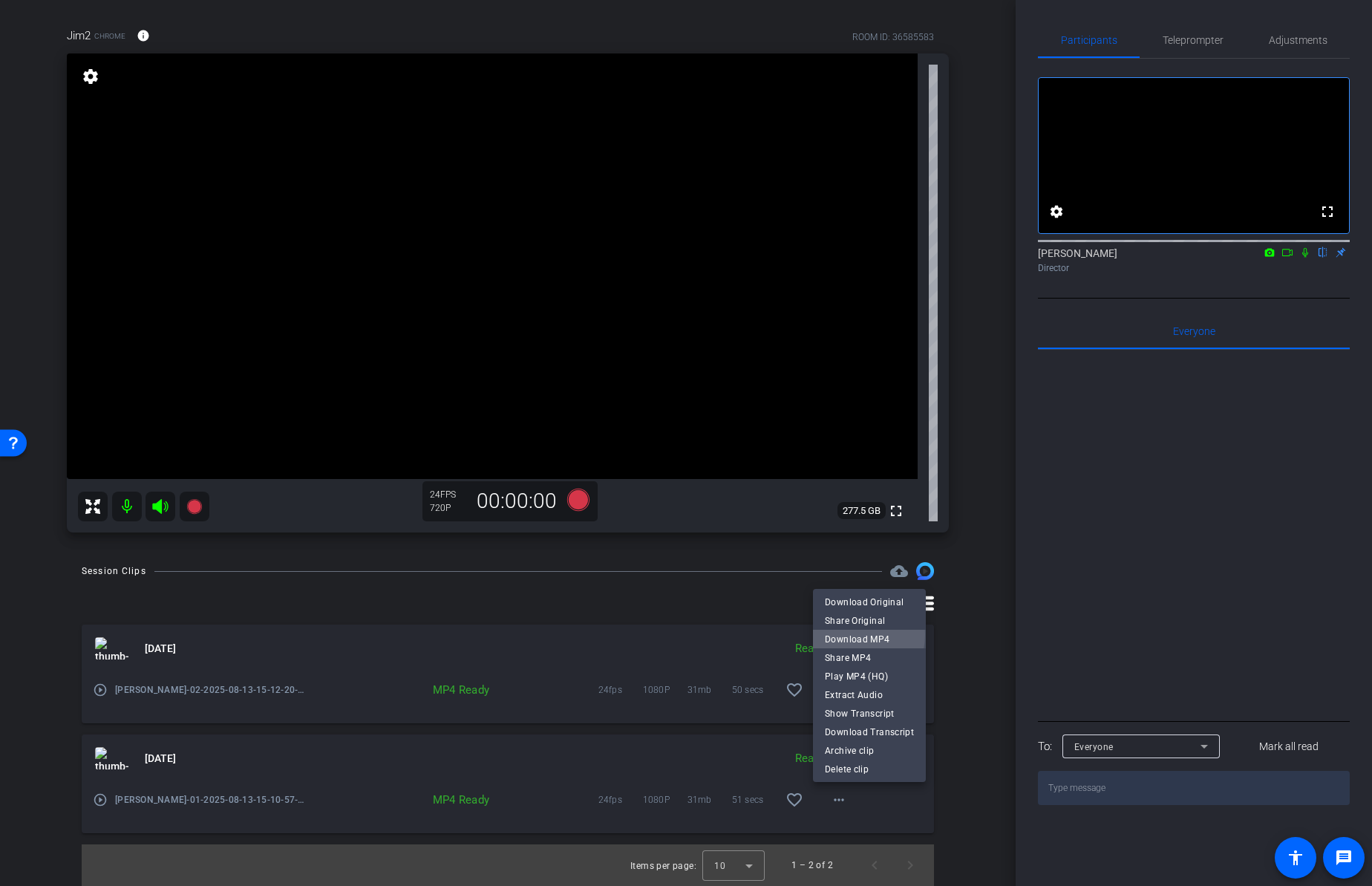
click at [843, 634] on span "Download MP4" at bounding box center [869, 639] width 89 height 18
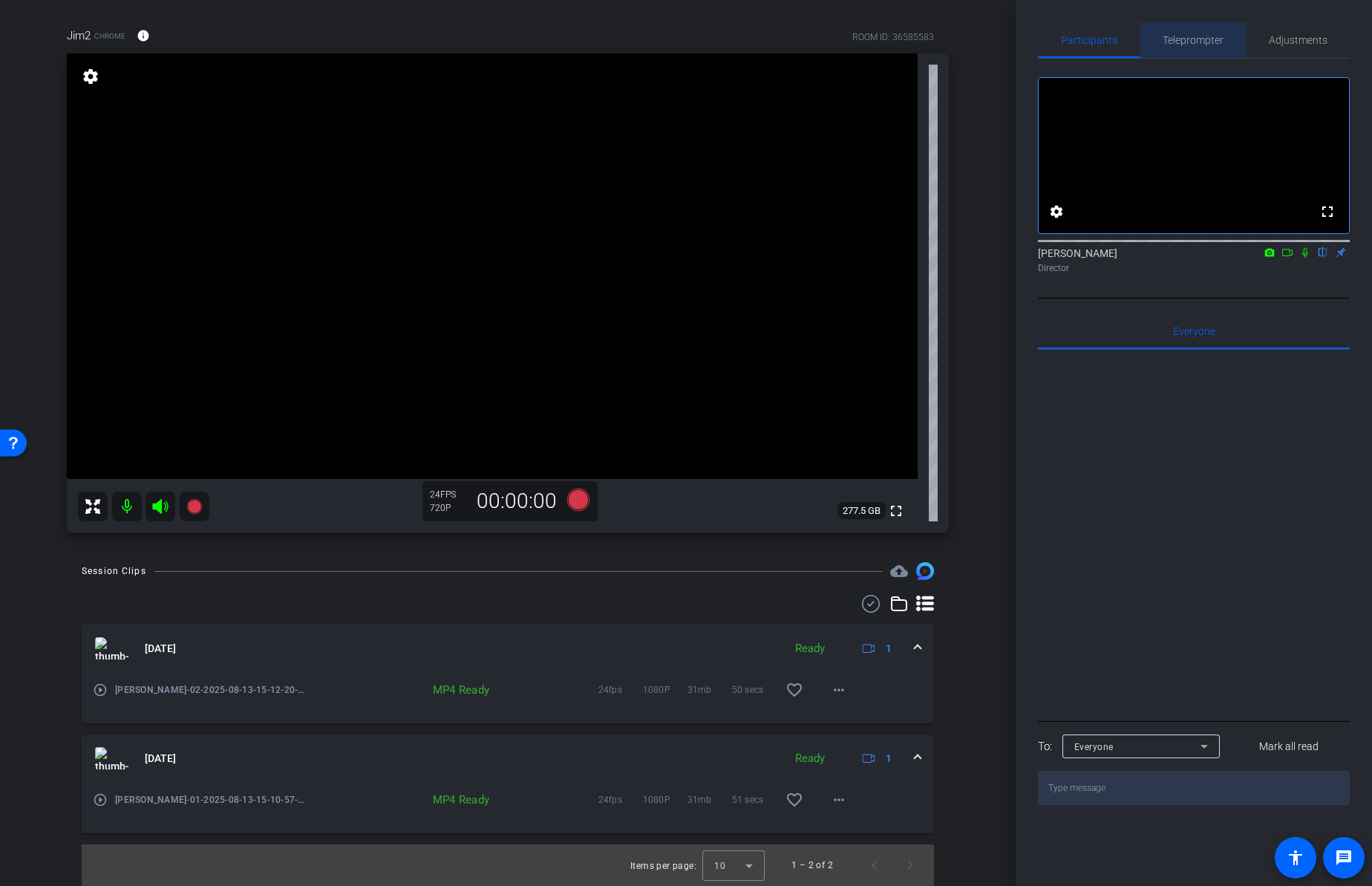
click at [1190, 41] on span "Teleprompter" at bounding box center [1193, 40] width 61 height 11
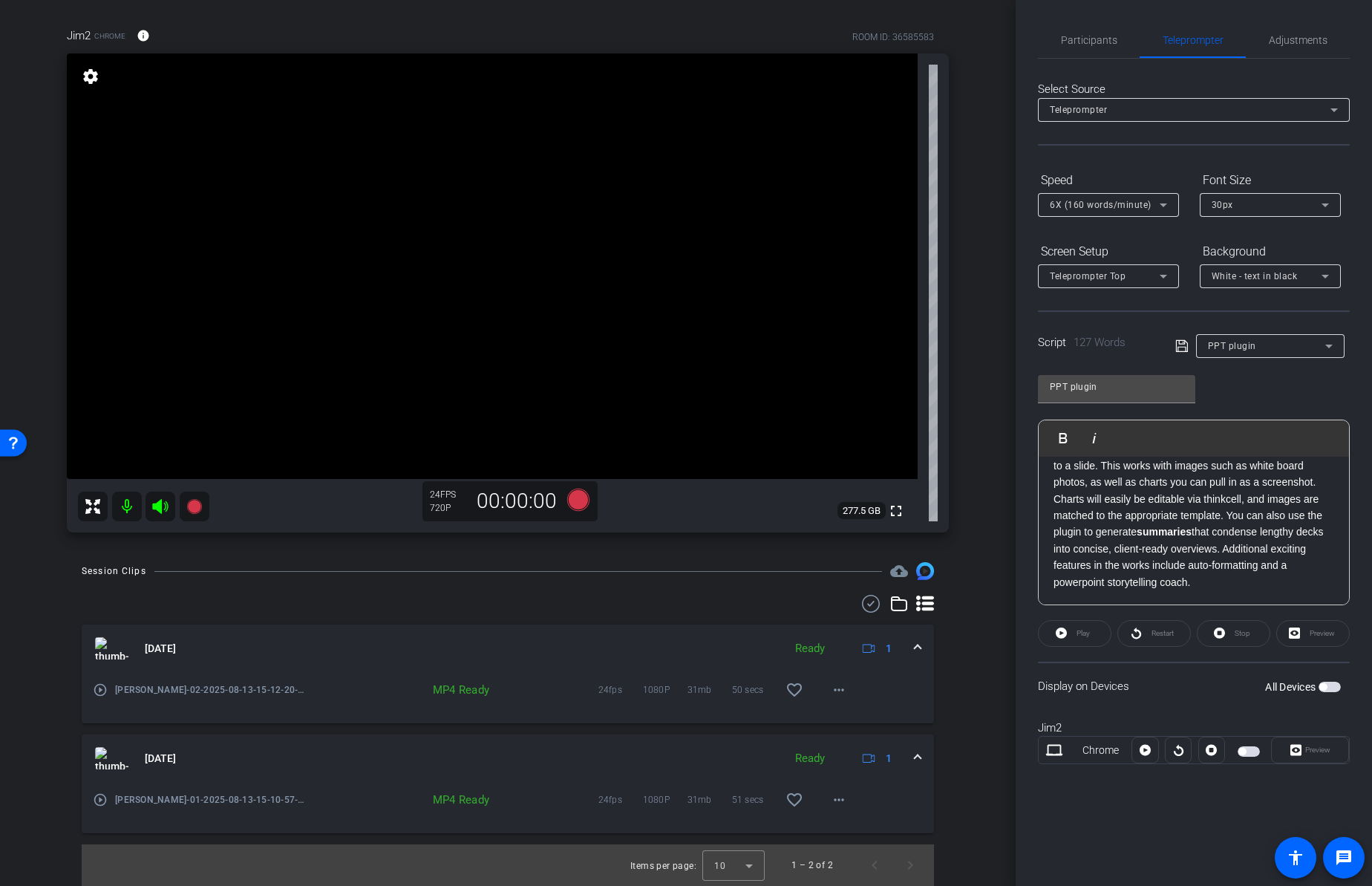
click at [1266, 343] on div "PPT plugin" at bounding box center [1266, 345] width 118 height 19
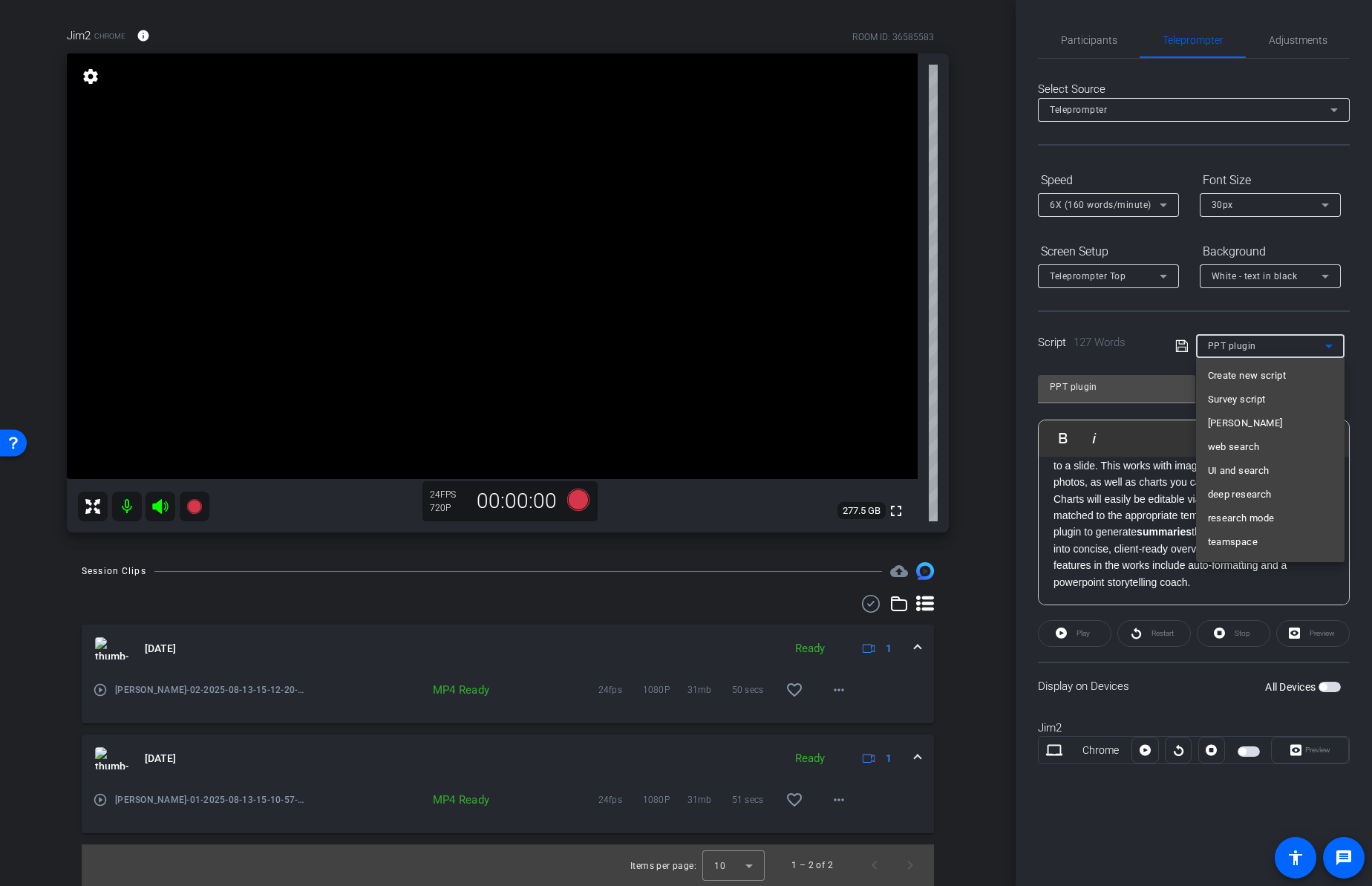
scroll to position [63, 0]
click at [1248, 453] on span "research mode" at bounding box center [1241, 455] width 67 height 18
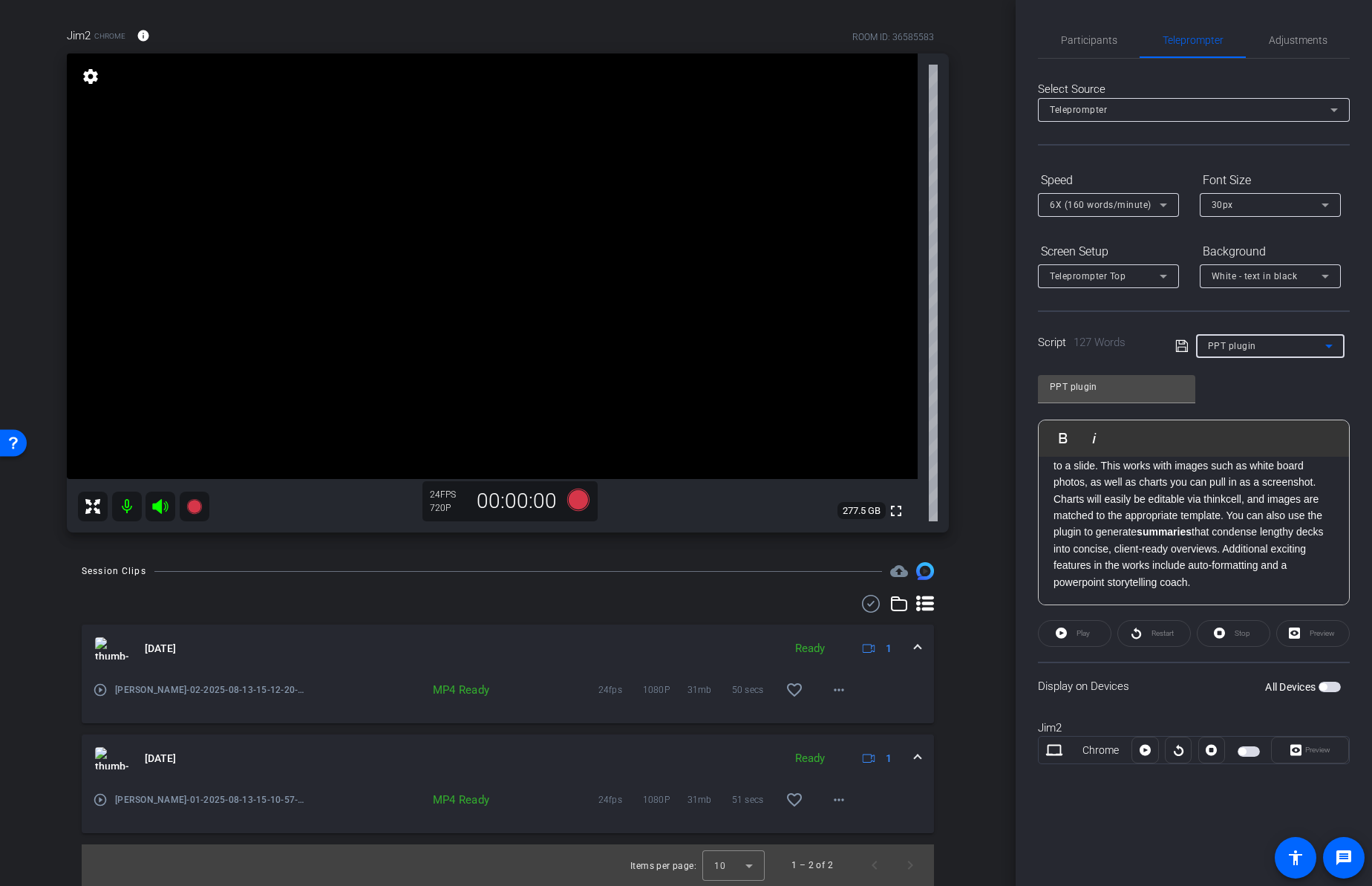
type input "research mode"
click at [1244, 751] on span "button" at bounding box center [1242, 751] width 8 height 8
click at [1322, 747] on span "Preview" at bounding box center [1317, 750] width 25 height 8
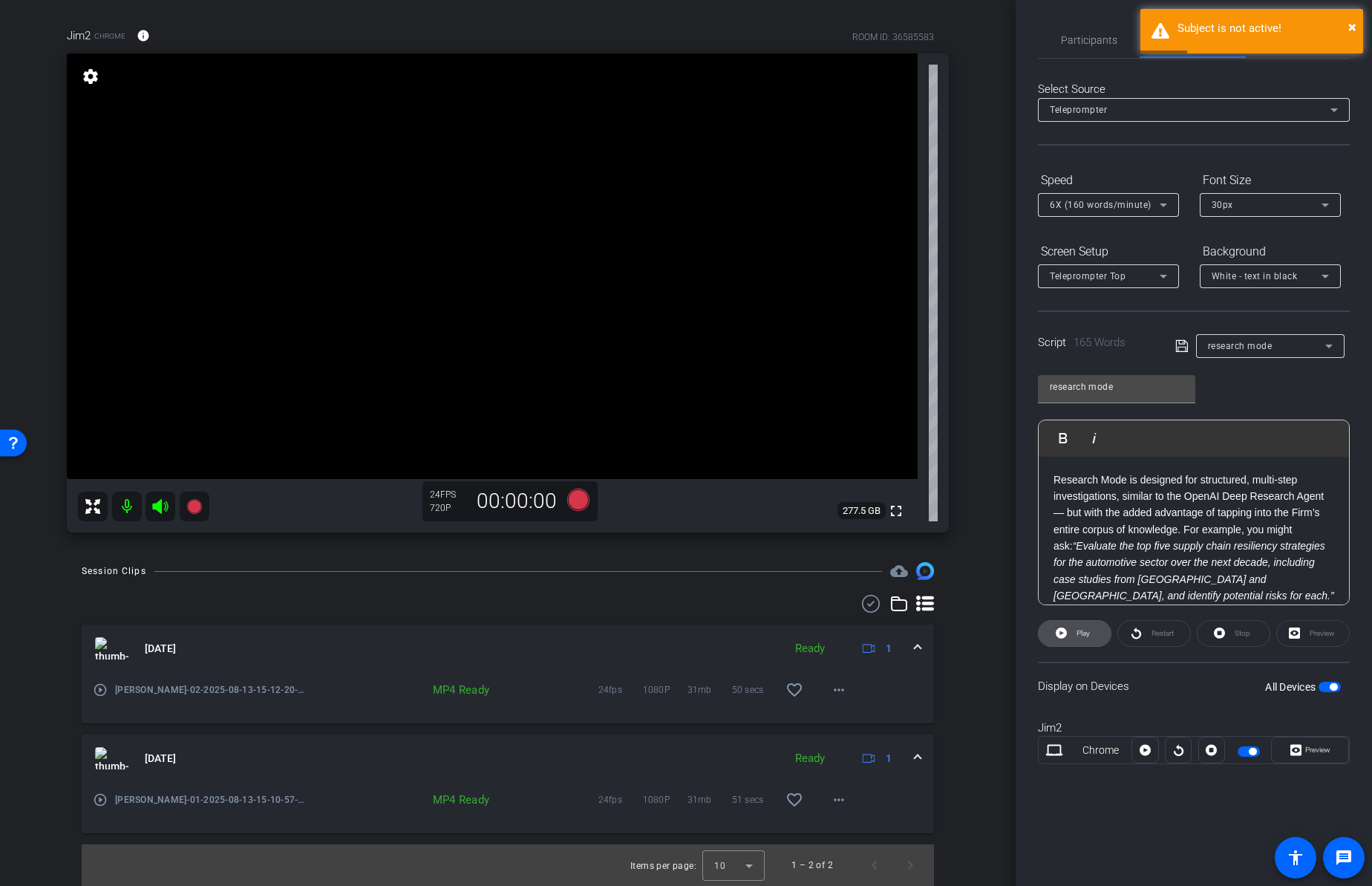
click at [1076, 632] on span "Play" at bounding box center [1083, 633] width 14 height 8
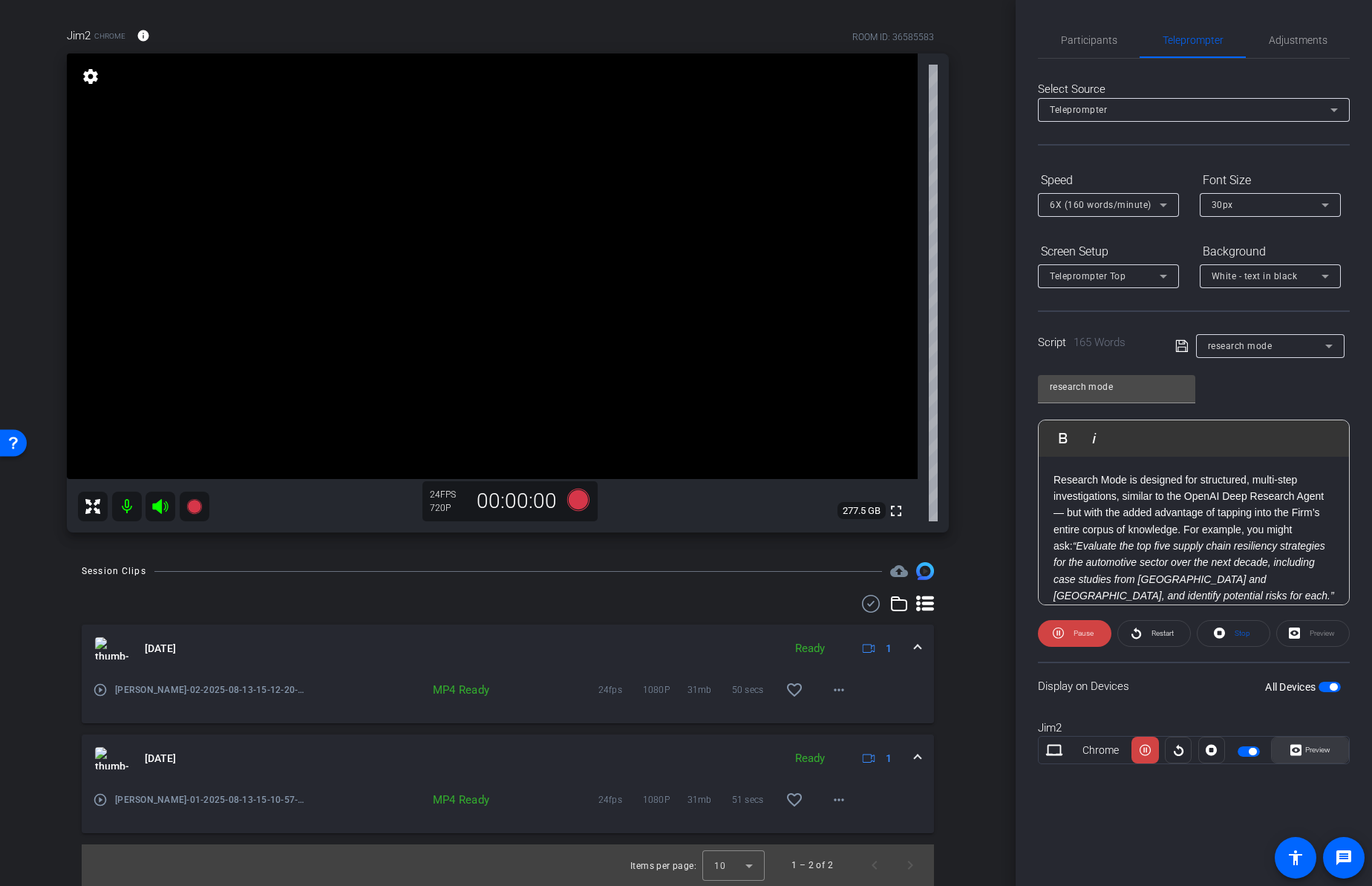
click at [1342, 754] on span at bounding box center [1309, 750] width 76 height 35
click at [1054, 548] on p "From Lilli chat, select “Research Mode” next to the data source filter. Enter y…" at bounding box center [1193, 640] width 280 height 200
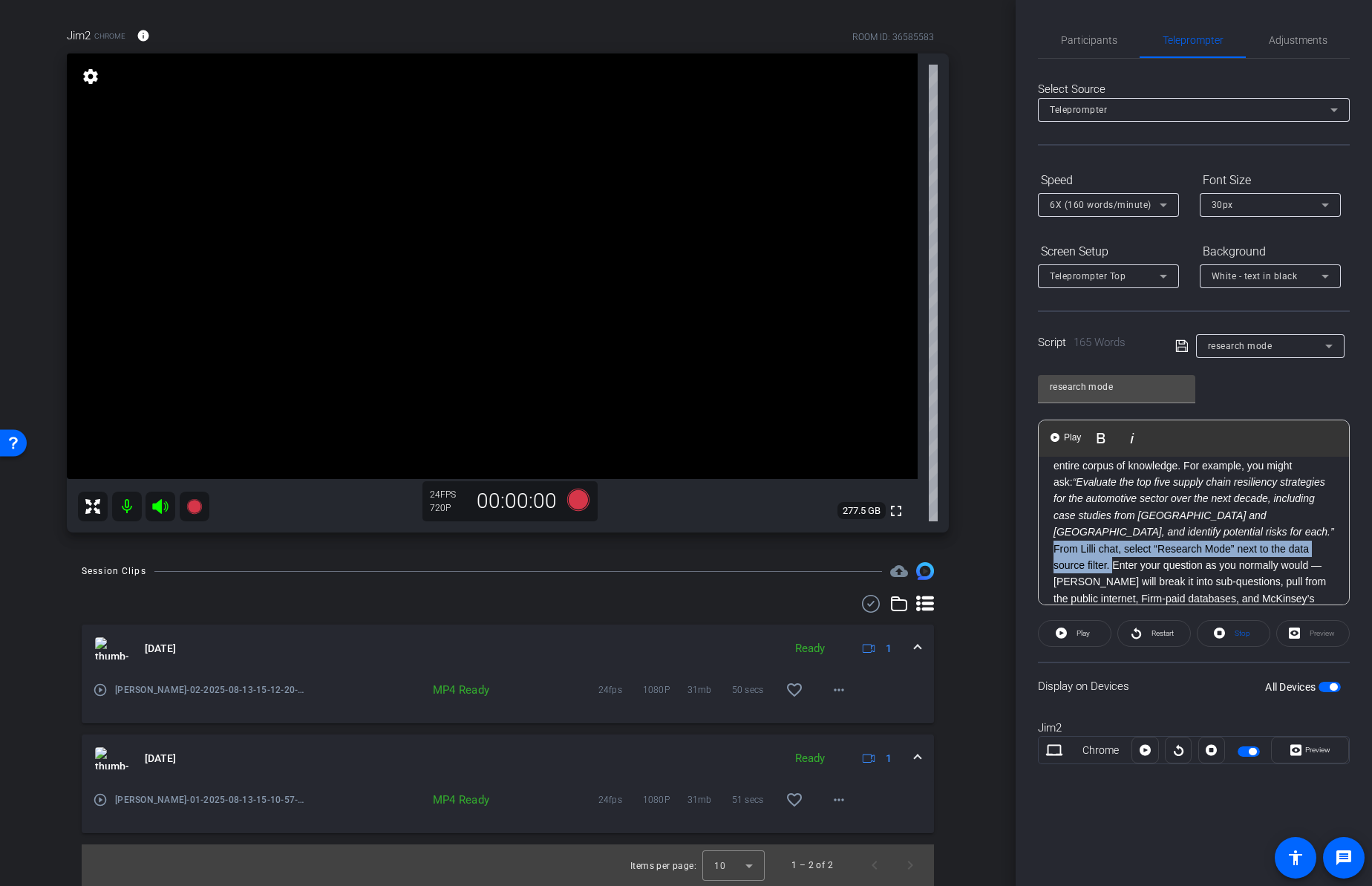
drag, startPoint x: 1054, startPoint y: 548, endPoint x: 1113, endPoint y: 563, distance: 60.9
click at [1113, 563] on p "From Lilli chat, select “Research Mode” next to the data source filter. Enter y…" at bounding box center [1193, 640] width 280 height 200
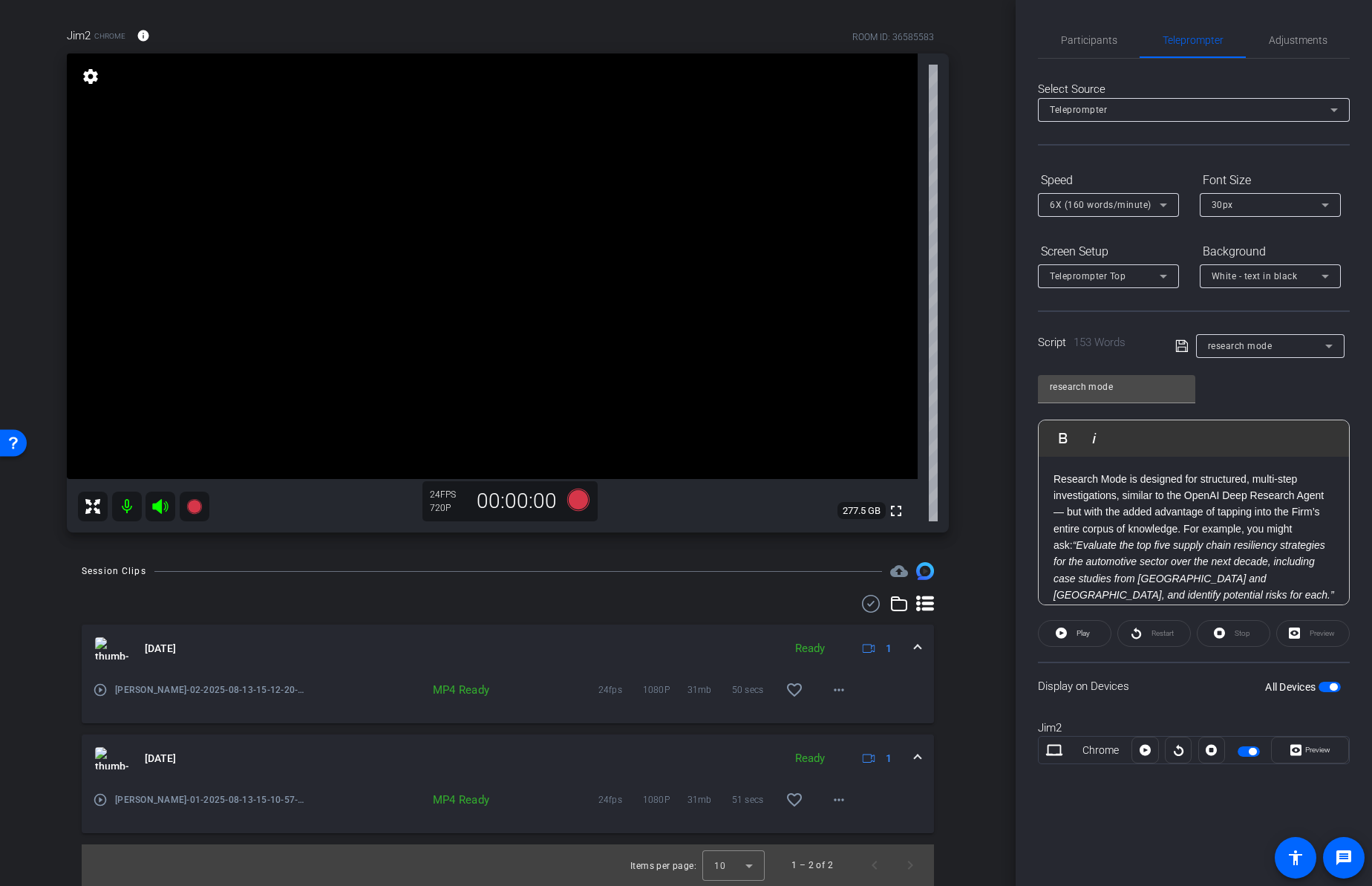
scroll to position [0, 0]
click at [1186, 530] on p "Research Mode is designed for structured, multi-step investigations, similar to…" at bounding box center [1193, 538] width 280 height 133
click at [1185, 529] on p "Research Mode is designed for structured, multi-step investigations, similar to…" at bounding box center [1193, 546] width 280 height 150
click at [1297, 546] on p "Research Mode is designed for structured, multi-step investigations, similar to…" at bounding box center [1193, 546] width 280 height 150
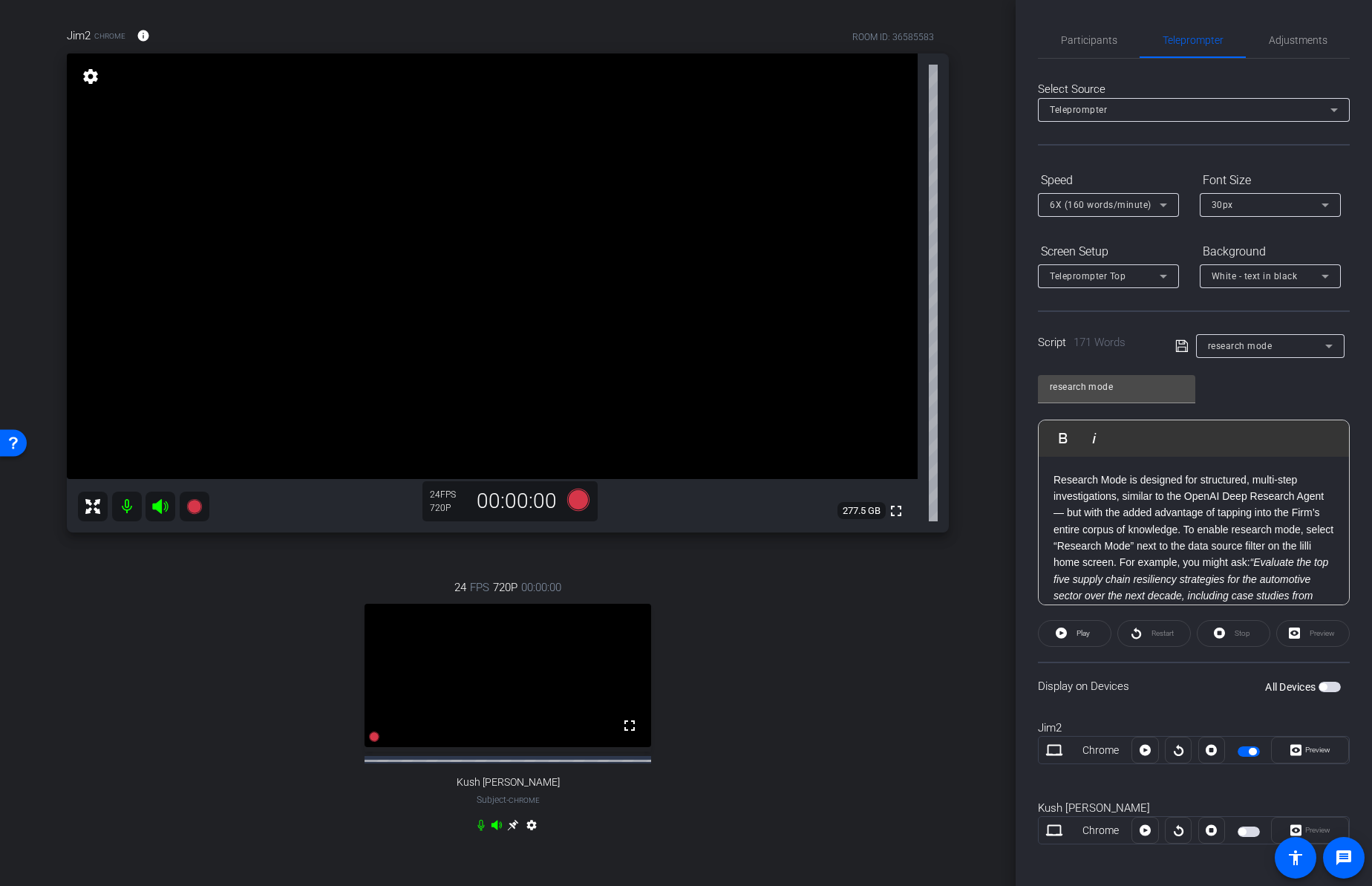
click at [884, 699] on div "24 FPS 720P 00:00:00 fullscreen Kush [PERSON_NAME] Subject - Chrome settings" at bounding box center [508, 707] width 882 height 307
click at [507, 831] on icon at bounding box center [512, 825] width 11 height 11
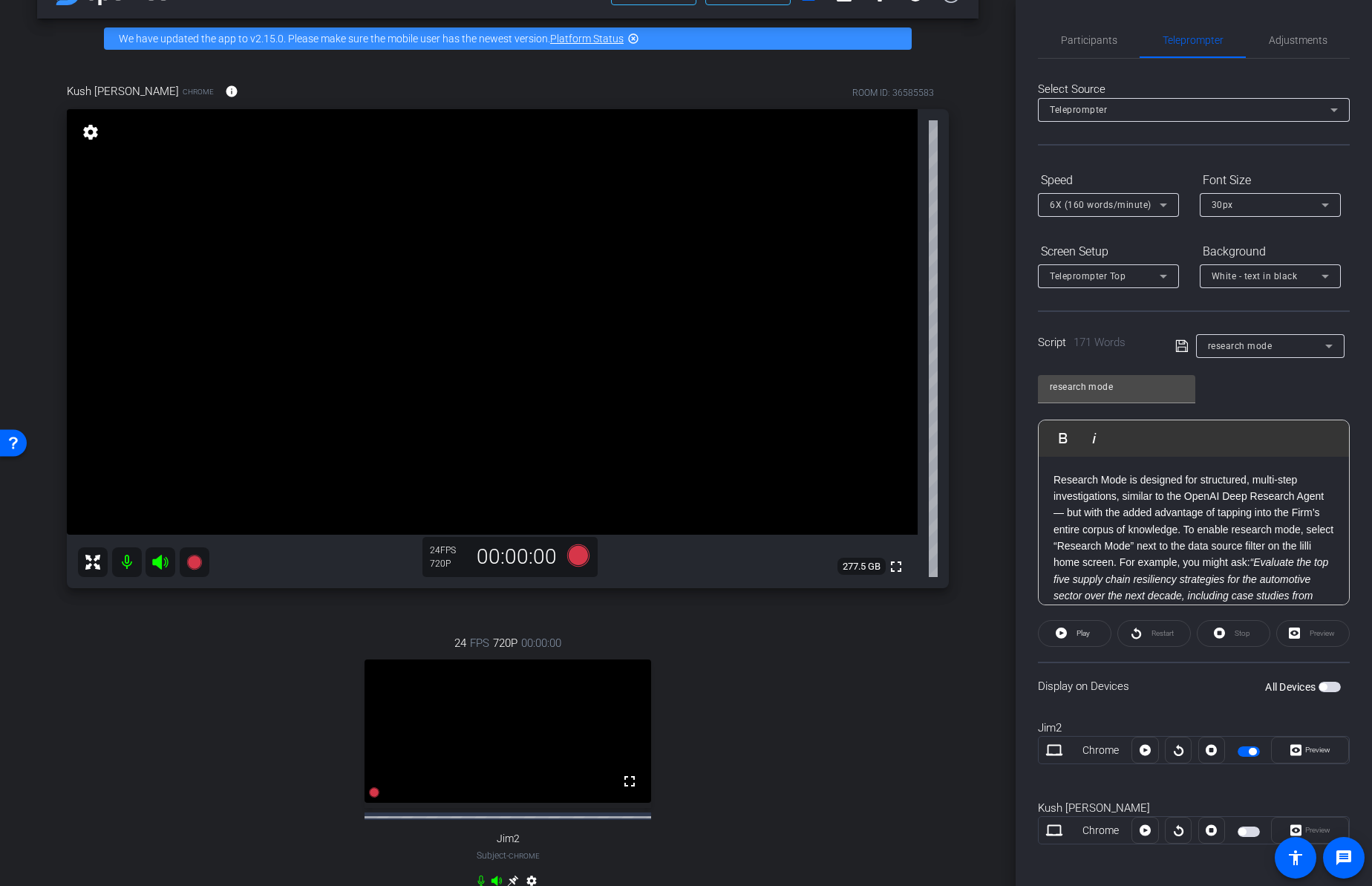
scroll to position [26, 0]
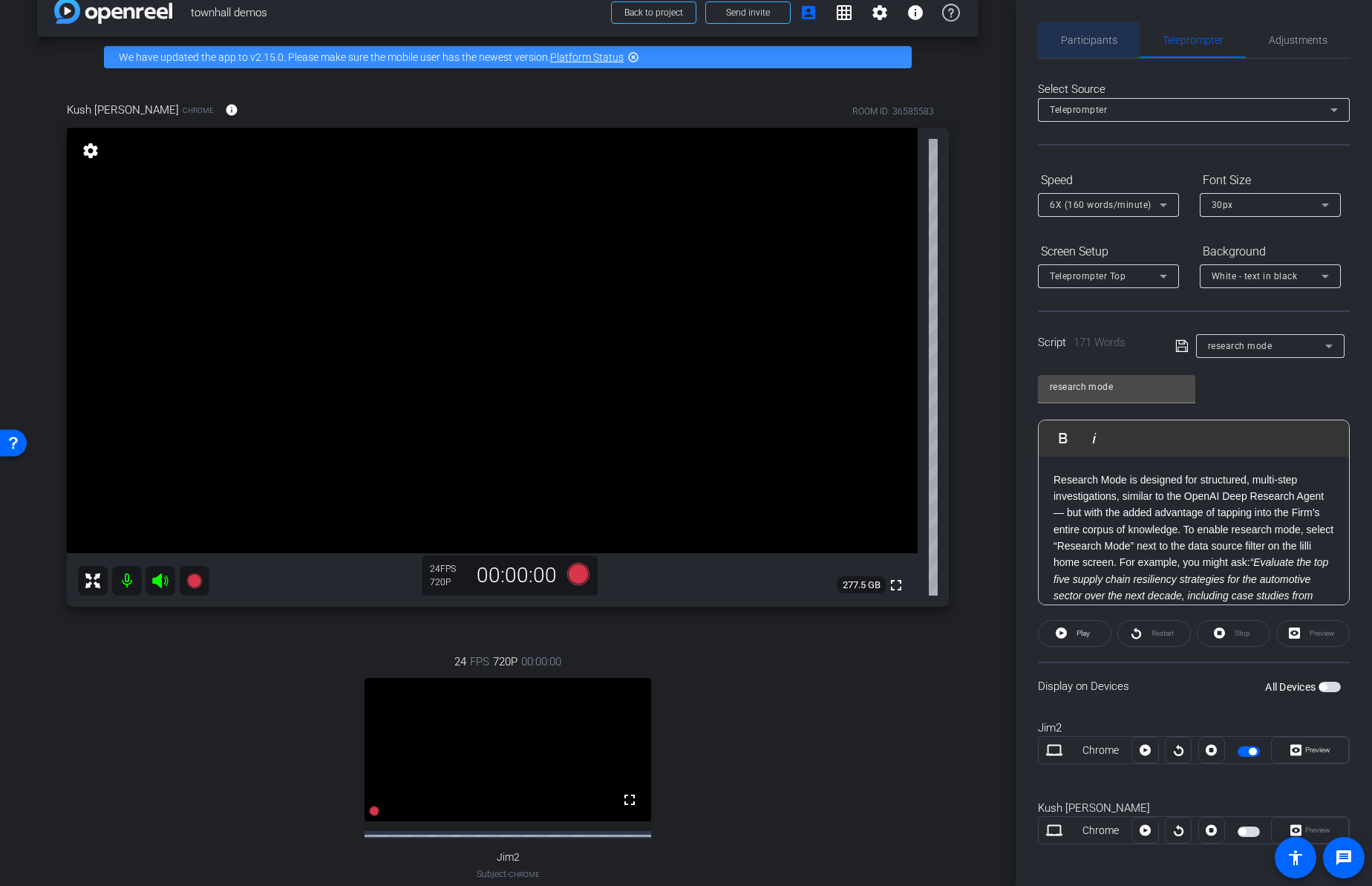
click at [1089, 32] on span "Participants" at bounding box center [1089, 40] width 57 height 35
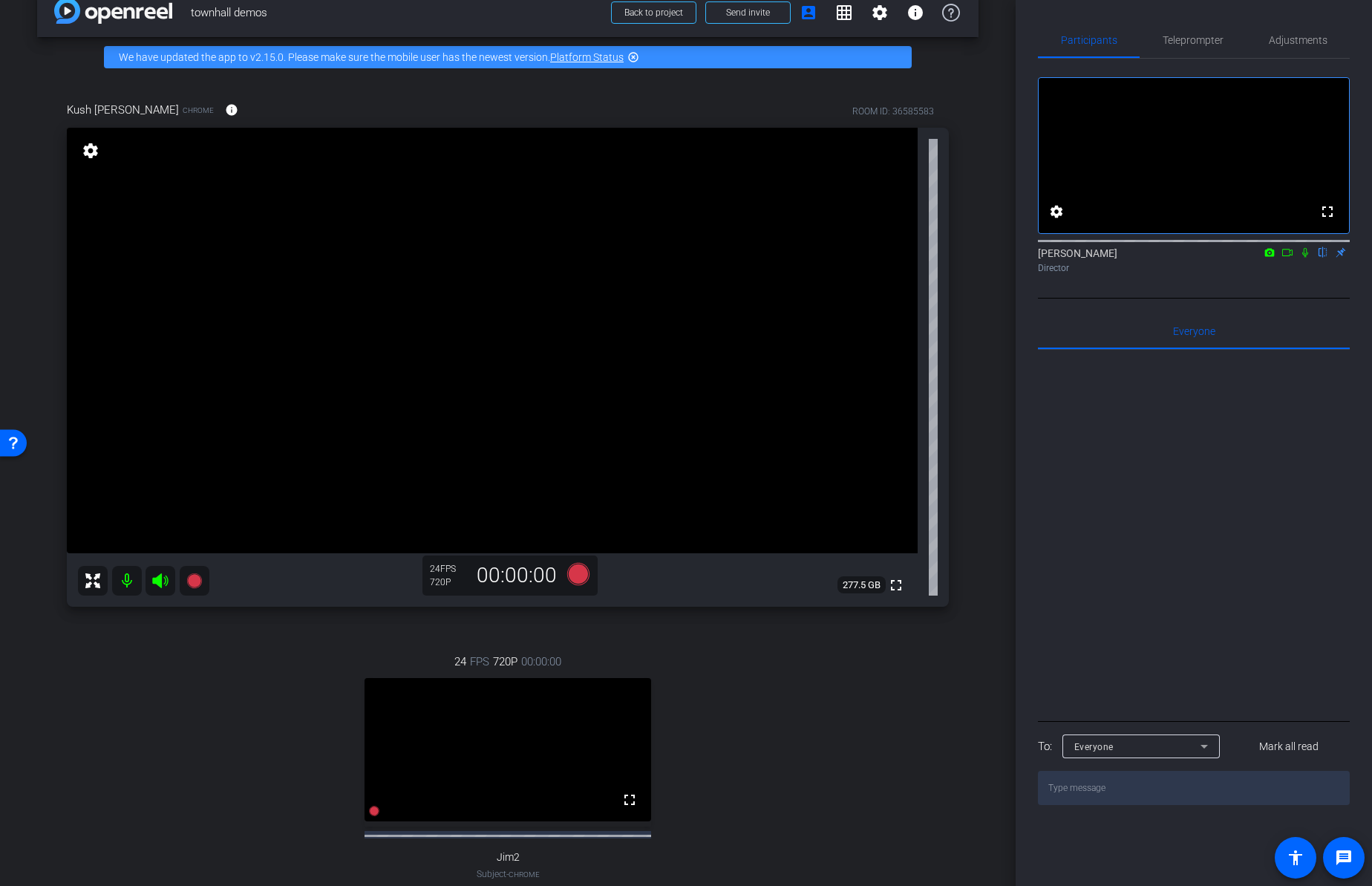
click at [91, 155] on mat-icon "settings" at bounding box center [90, 151] width 21 height 18
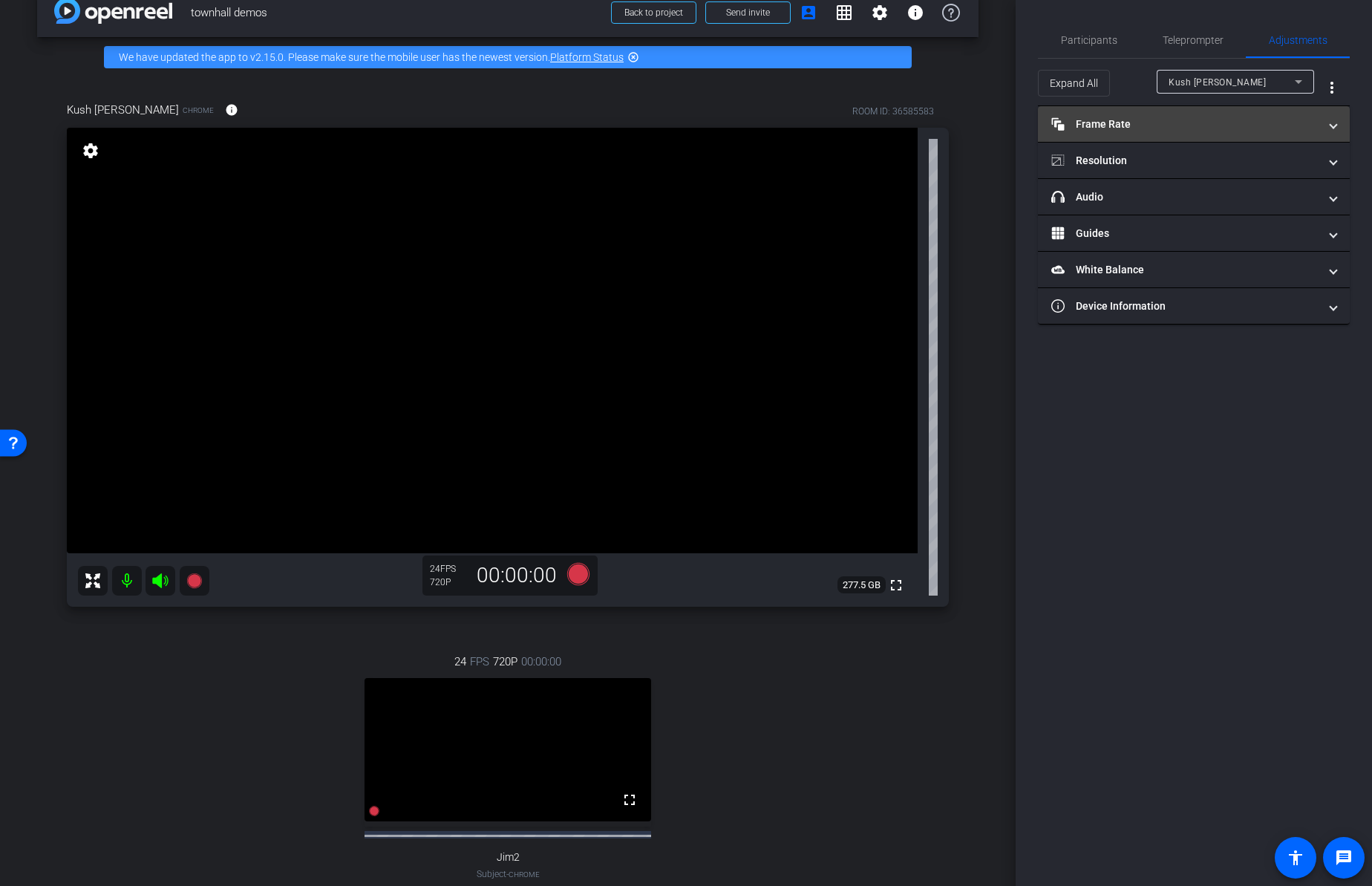
click at [1174, 134] on mat-expansion-panel-header "Frame Rate Frame Rate" at bounding box center [1193, 124] width 312 height 35
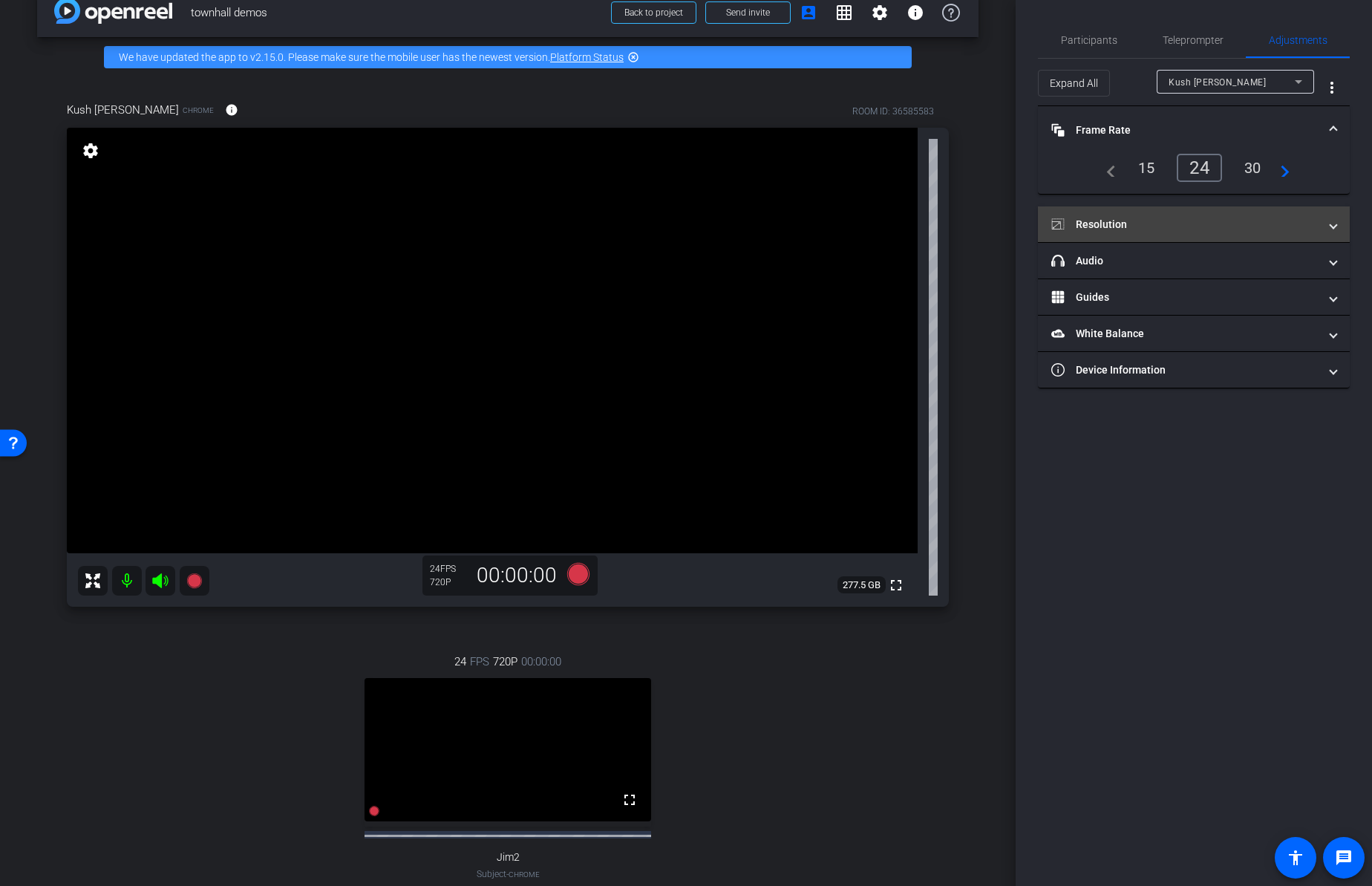
click at [1171, 226] on mat-panel-title "Resolution" at bounding box center [1184, 225] width 267 height 16
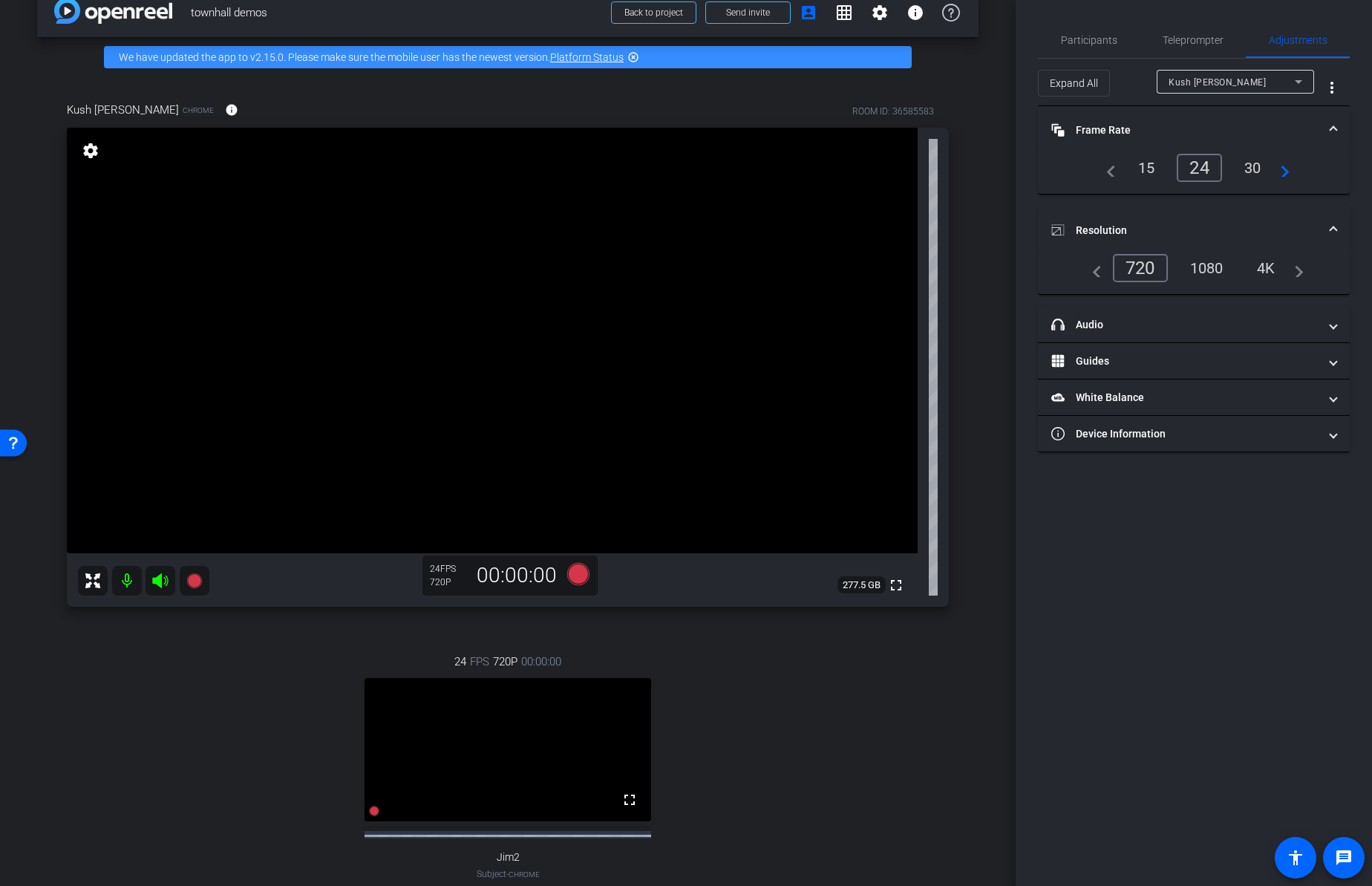
click at [1211, 267] on div "1080" at bounding box center [1207, 268] width 56 height 25
click at [1086, 39] on span "Participants" at bounding box center [1089, 40] width 57 height 11
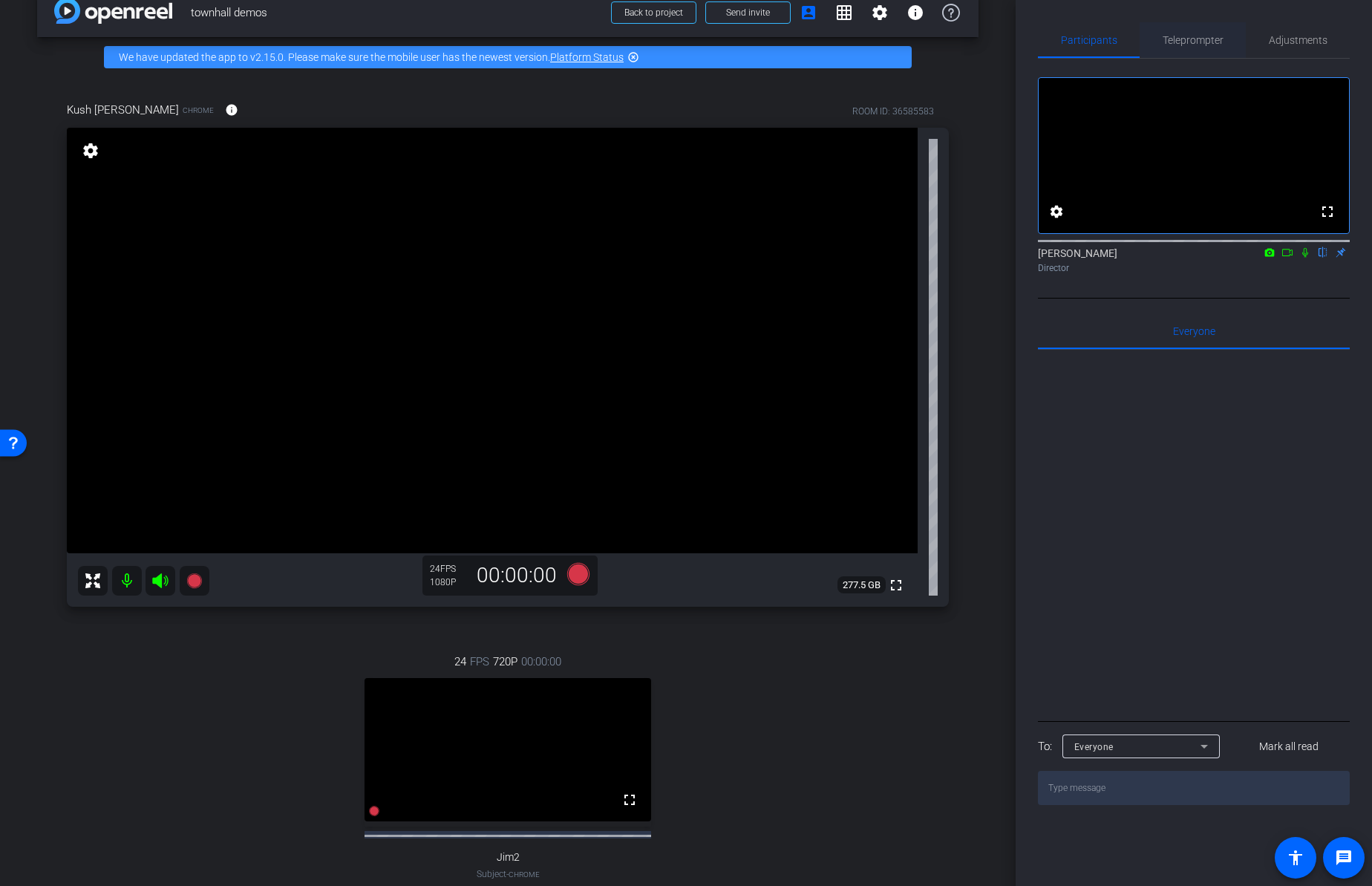
click at [1202, 41] on span "Teleprompter" at bounding box center [1193, 40] width 61 height 11
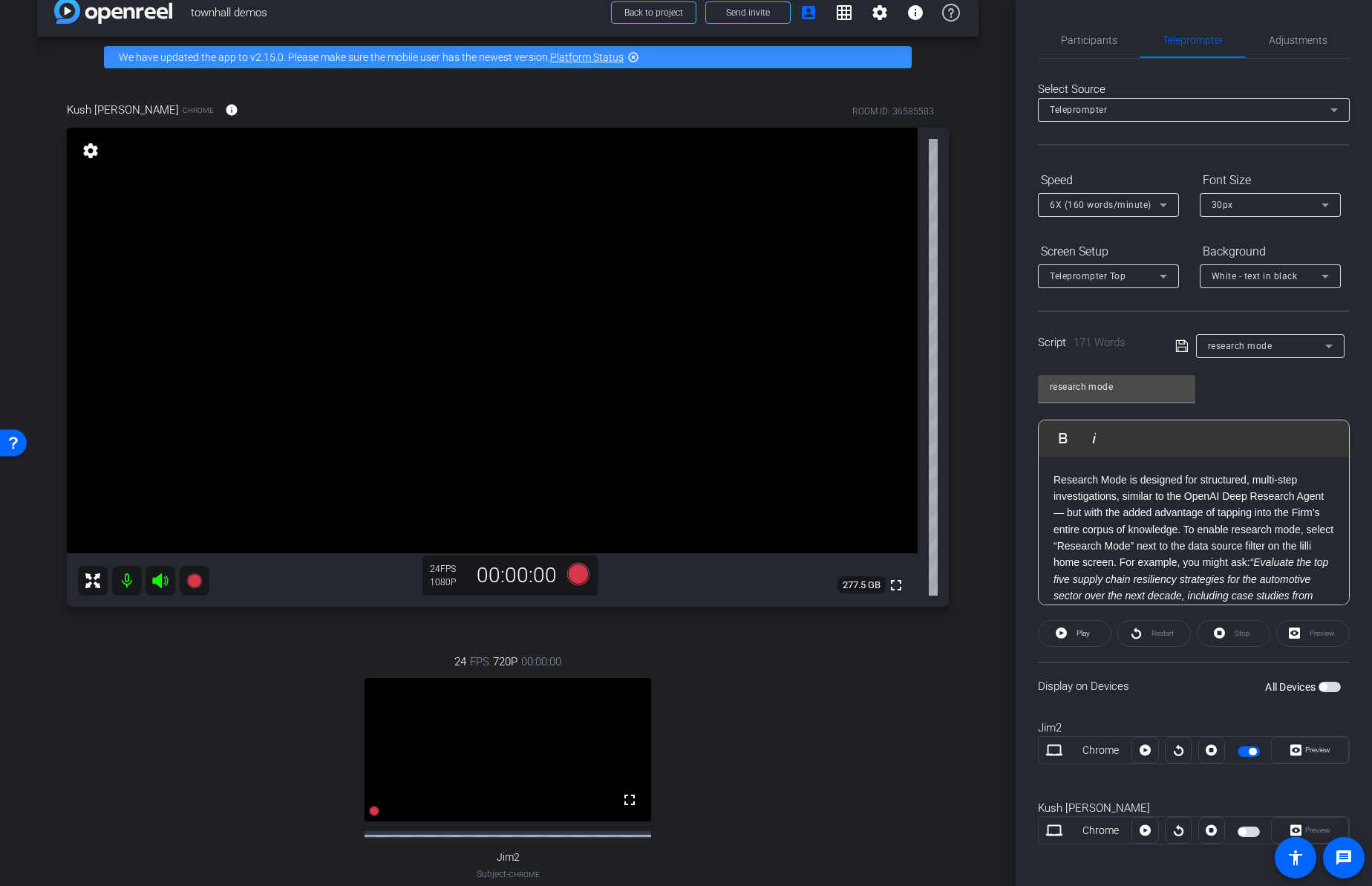
click at [1227, 546] on p "Research Mode is designed for structured, multi-step investigations, similar to…" at bounding box center [1193, 554] width 280 height 167
click at [1294, 542] on p "Research Mode is designed for structured, multi-step investigations, similar to…" at bounding box center [1193, 554] width 280 height 167
click at [962, 687] on div "Kush [PERSON_NAME] Chrome info ROOM ID: 36585583 fullscreen settings 277.5 GB 2…" at bounding box center [507, 514] width 941 height 873
click at [1248, 750] on span "button" at bounding box center [1252, 751] width 8 height 8
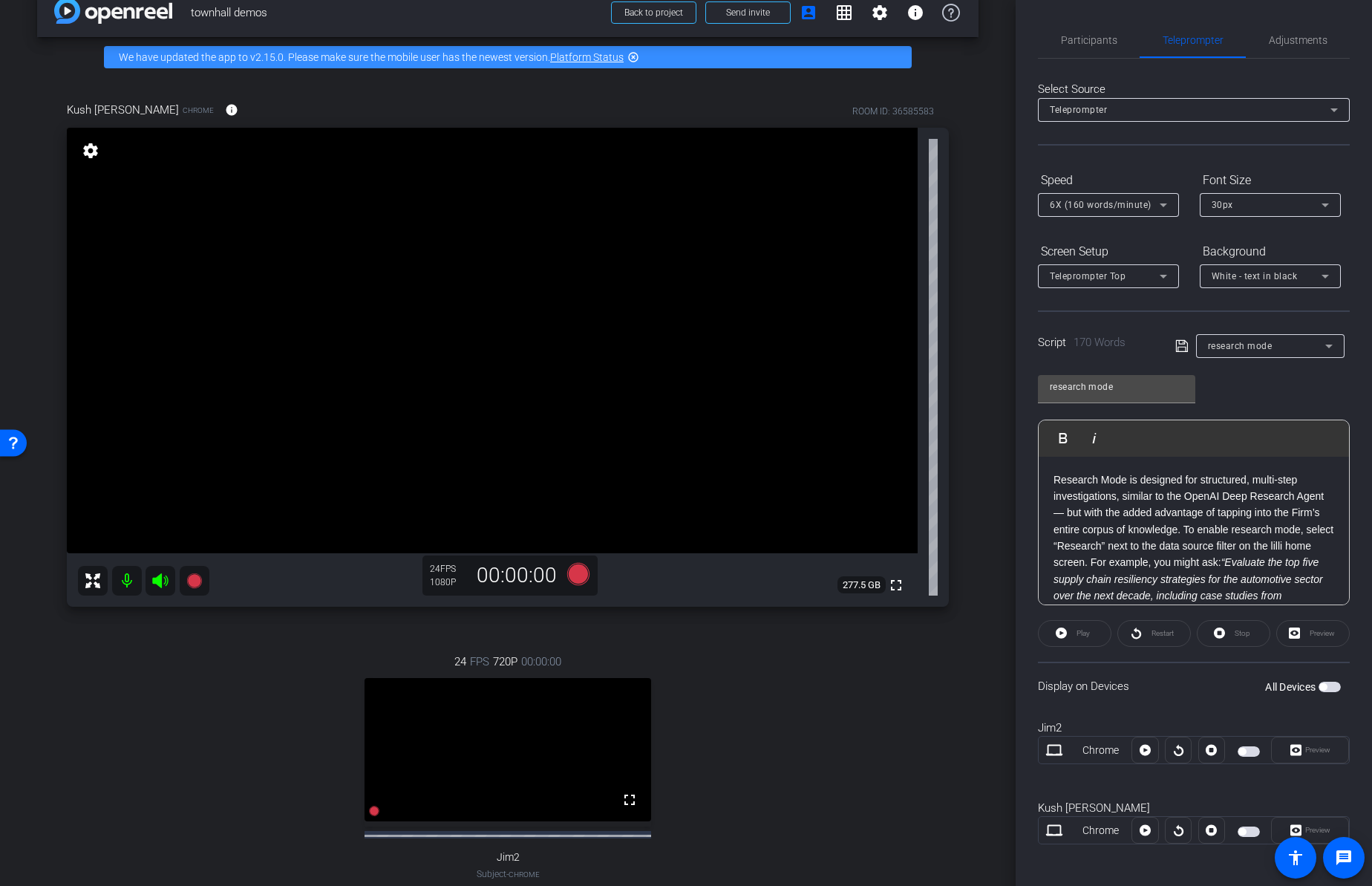
click at [1238, 829] on span "button" at bounding box center [1242, 832] width 8 height 8
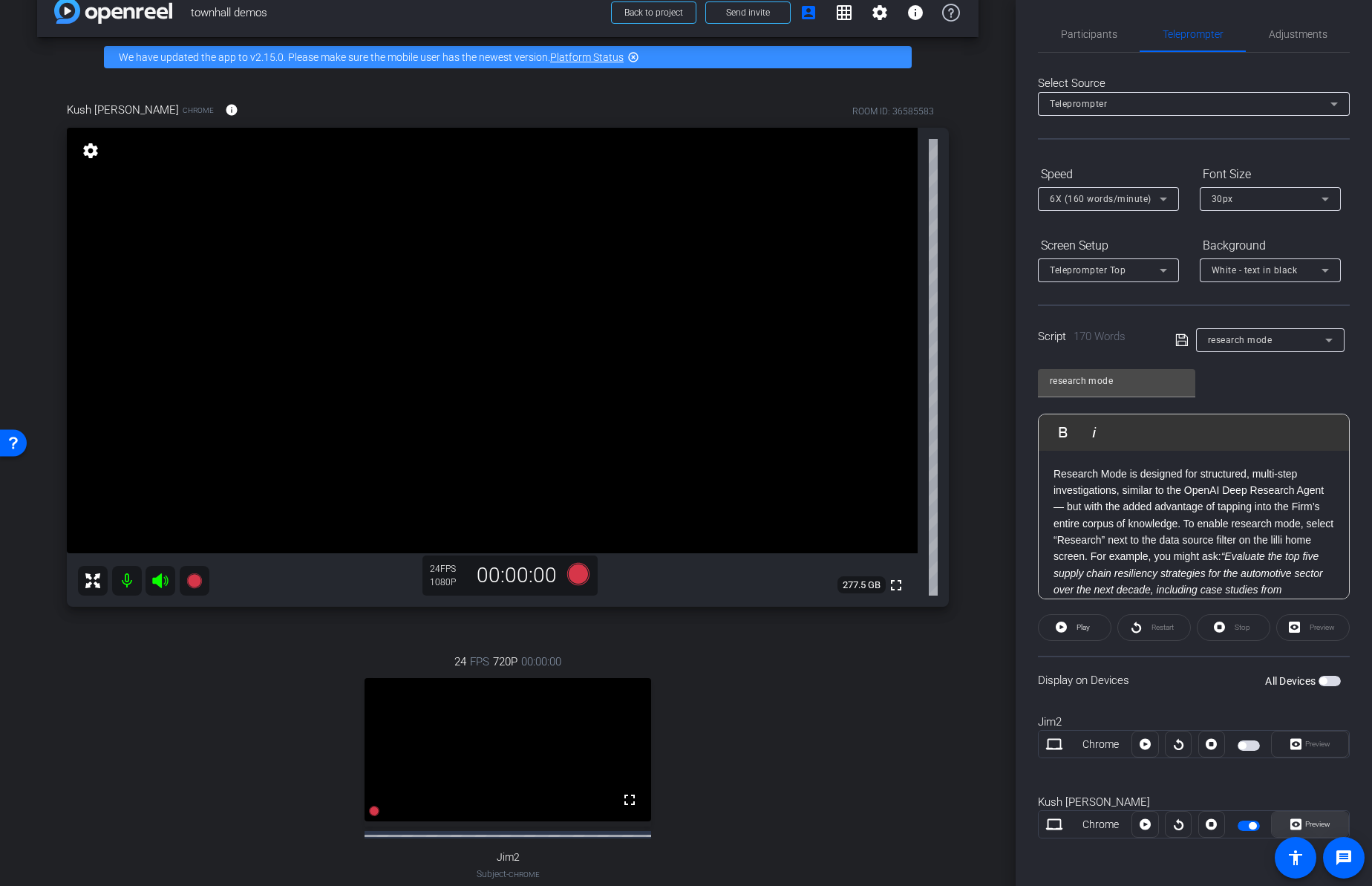
click at [1317, 818] on span "Preview" at bounding box center [1315, 824] width 29 height 21
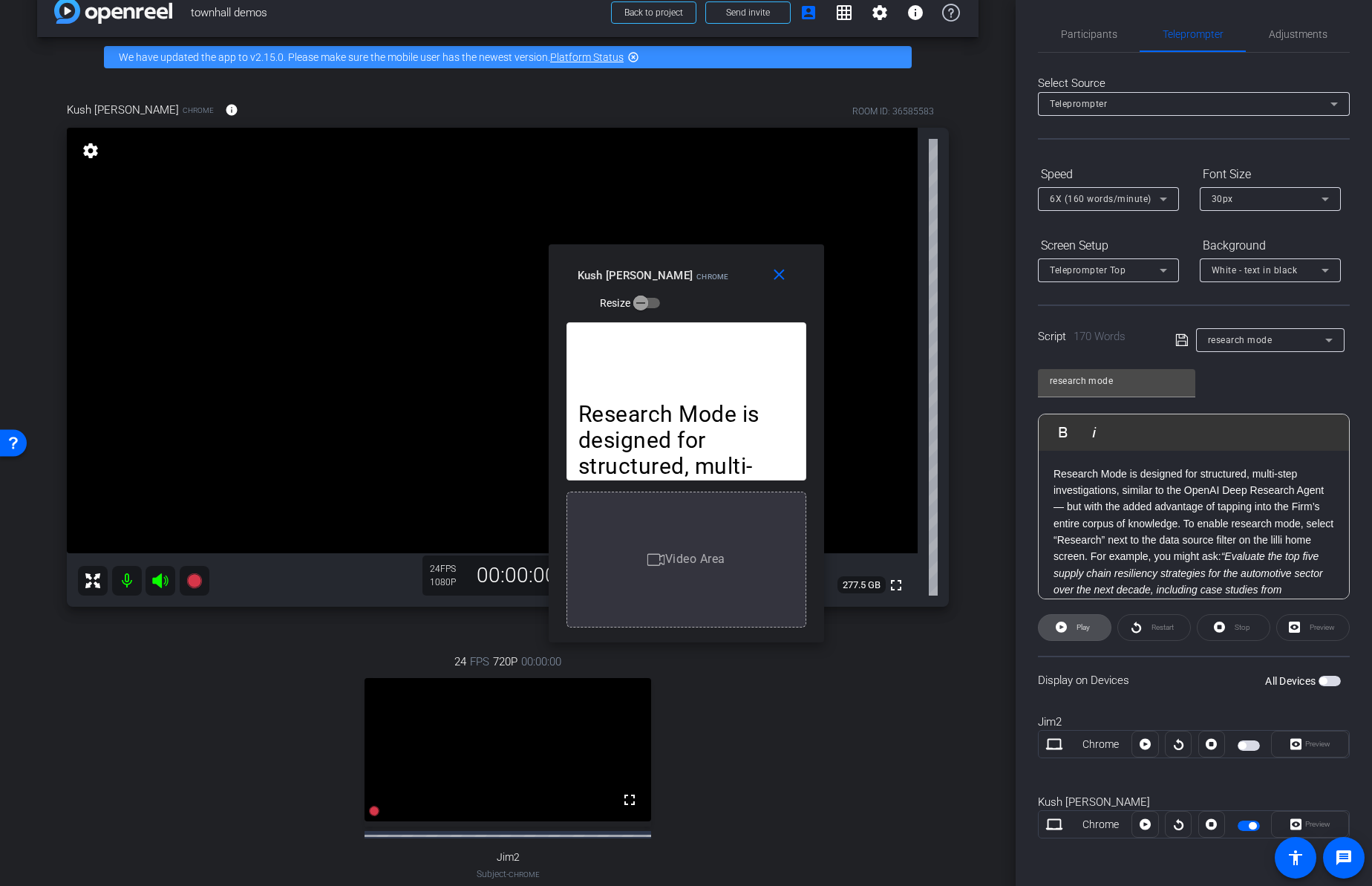
click at [1083, 630] on span "Play" at bounding box center [1083, 627] width 14 height 8
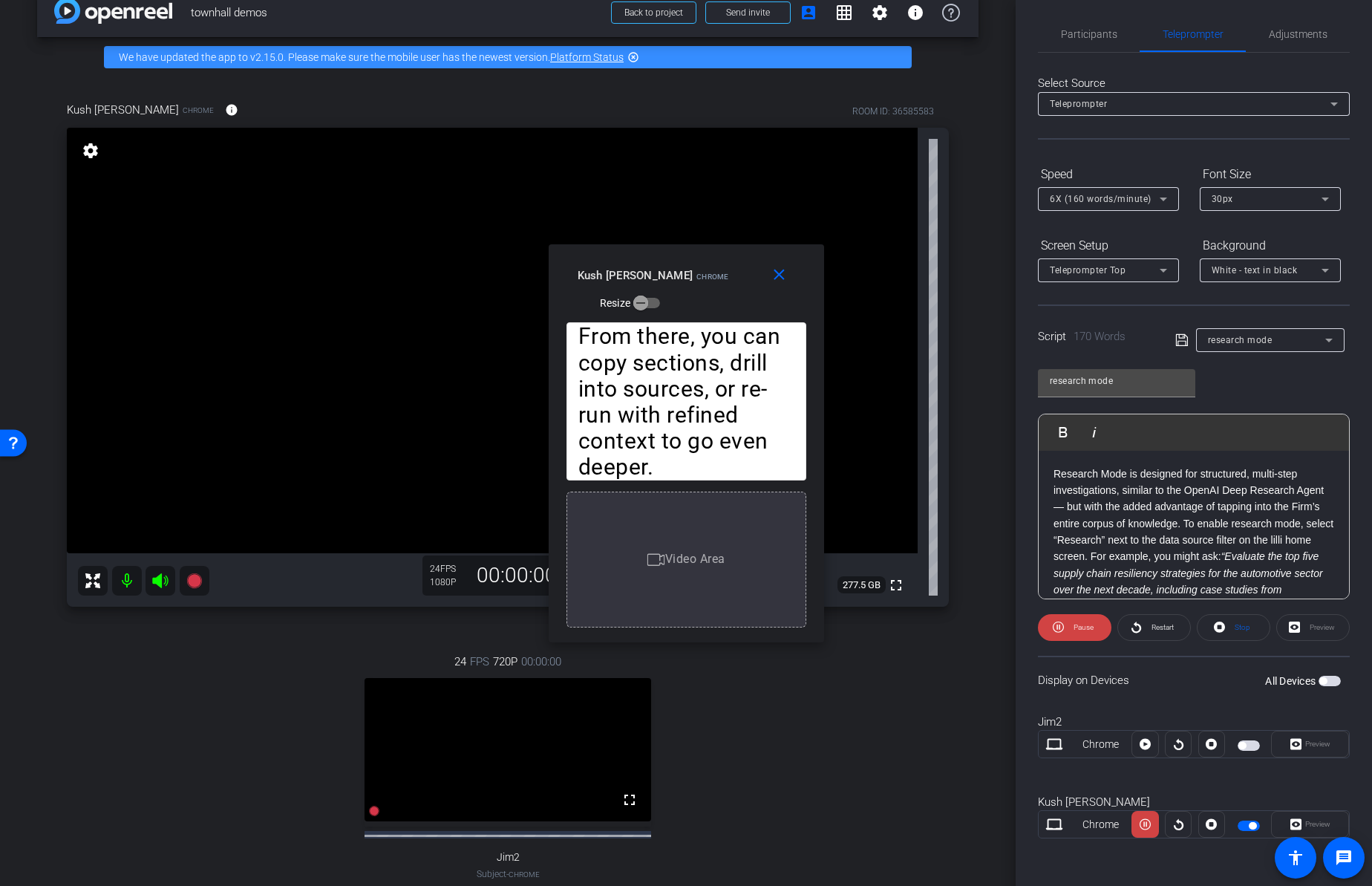
click at [1083, 630] on span "Pause" at bounding box center [1083, 627] width 20 height 8
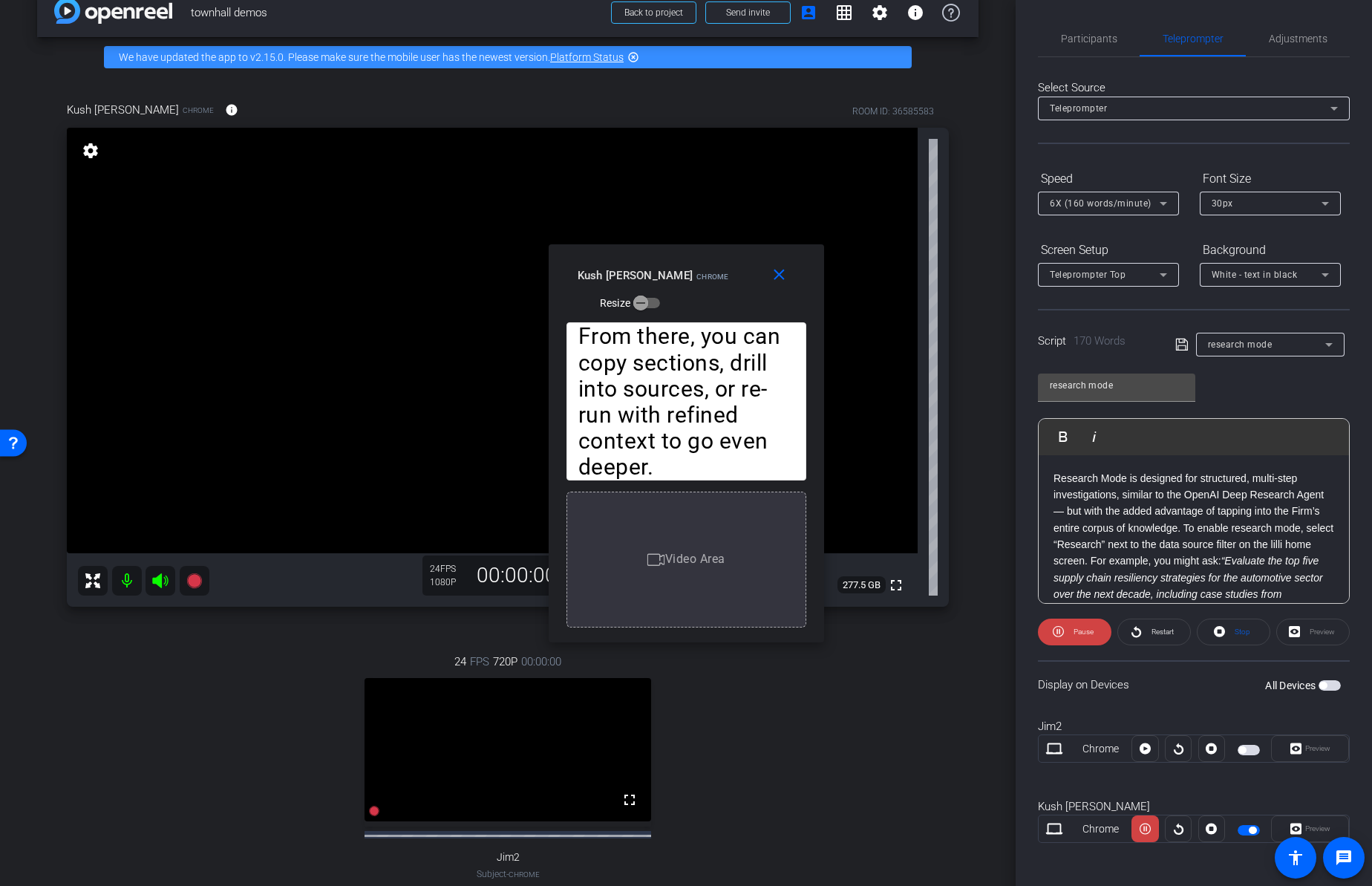
scroll to position [0, 0]
click at [1052, 480] on div "Research Mode is designed for structured, multi-step investigations, similar to…" at bounding box center [1193, 646] width 311 height 379
click at [1154, 631] on span "Restart" at bounding box center [1162, 633] width 23 height 8
click at [1230, 635] on span "Stop" at bounding box center [1240, 633] width 20 height 21
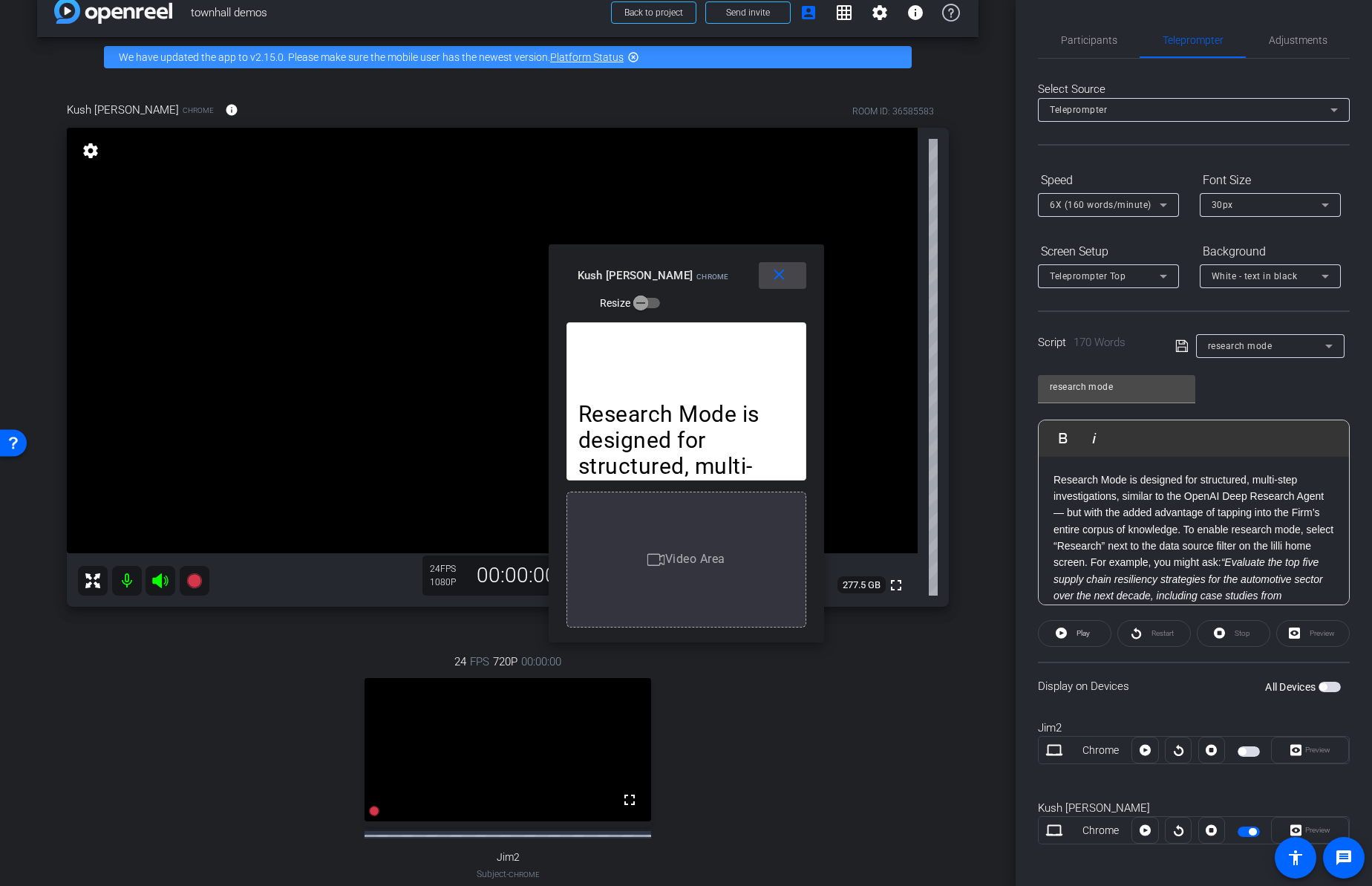
click at [774, 277] on mat-icon "close" at bounding box center [779, 274] width 19 height 19
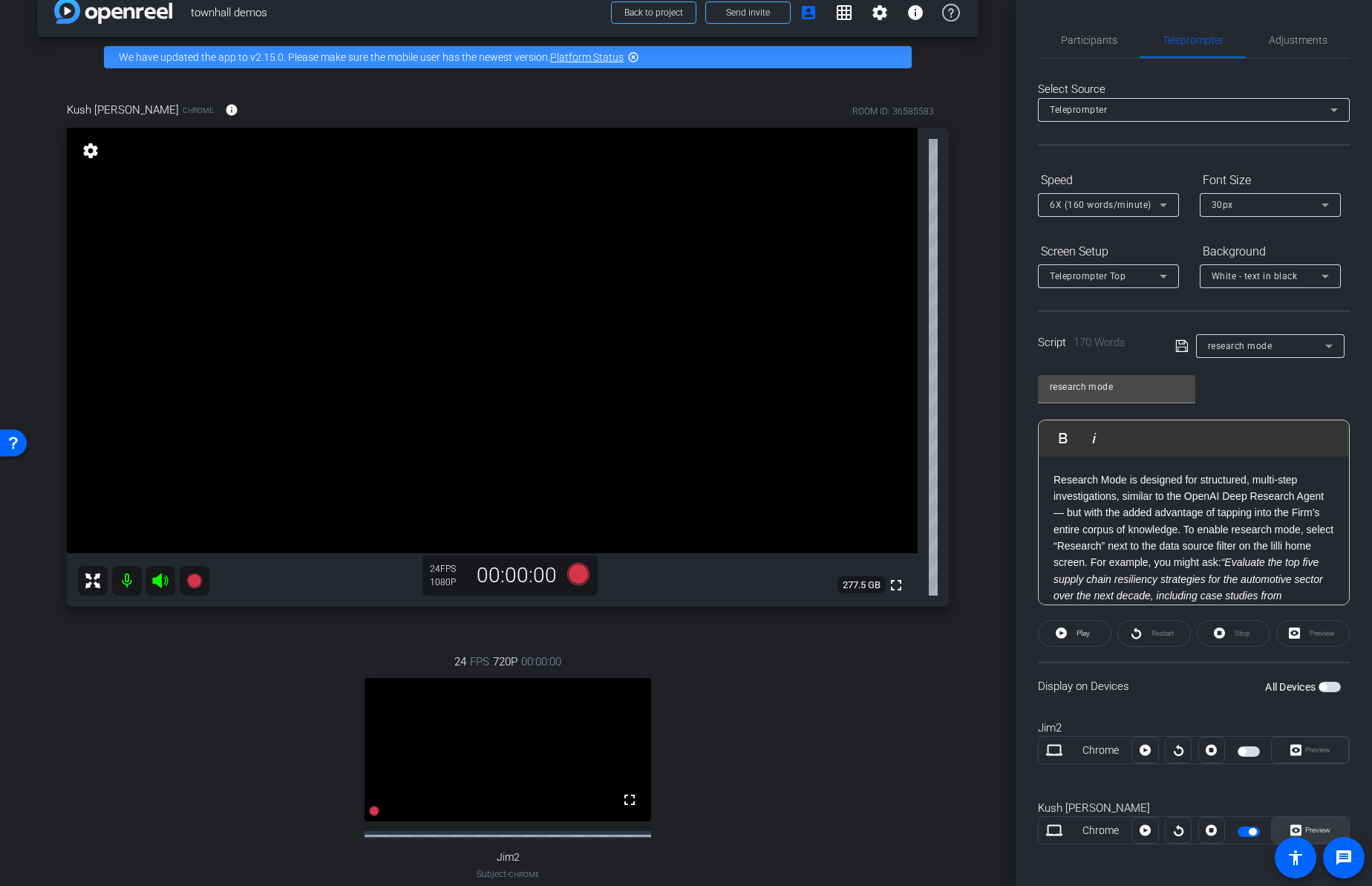
click at [1317, 830] on span "Preview" at bounding box center [1317, 829] width 25 height 8
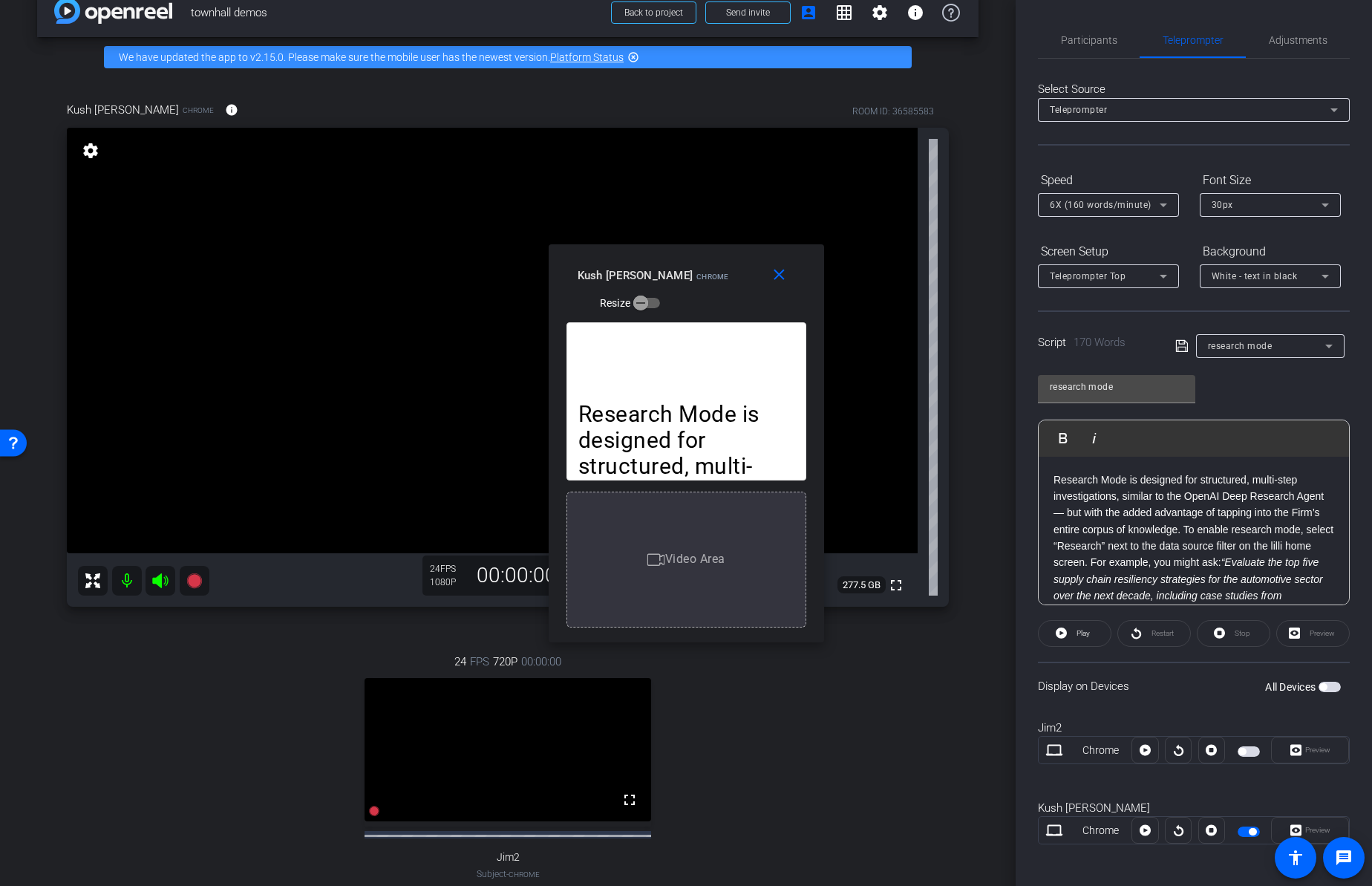
click at [271, 654] on div "24 FPS 720P 00:00:00 fullscreen Jim2 Subject - Chrome settings" at bounding box center [508, 782] width 882 height 307
click at [194, 578] on icon at bounding box center [194, 581] width 15 height 15
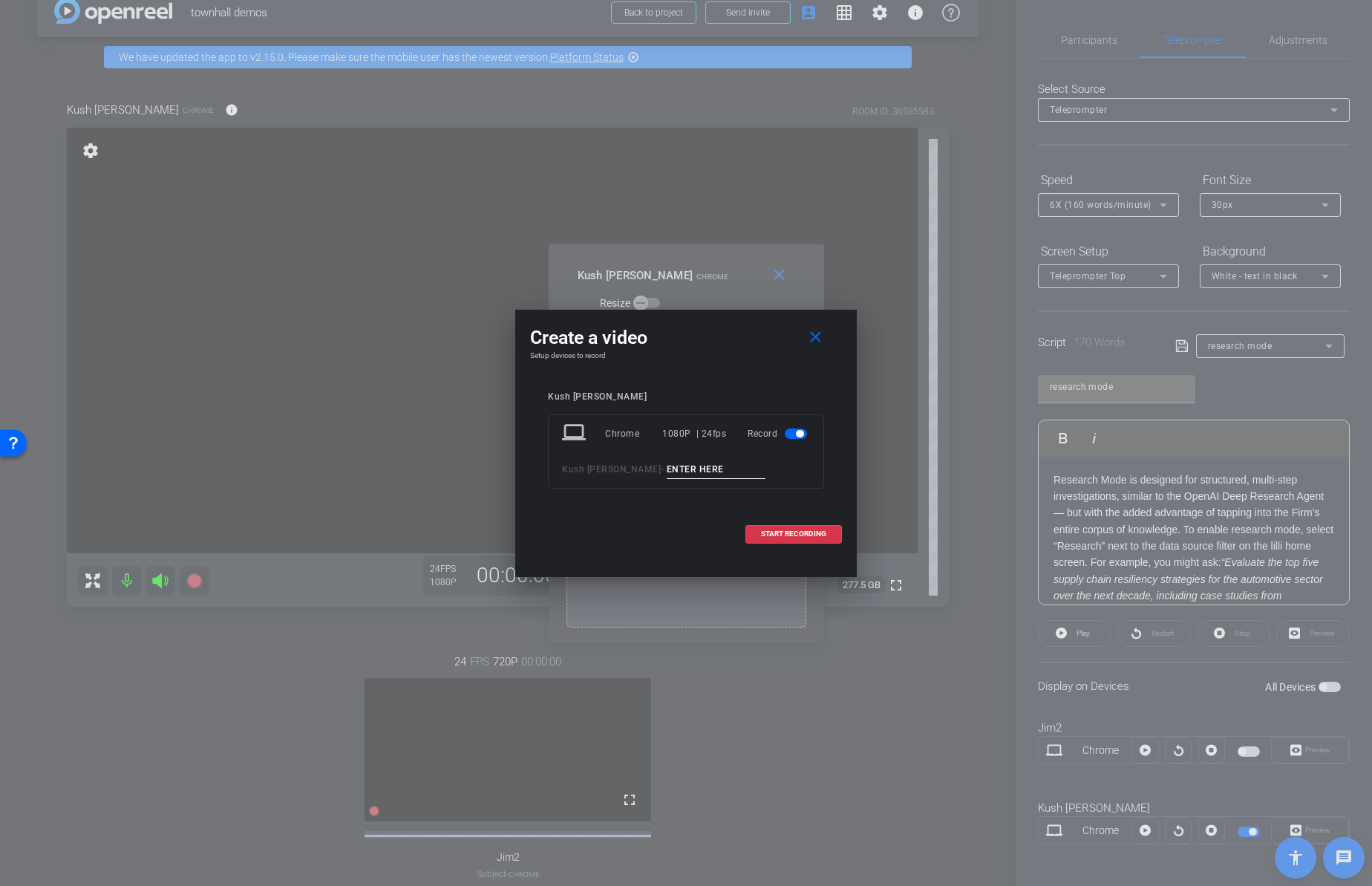
click at [666, 468] on input at bounding box center [716, 469] width 100 height 19
type input "01"
click at [804, 535] on span "START RECORDING" at bounding box center [793, 534] width 66 height 8
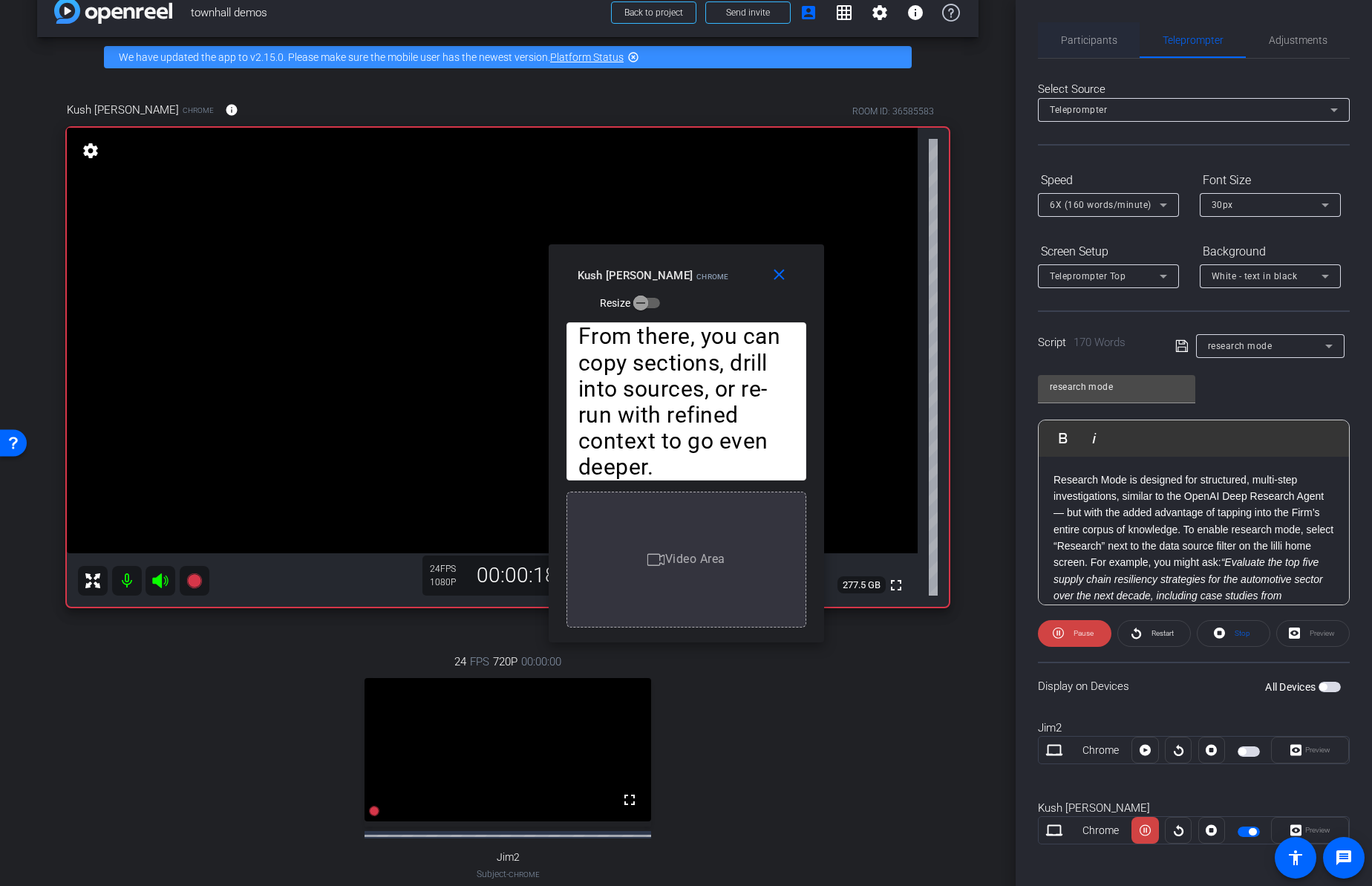
click at [1081, 32] on span "Participants" at bounding box center [1089, 40] width 57 height 35
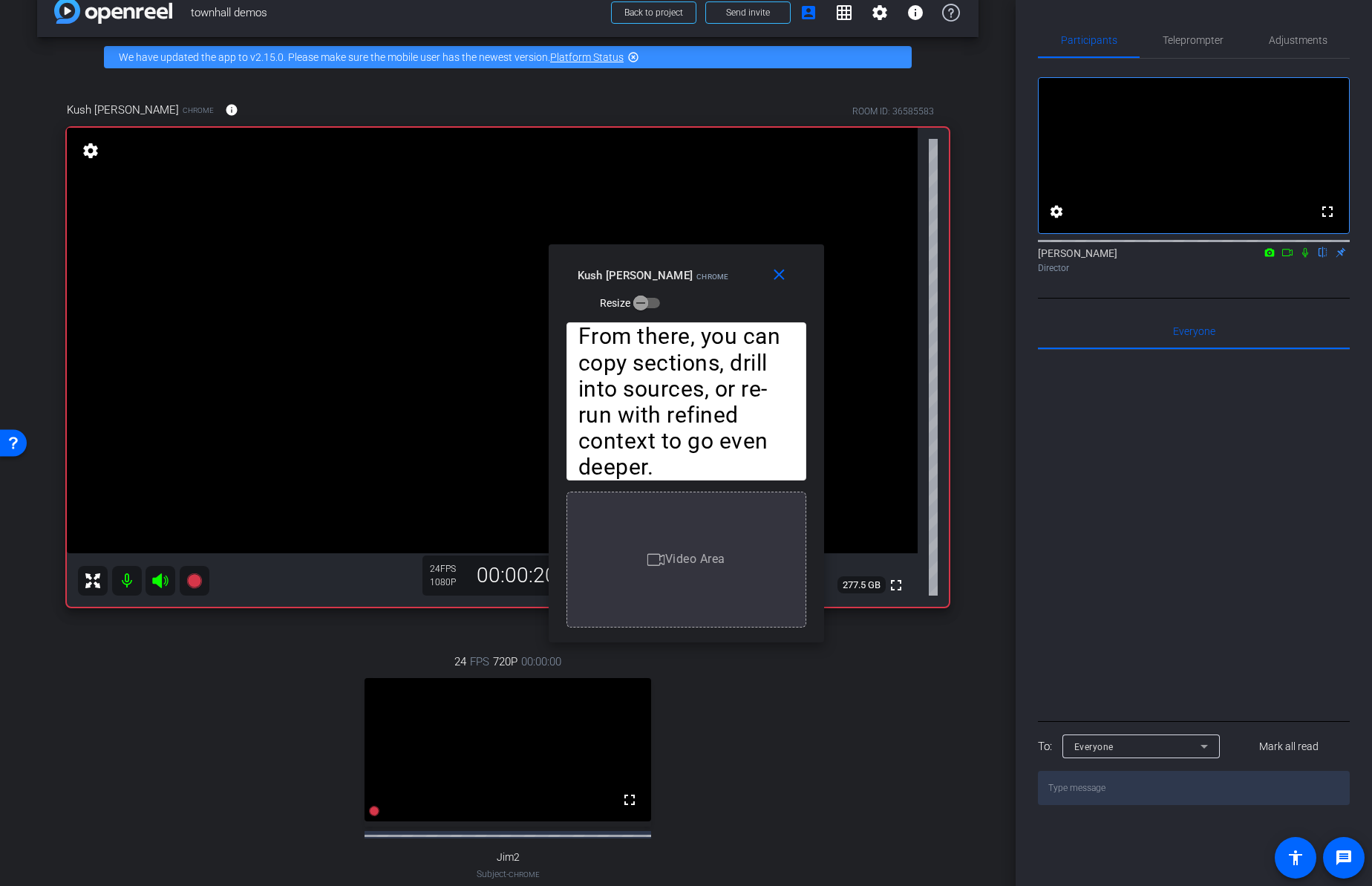
click at [1303, 258] on icon at bounding box center [1305, 253] width 12 height 11
click at [775, 280] on mat-icon "close" at bounding box center [779, 274] width 19 height 19
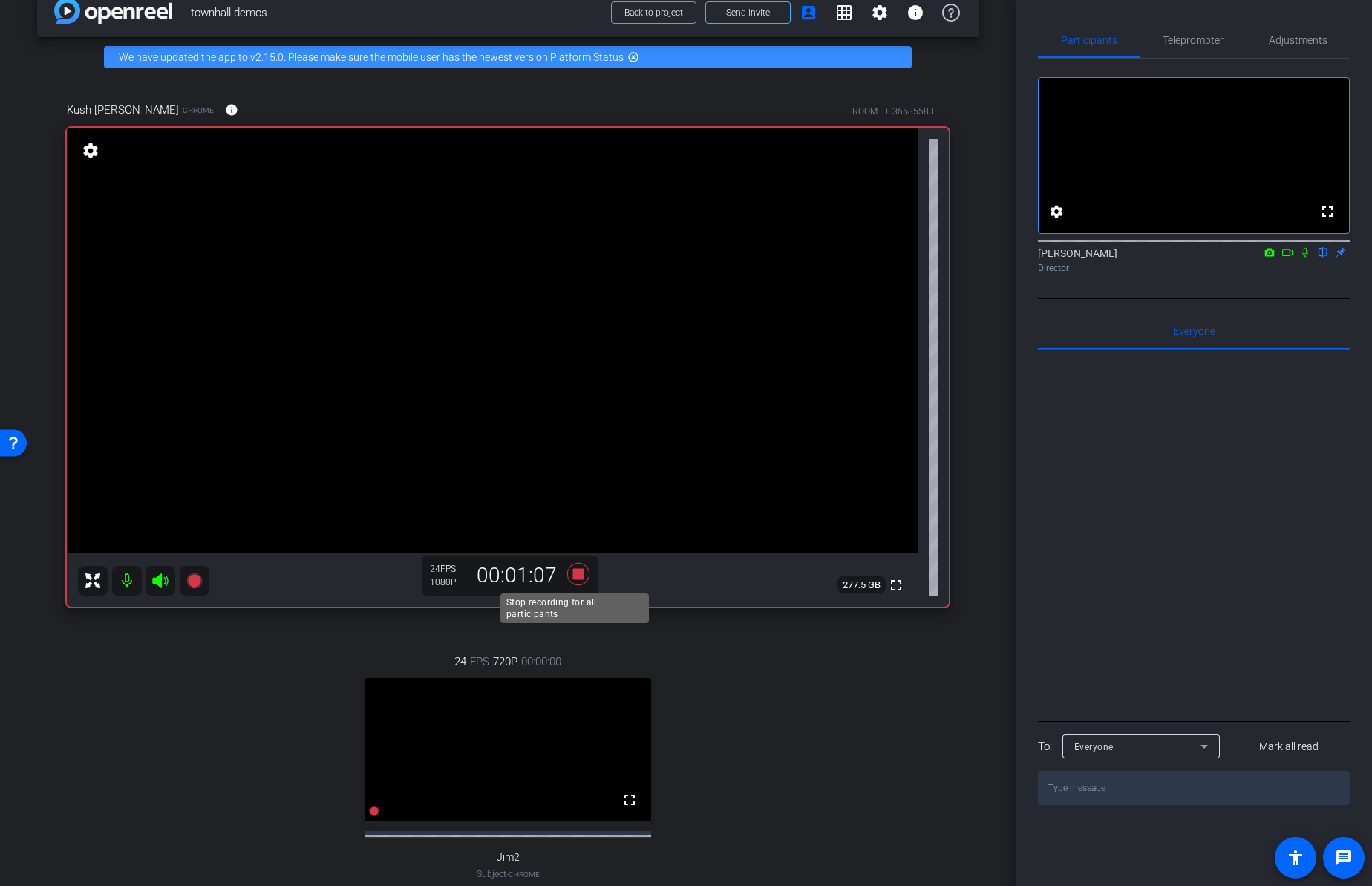
click at [577, 572] on icon at bounding box center [578, 574] width 23 height 23
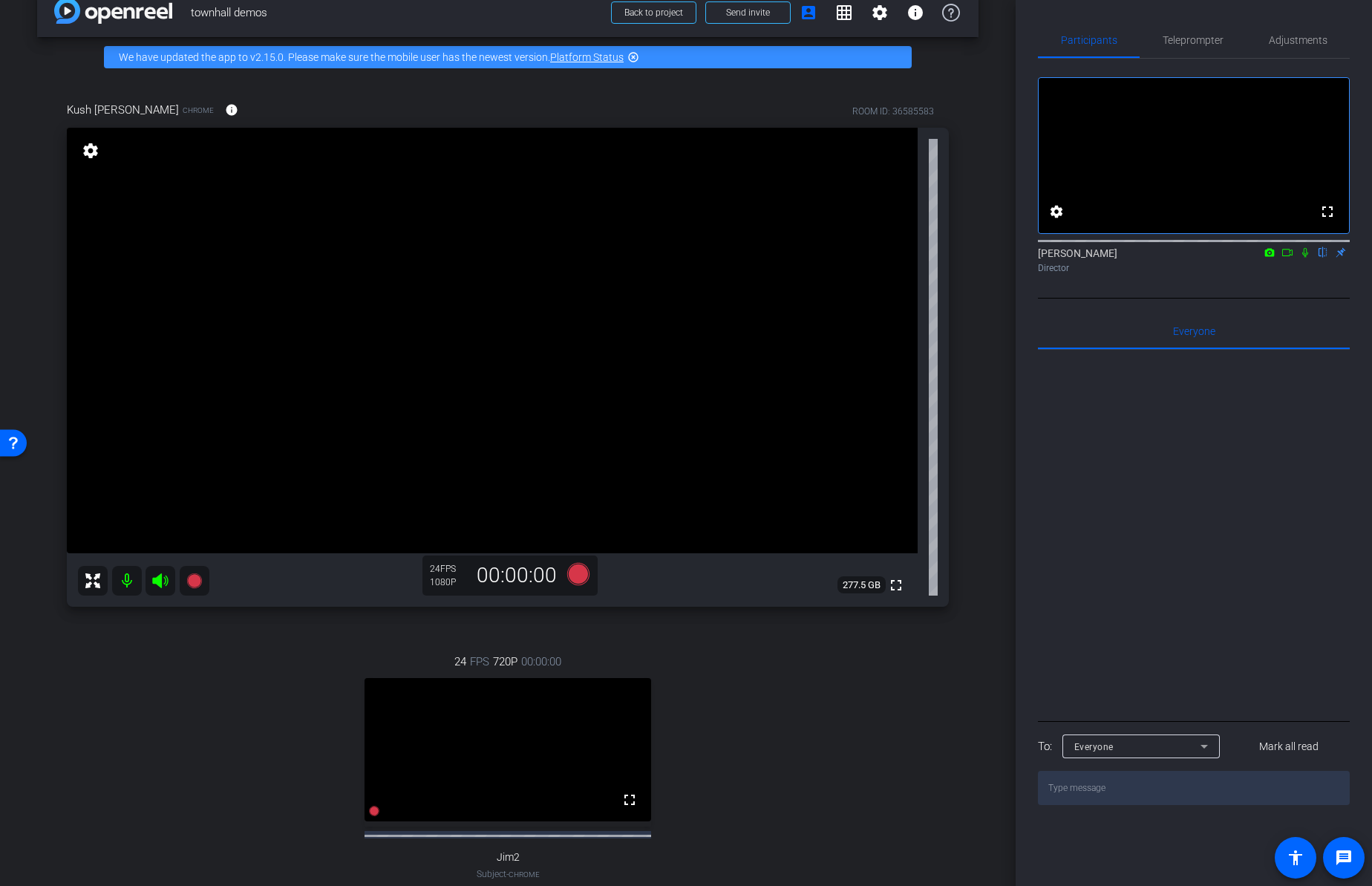
click at [851, 680] on div "24 FPS 720P 00:00:00 fullscreen Jim2 Subject - Chrome settings" at bounding box center [508, 782] width 882 height 307
click at [1185, 43] on span "Teleprompter" at bounding box center [1193, 40] width 61 height 11
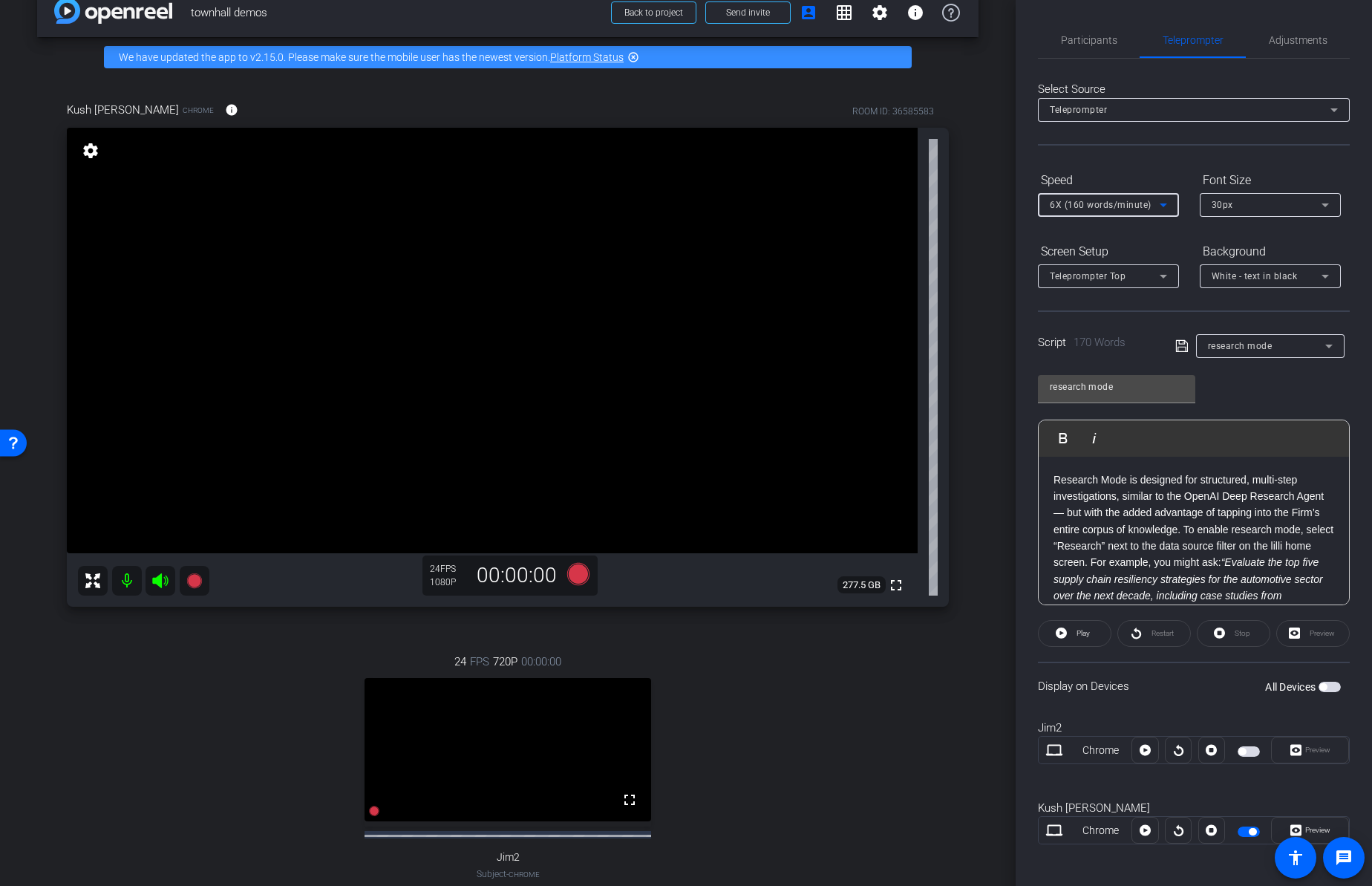
click at [1117, 204] on span "6X (160 words/minute)" at bounding box center [1100, 205] width 102 height 11
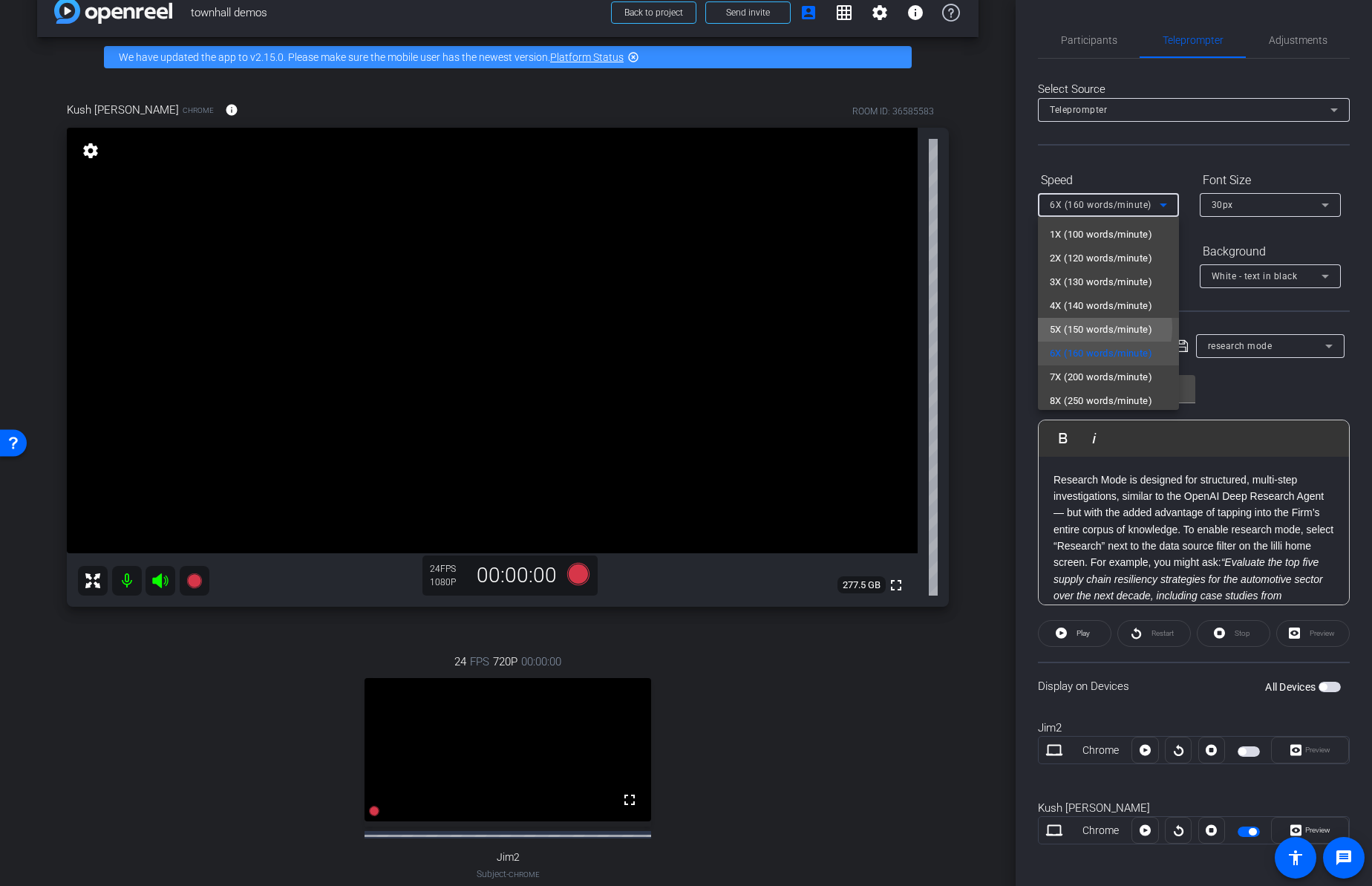
click at [1092, 327] on span "5X (150 words/minute)" at bounding box center [1101, 330] width 103 height 18
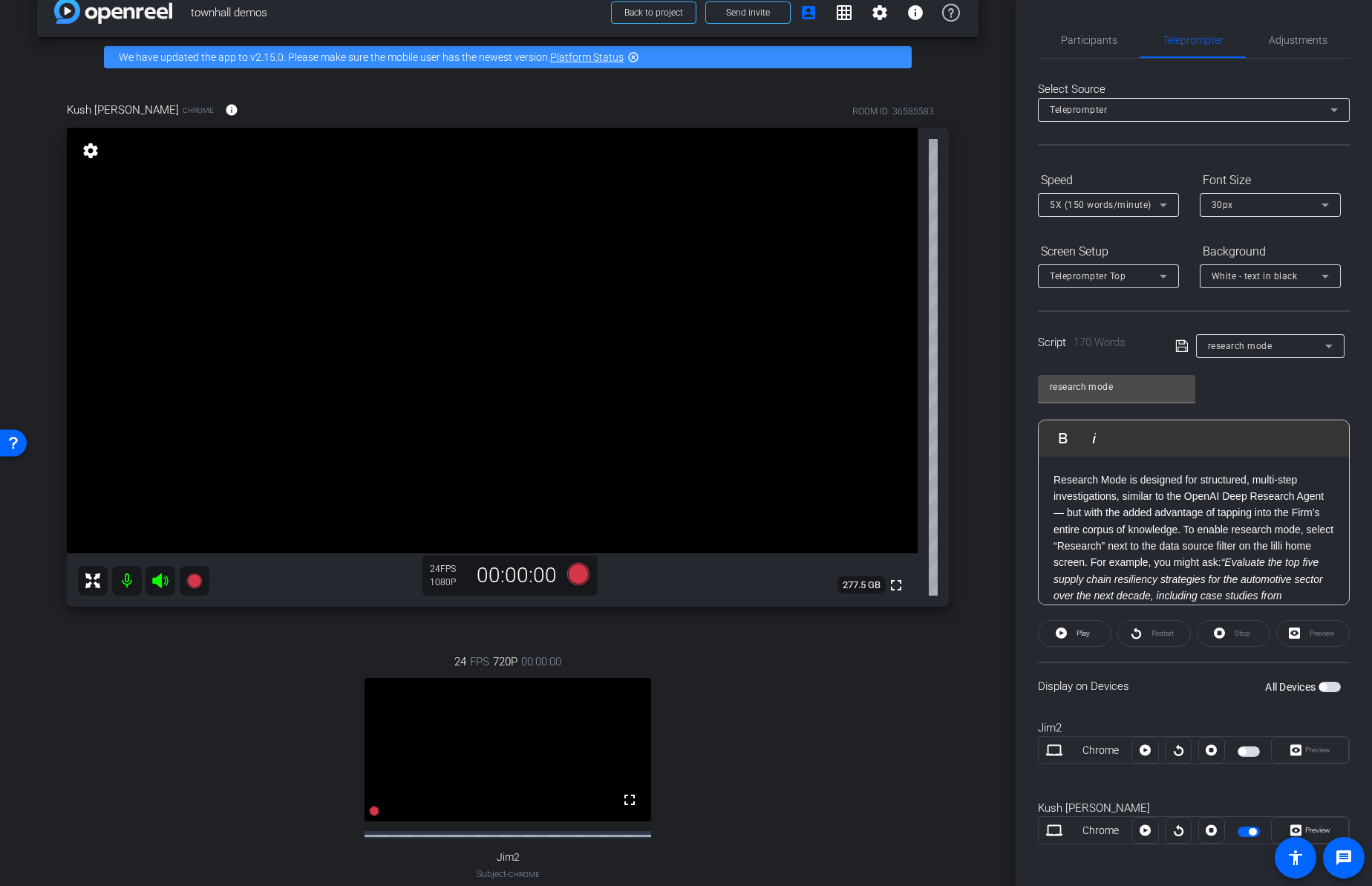
click at [960, 693] on div "Kush [PERSON_NAME] Chrome info ROOM ID: 36585583 fullscreen settings 277.5 GB 2…" at bounding box center [507, 514] width 941 height 873
click at [192, 579] on icon at bounding box center [194, 581] width 15 height 15
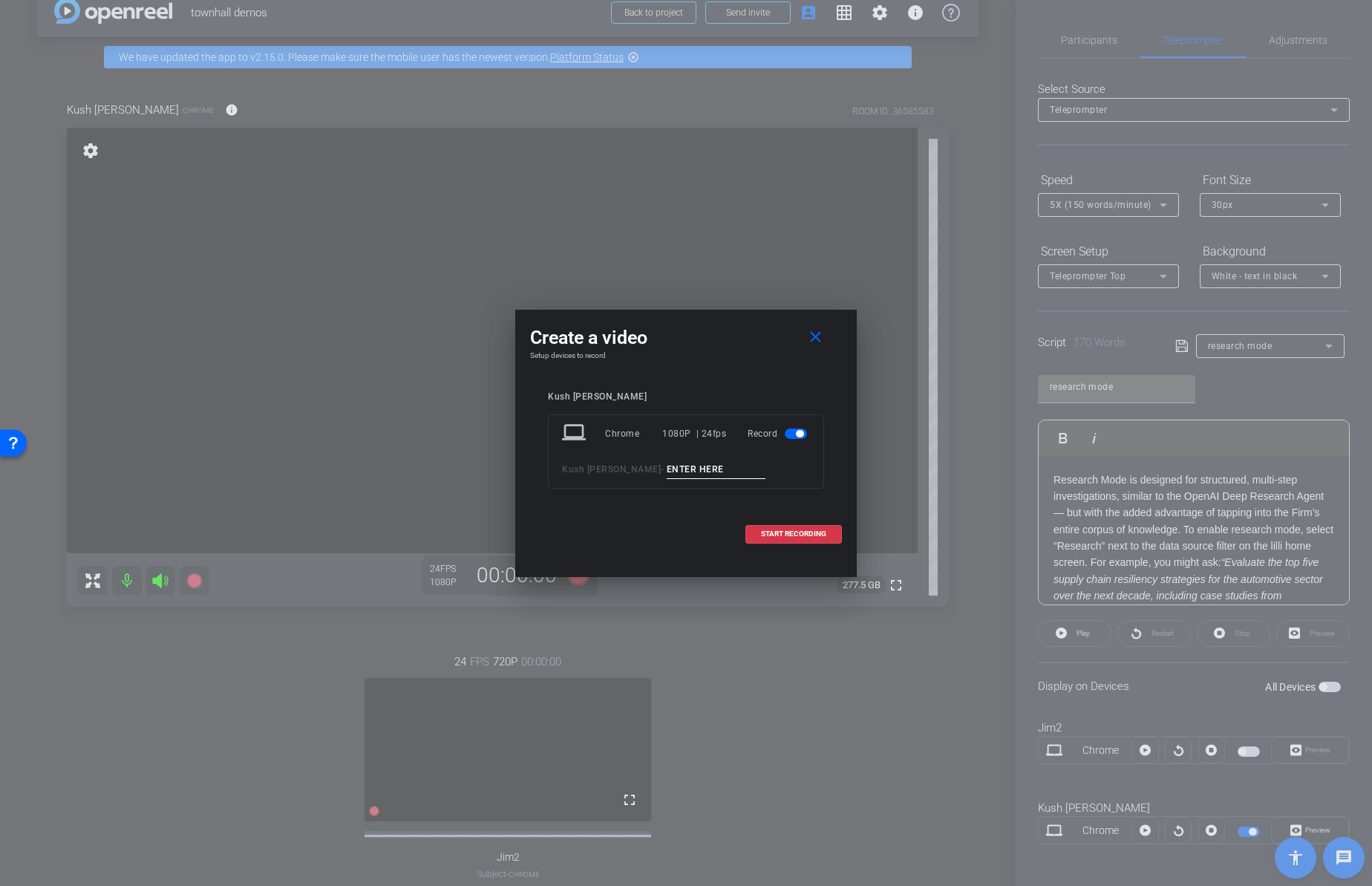
click at [709, 467] on input at bounding box center [716, 469] width 100 height 19
type input "02"
click at [768, 538] on span "START RECORDING" at bounding box center [793, 534] width 66 height 8
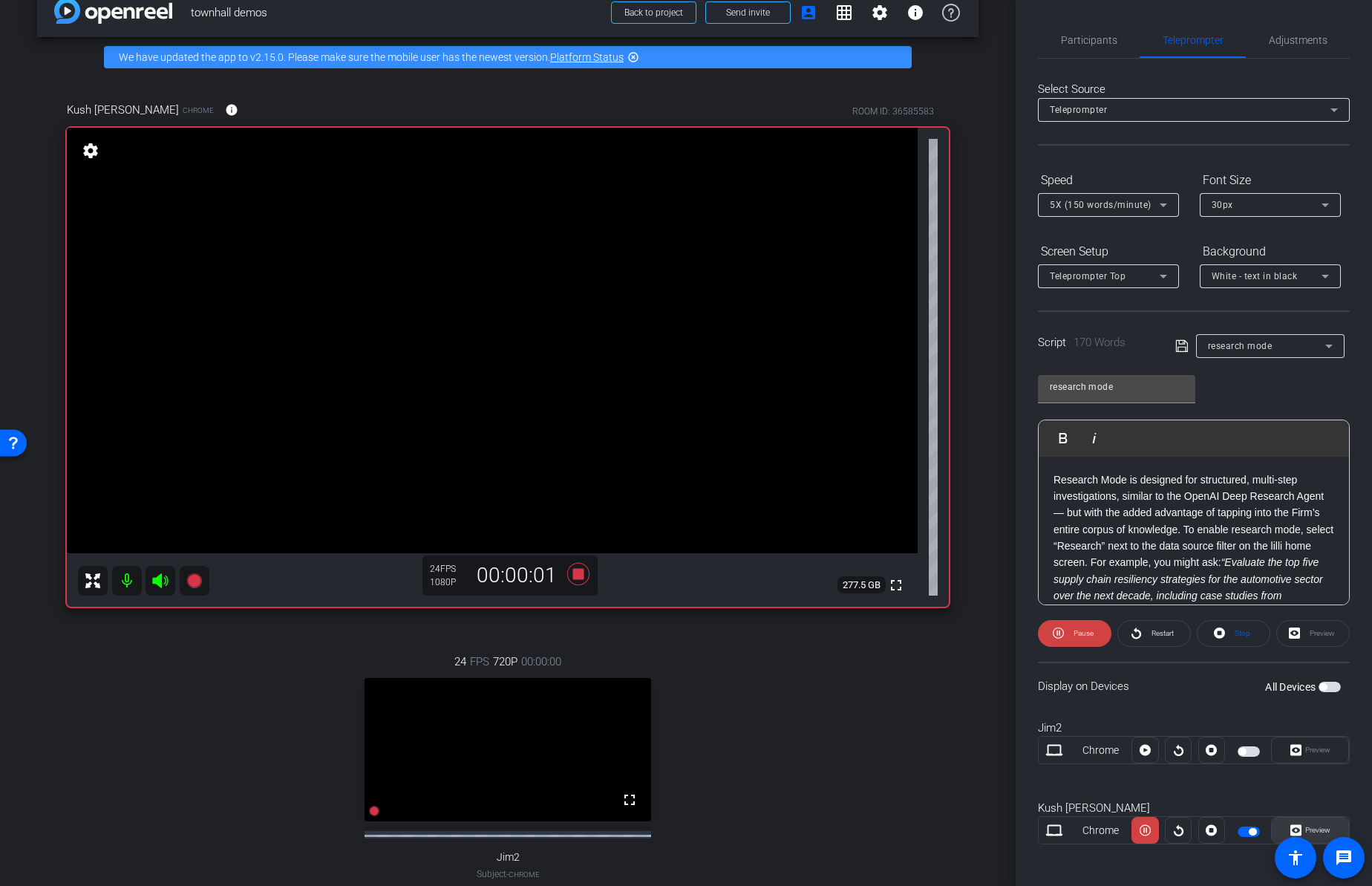
click at [1310, 823] on span "Preview" at bounding box center [1315, 830] width 29 height 21
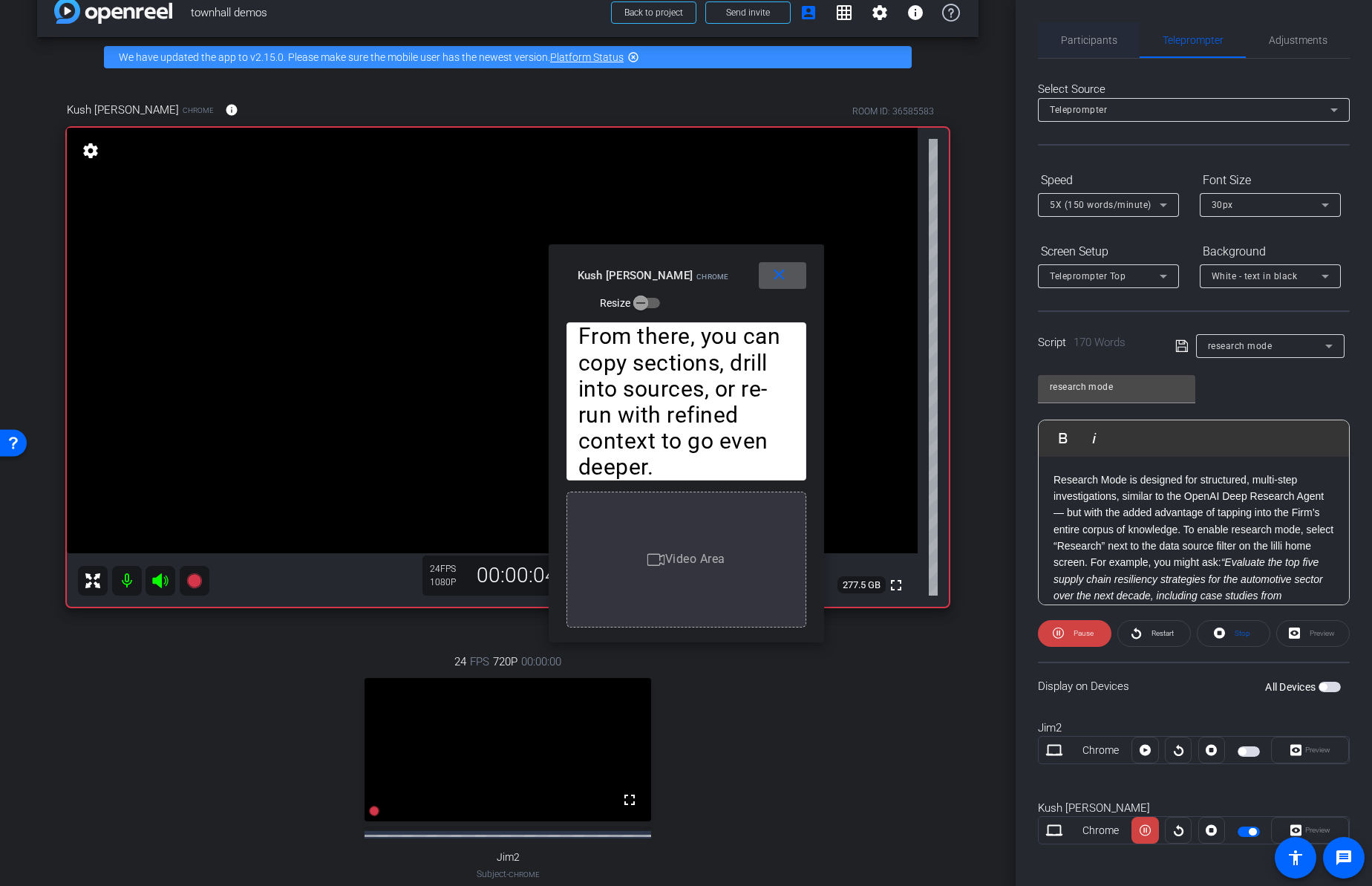
click at [1089, 37] on span "Participants" at bounding box center [1089, 40] width 57 height 11
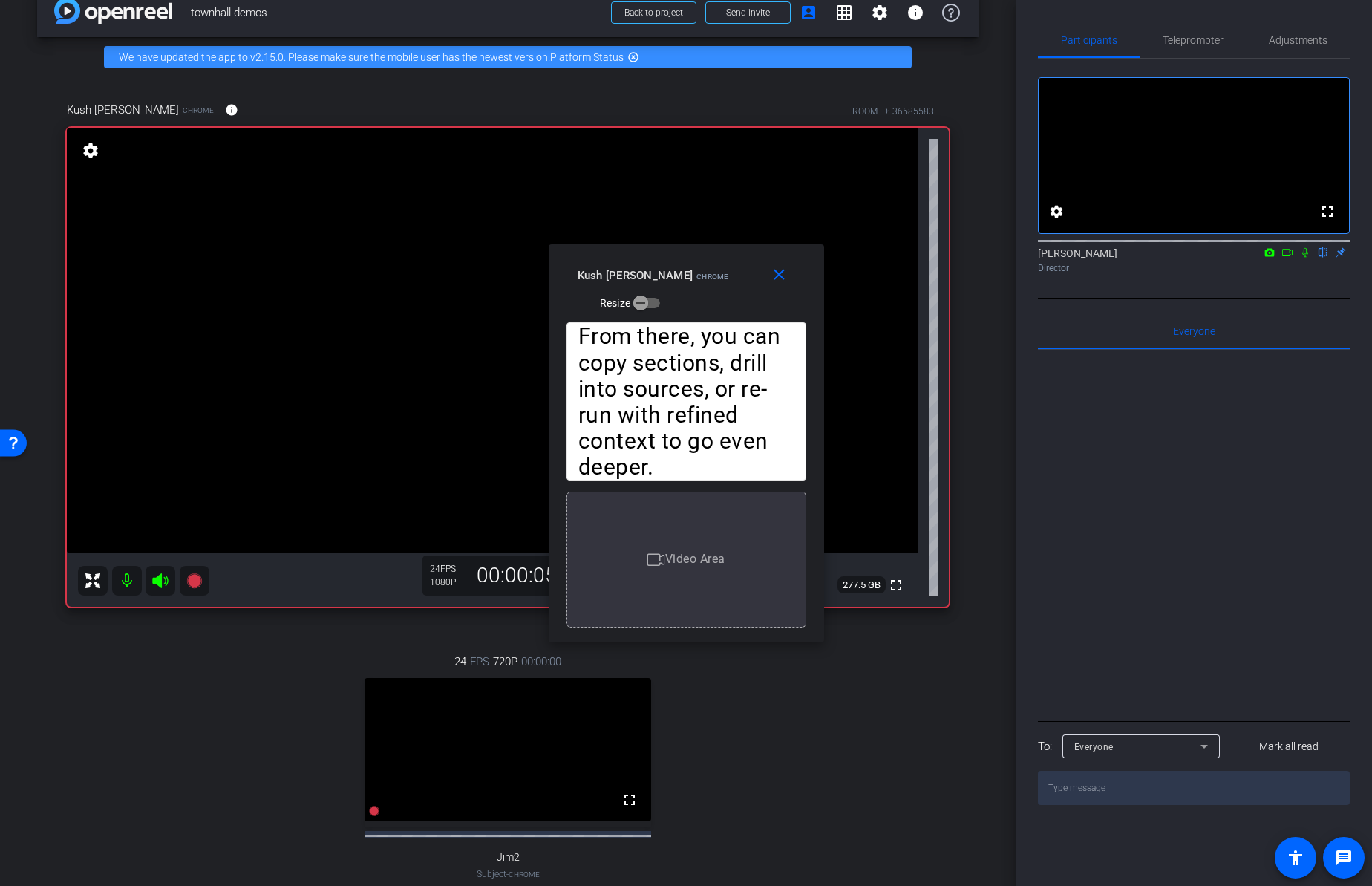
click at [1306, 258] on icon at bounding box center [1305, 253] width 12 height 11
click at [782, 272] on mat-icon "close" at bounding box center [779, 274] width 19 height 19
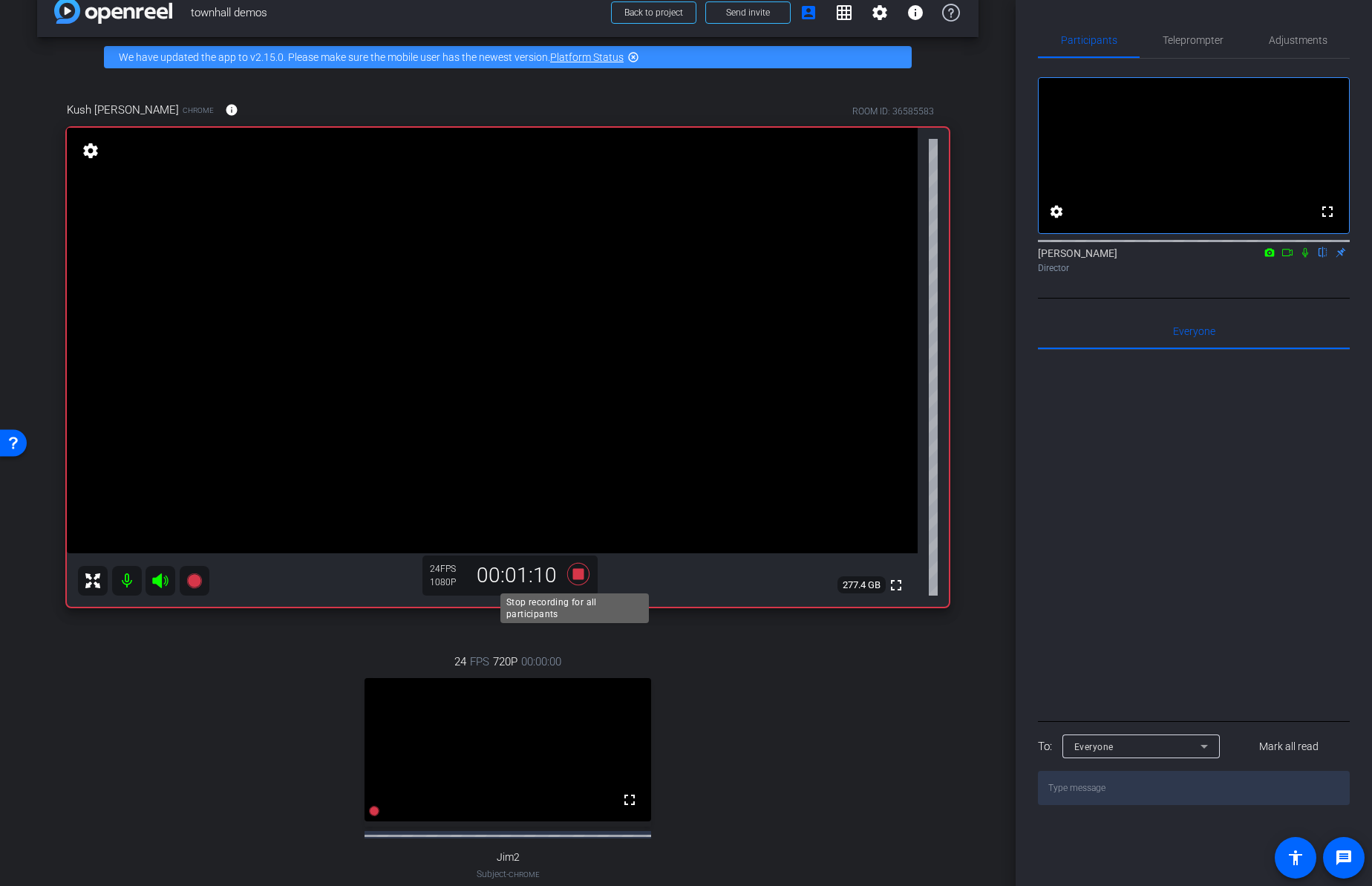
click at [577, 569] on icon at bounding box center [578, 574] width 23 height 23
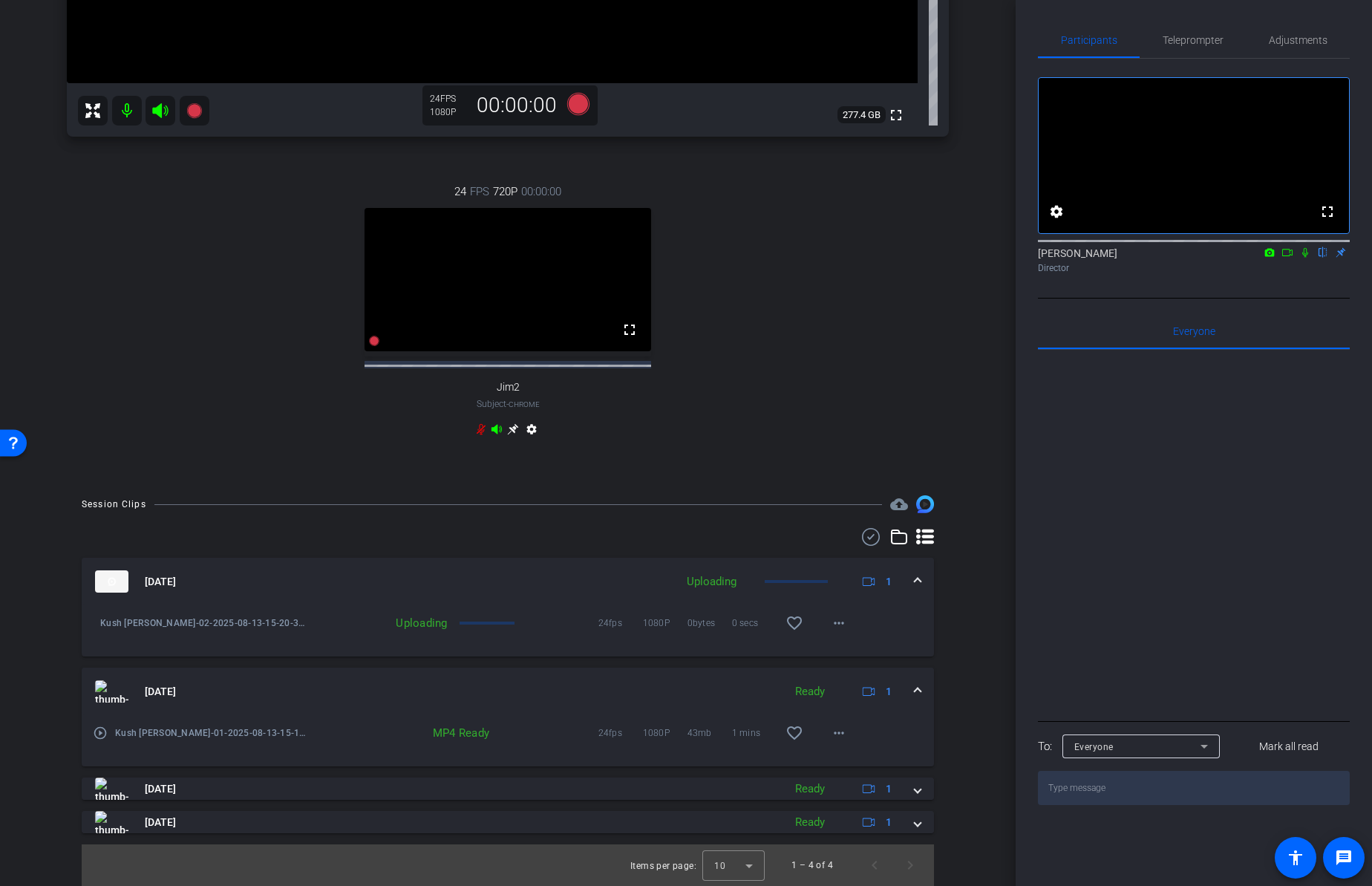
scroll to position [510, 0]
click at [835, 731] on mat-icon "more_horiz" at bounding box center [839, 733] width 18 height 18
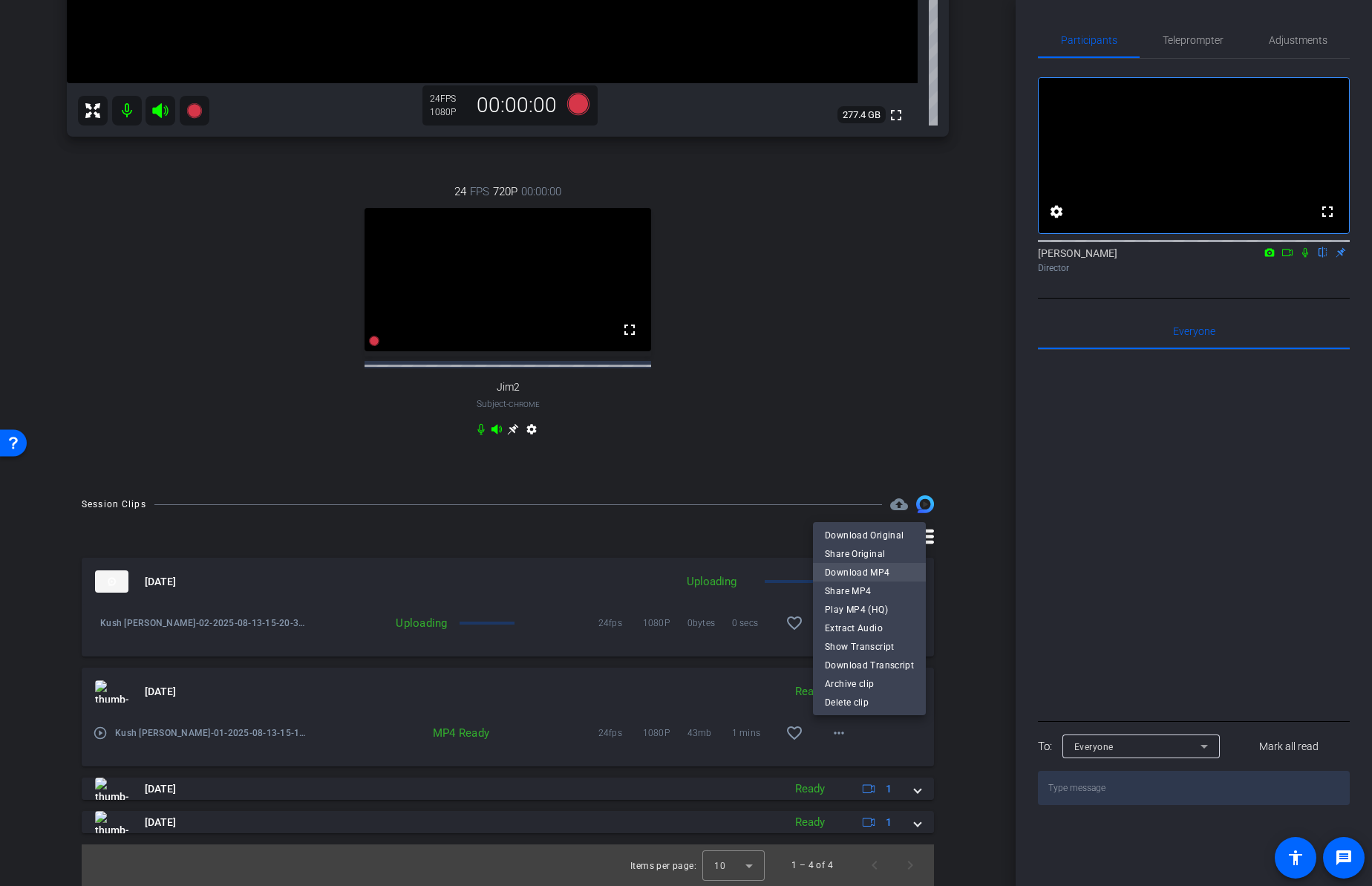
click at [841, 570] on span "Download MP4" at bounding box center [869, 572] width 89 height 18
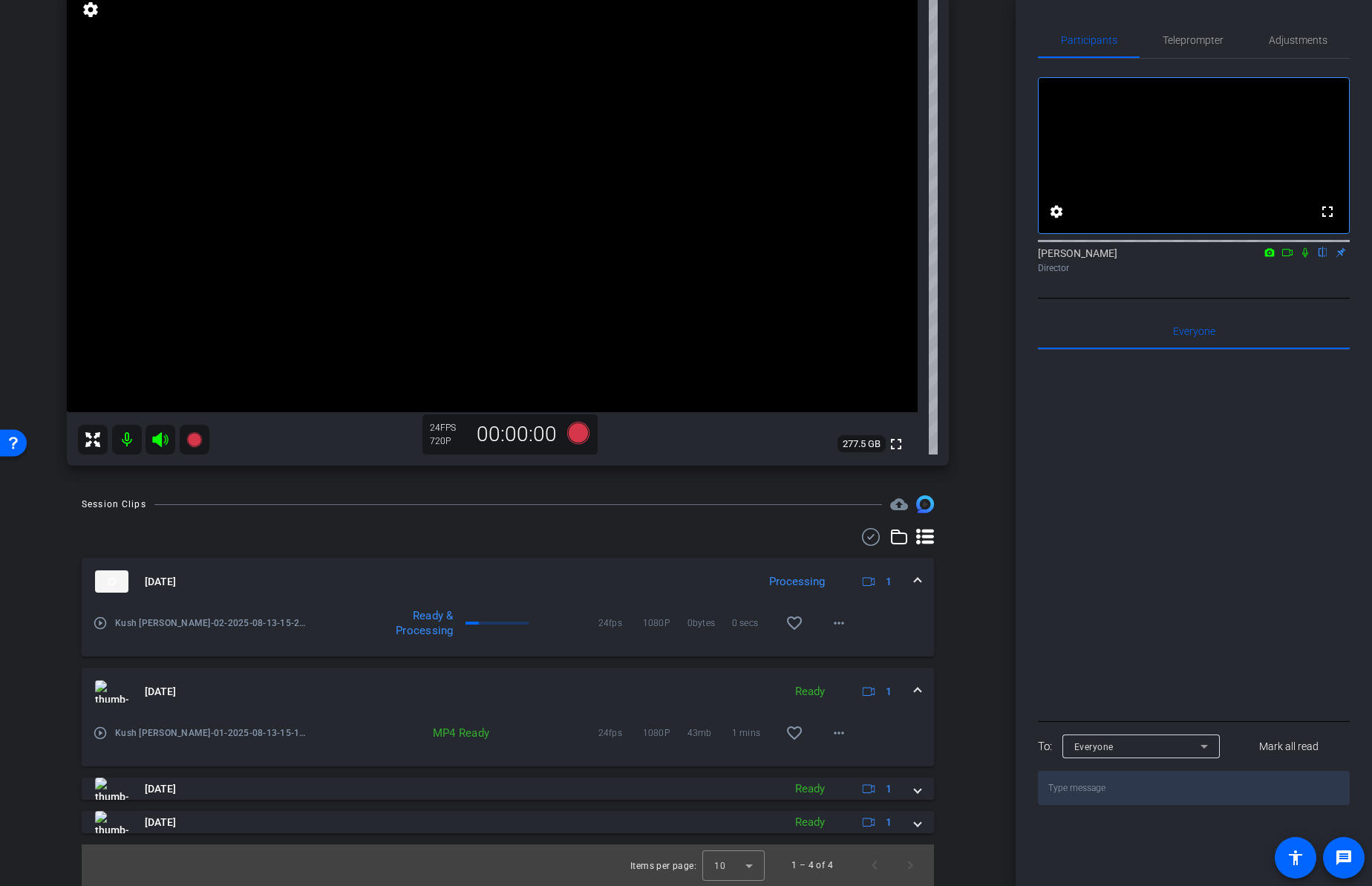
scroll to position [168, 0]
click at [830, 626] on mat-icon "more_horiz" at bounding box center [839, 623] width 18 height 18
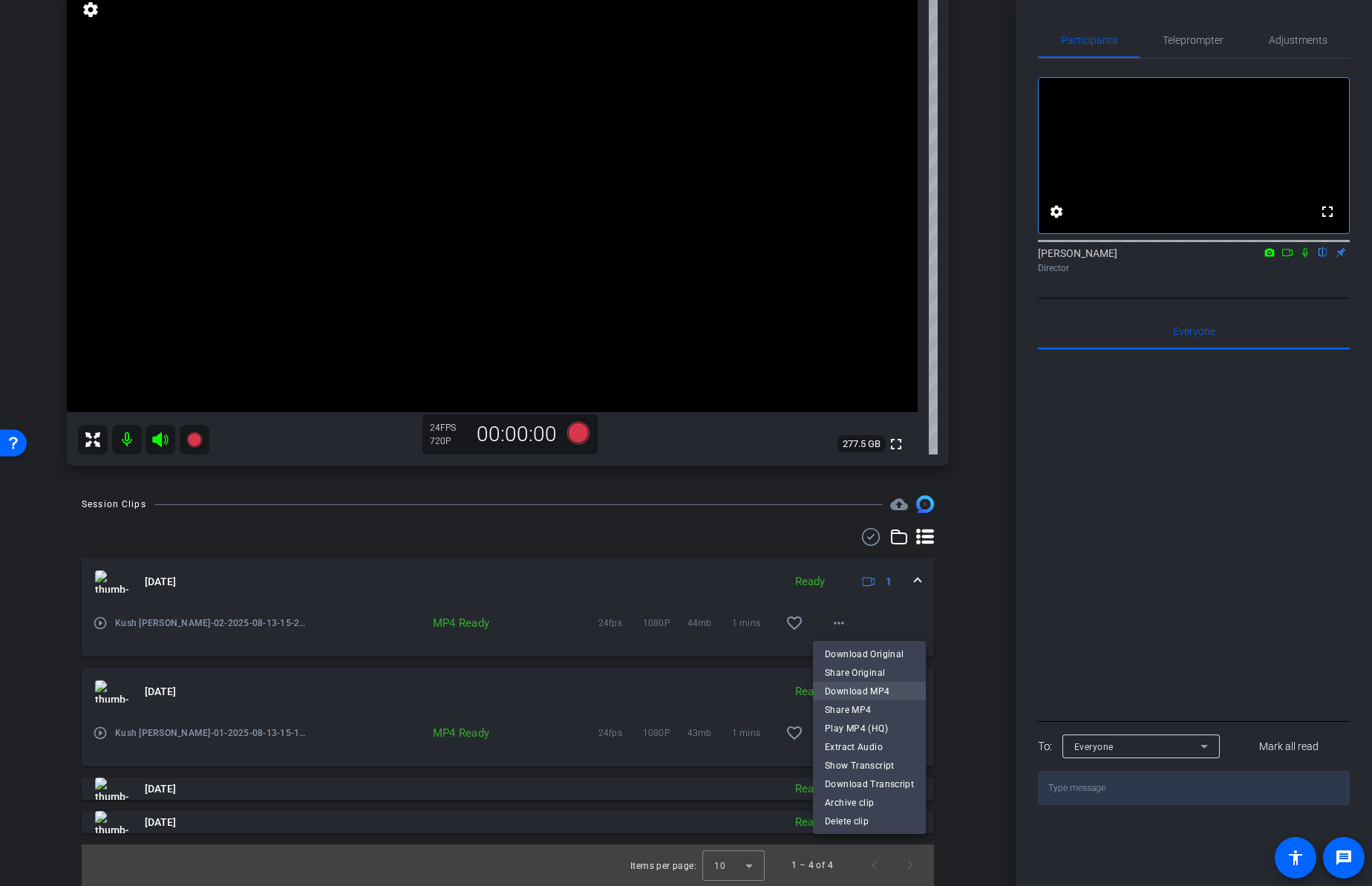
click at [844, 689] on span "Download MP4" at bounding box center [869, 691] width 89 height 18
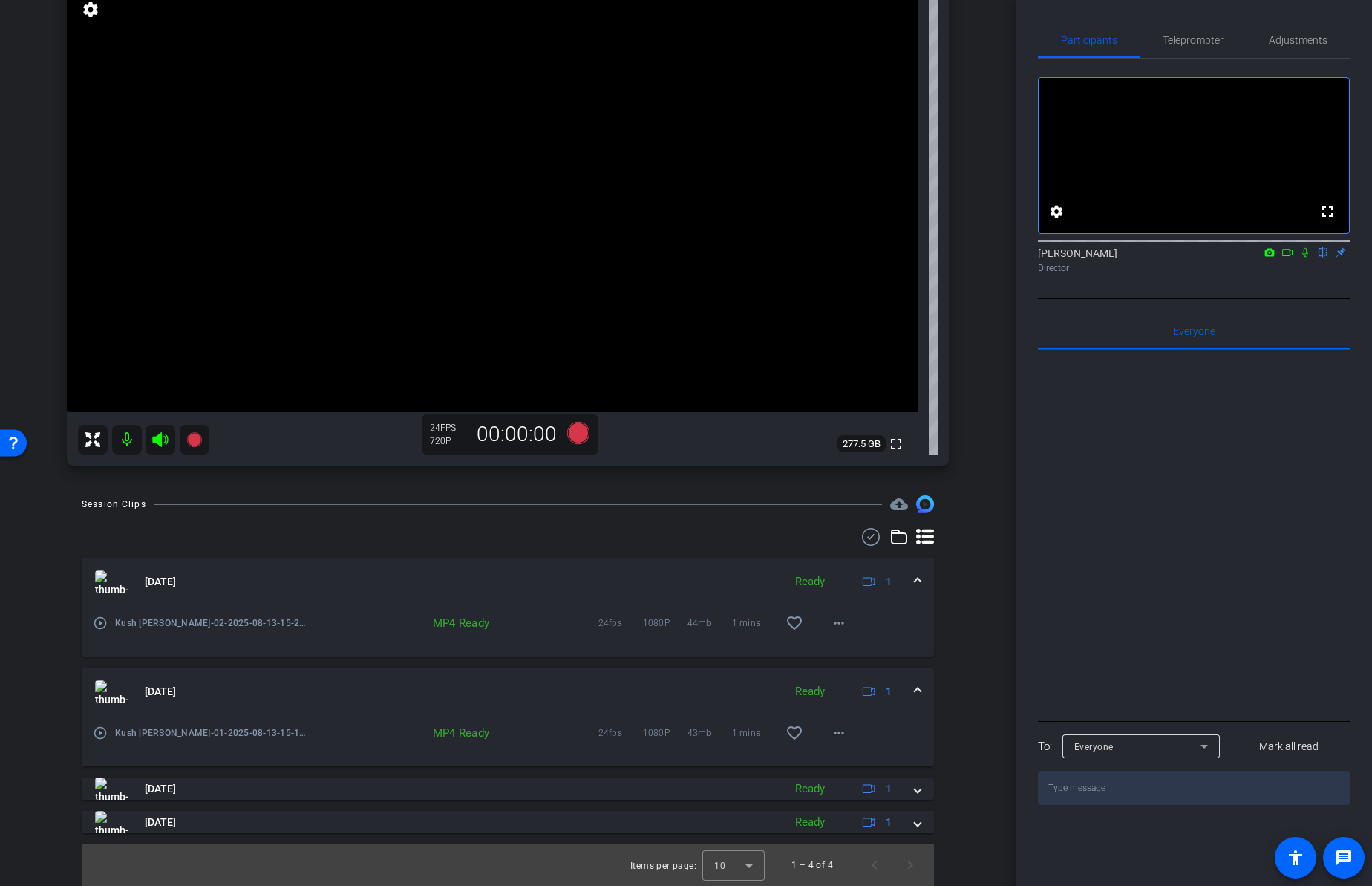
click at [994, 628] on div "arrow_back townhall demos Back to project Send invite account_box grid_on setti…" at bounding box center [507, 274] width 1015 height 886
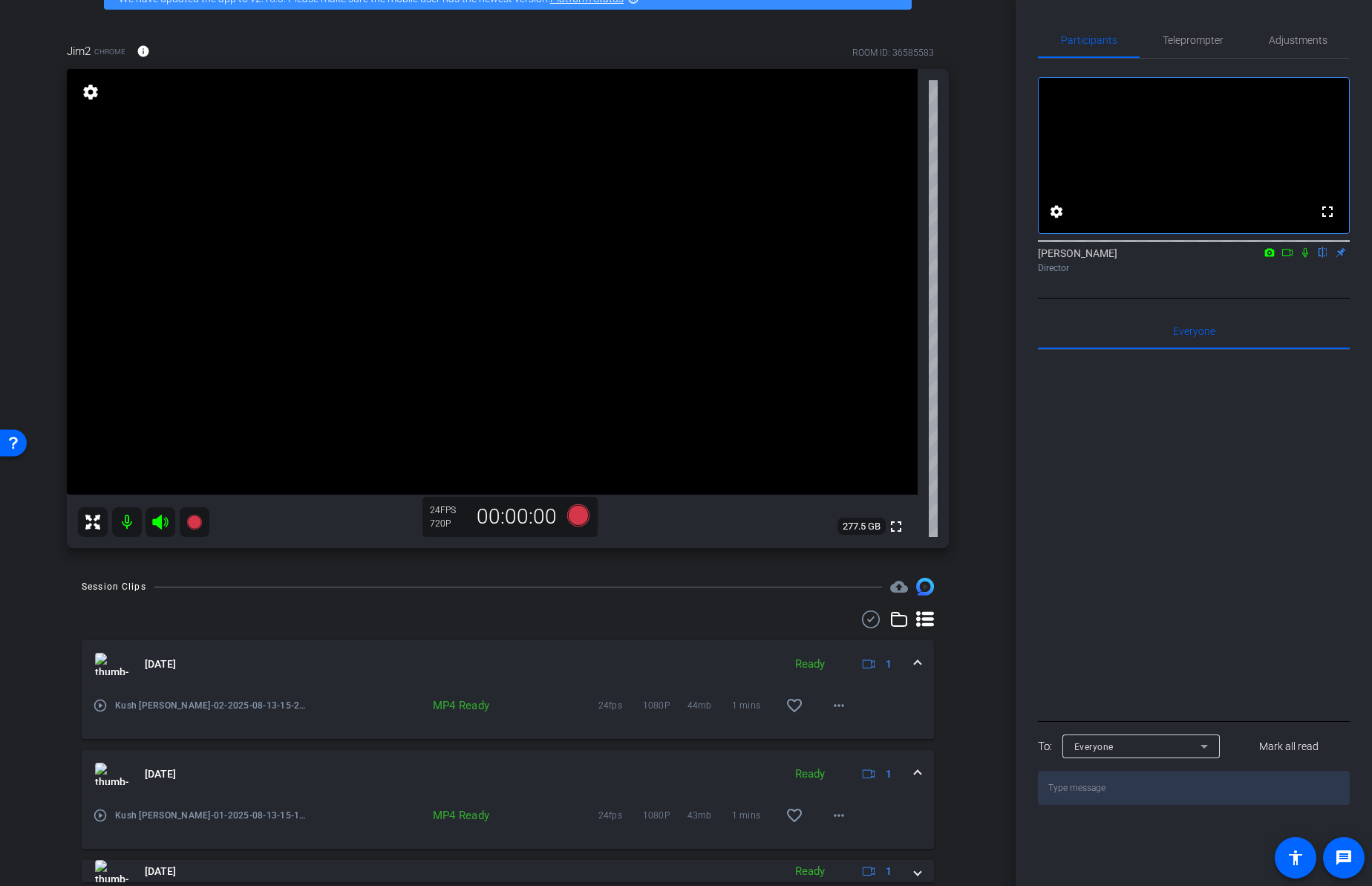
scroll to position [76, 0]
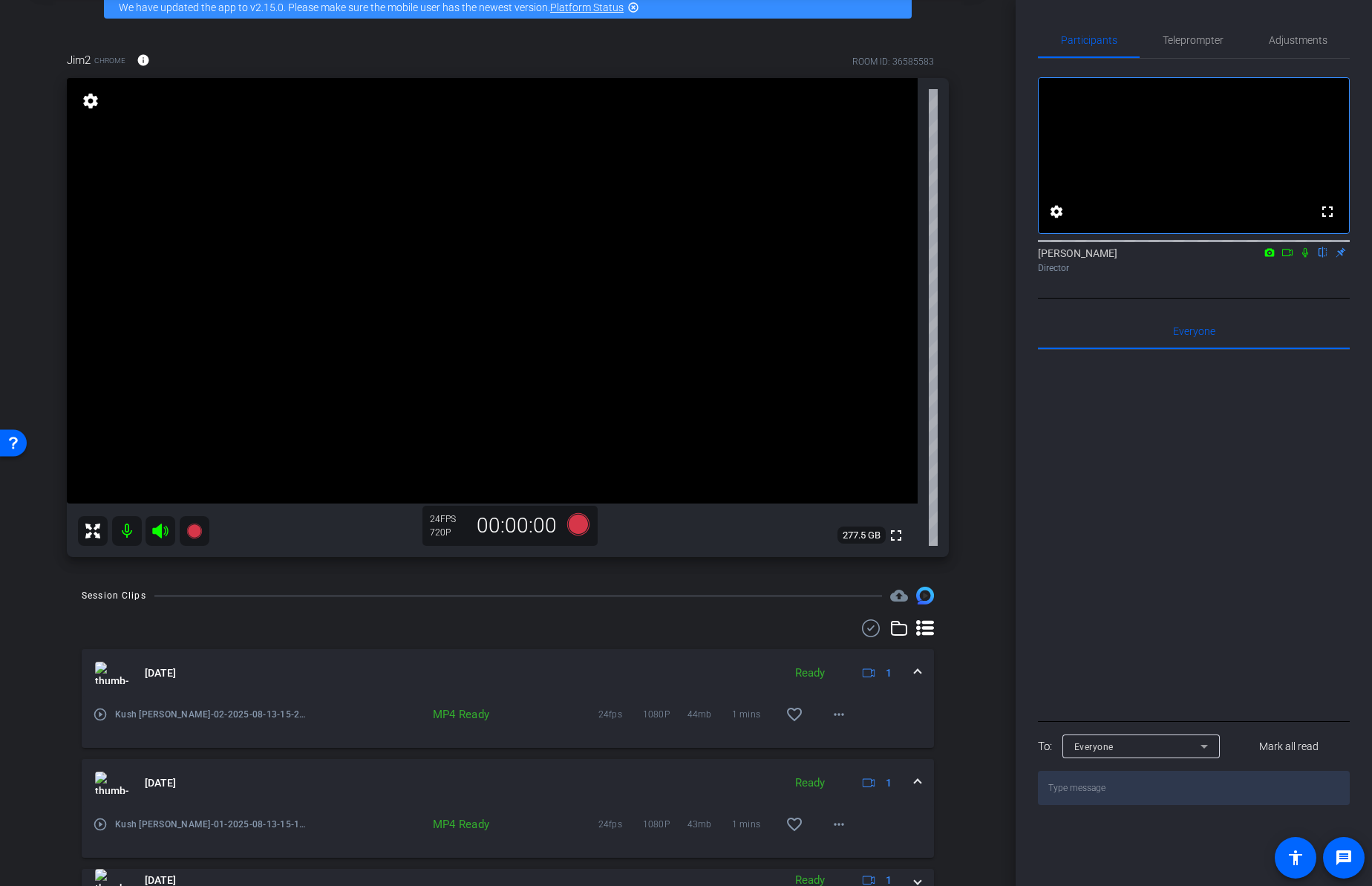
click at [993, 623] on div "arrow_back townhall demos Back to project Send invite account_box grid_on setti…" at bounding box center [507, 366] width 1015 height 886
click at [988, 626] on div "arrow_back townhall demos Back to project Send invite account_box grid_on setti…" at bounding box center [507, 366] width 1015 height 886
